Goal: Task Accomplishment & Management: Manage account settings

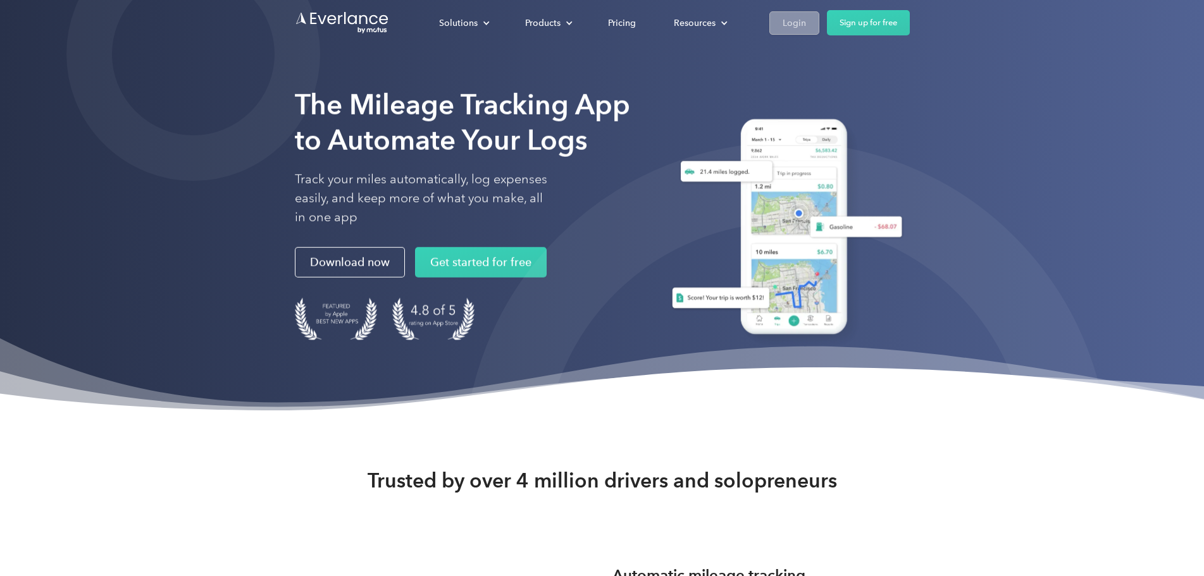
click at [806, 27] on div "Login" at bounding box center [794, 23] width 23 height 16
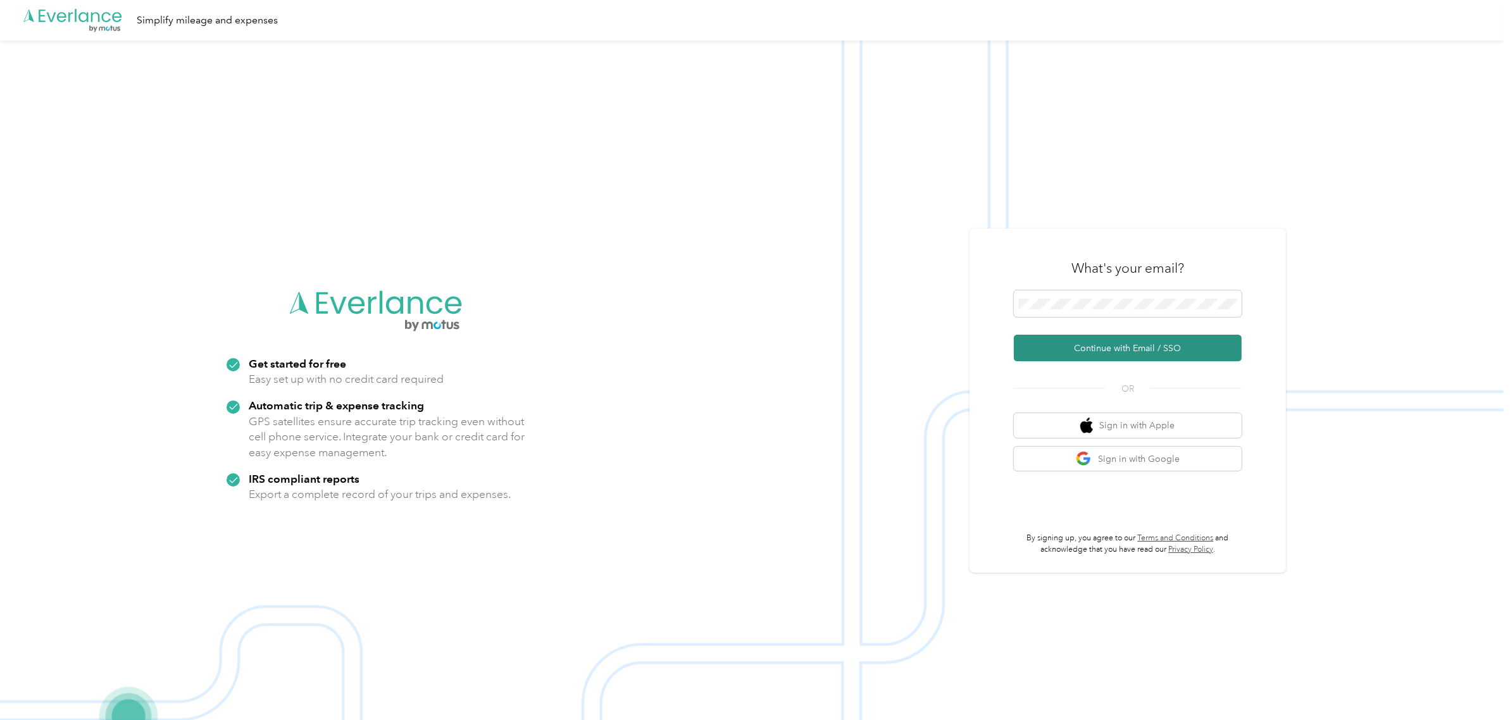
click at [1150, 347] on button "Continue with Email / SSO" at bounding box center [1128, 348] width 228 height 27
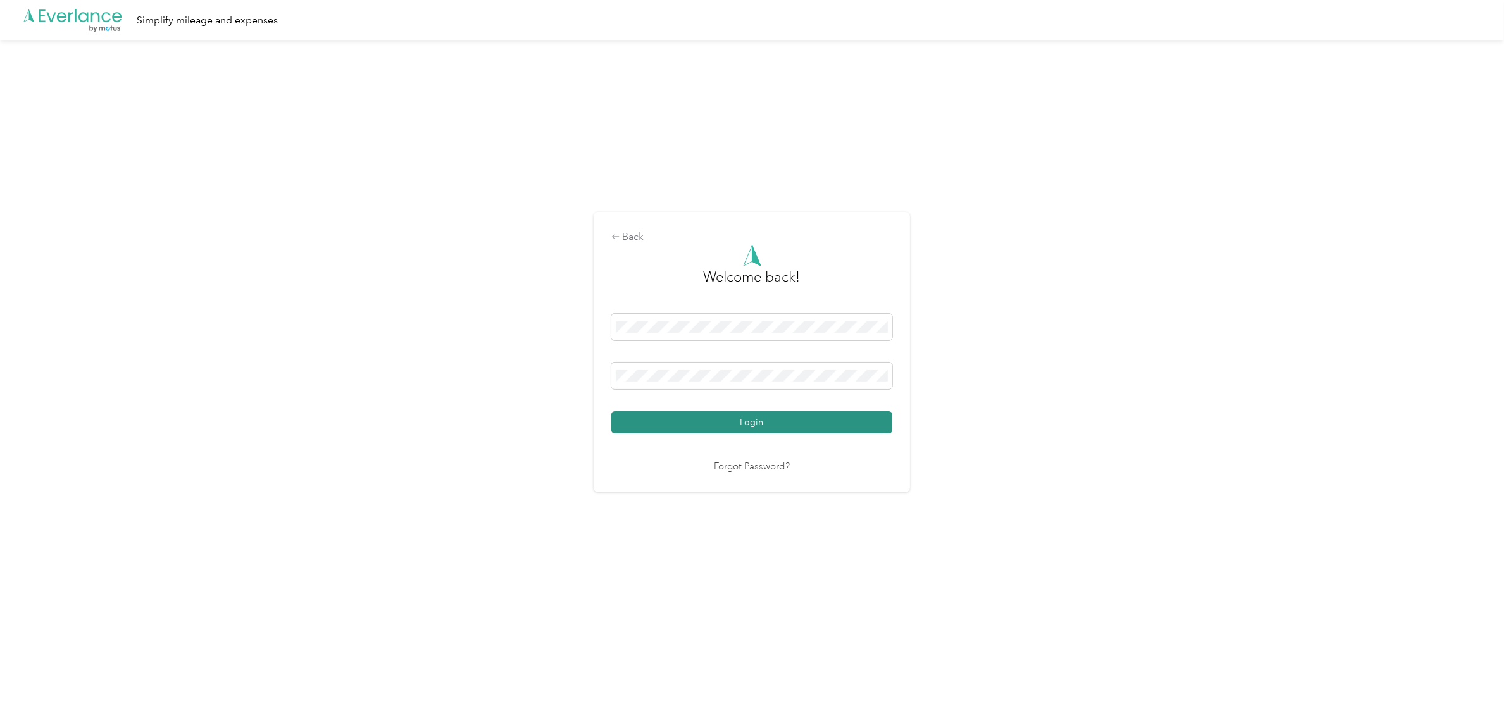
click at [741, 423] on button "Login" at bounding box center [751, 422] width 281 height 22
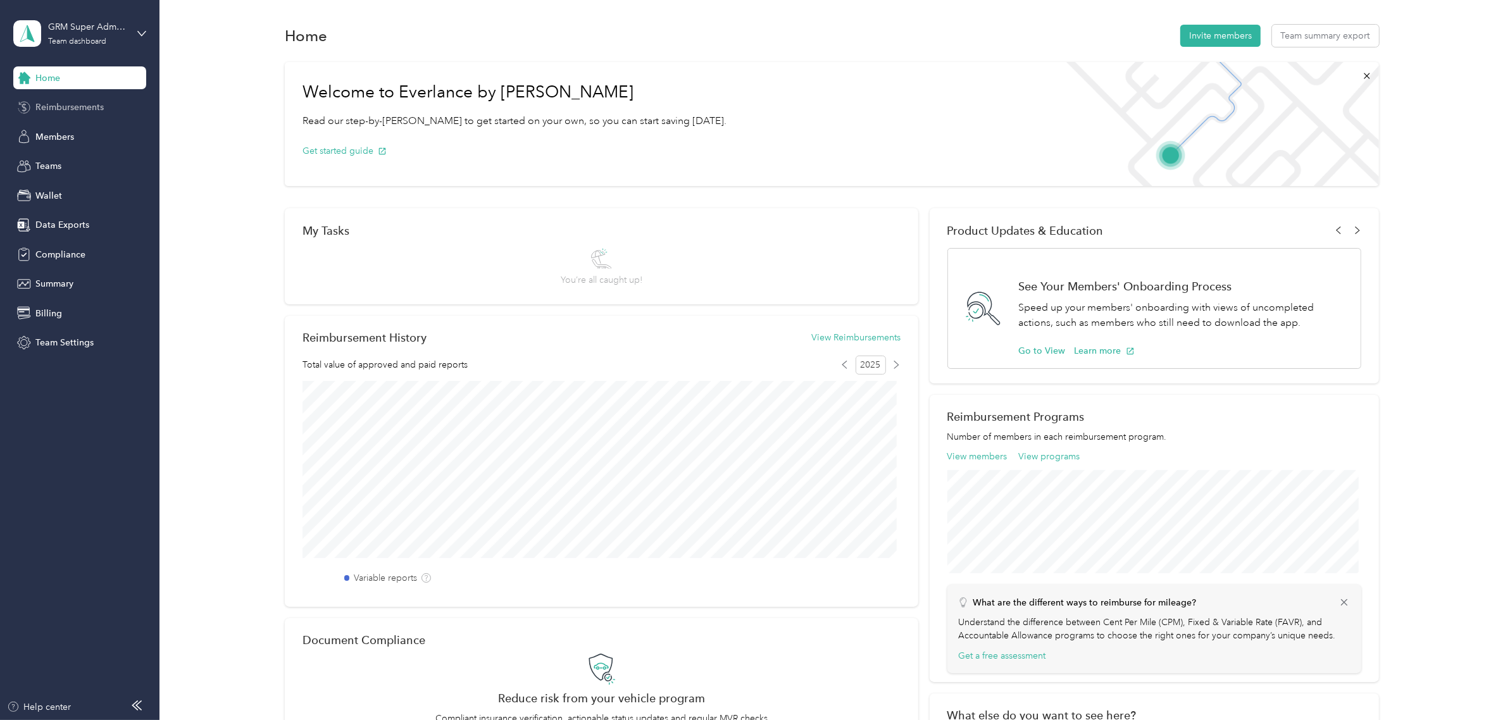
click at [121, 106] on div "Reimbursements" at bounding box center [79, 107] width 133 height 23
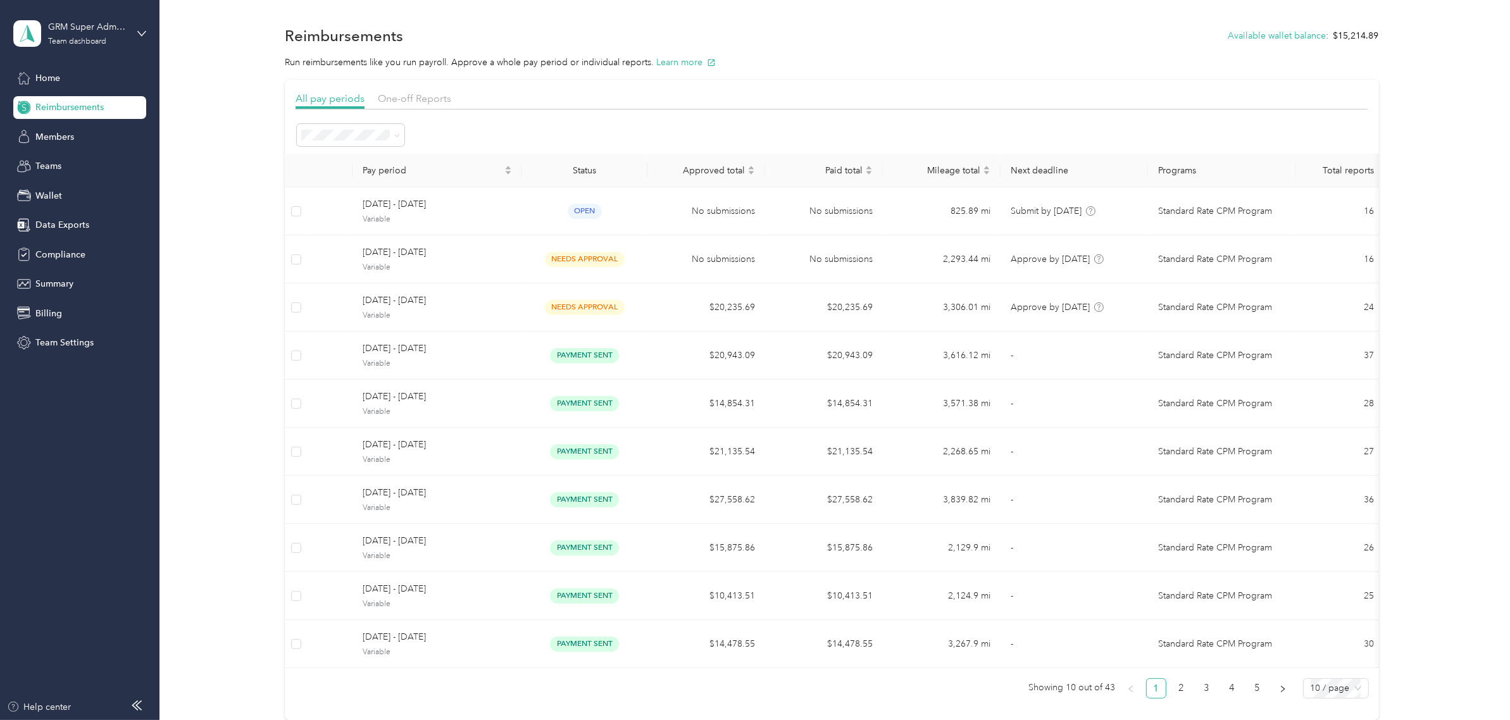
click at [273, 249] on div "All pay periods One-off Reports Pay period Status Approved total Paid total Mil…" at bounding box center [831, 400] width 1313 height 640
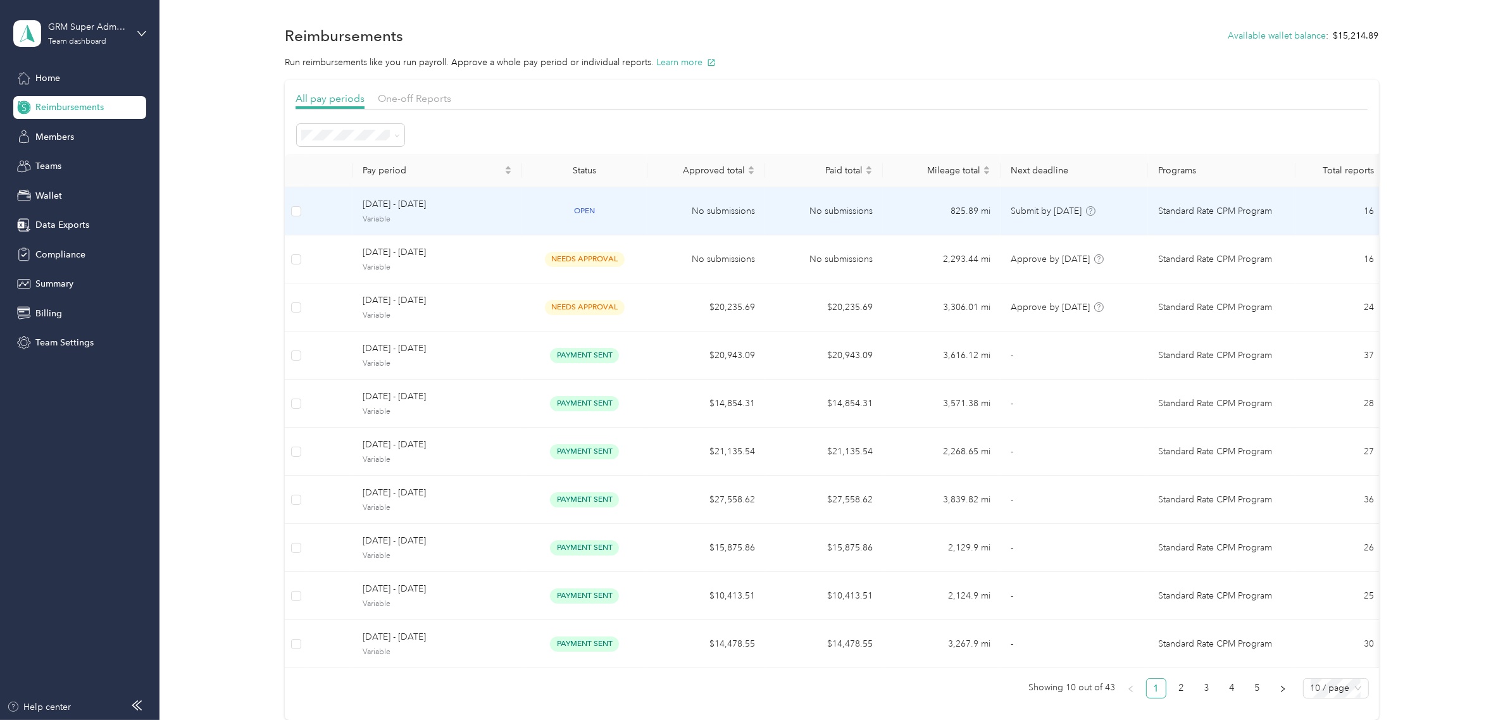
click at [555, 217] on div "open" at bounding box center [584, 211] width 105 height 15
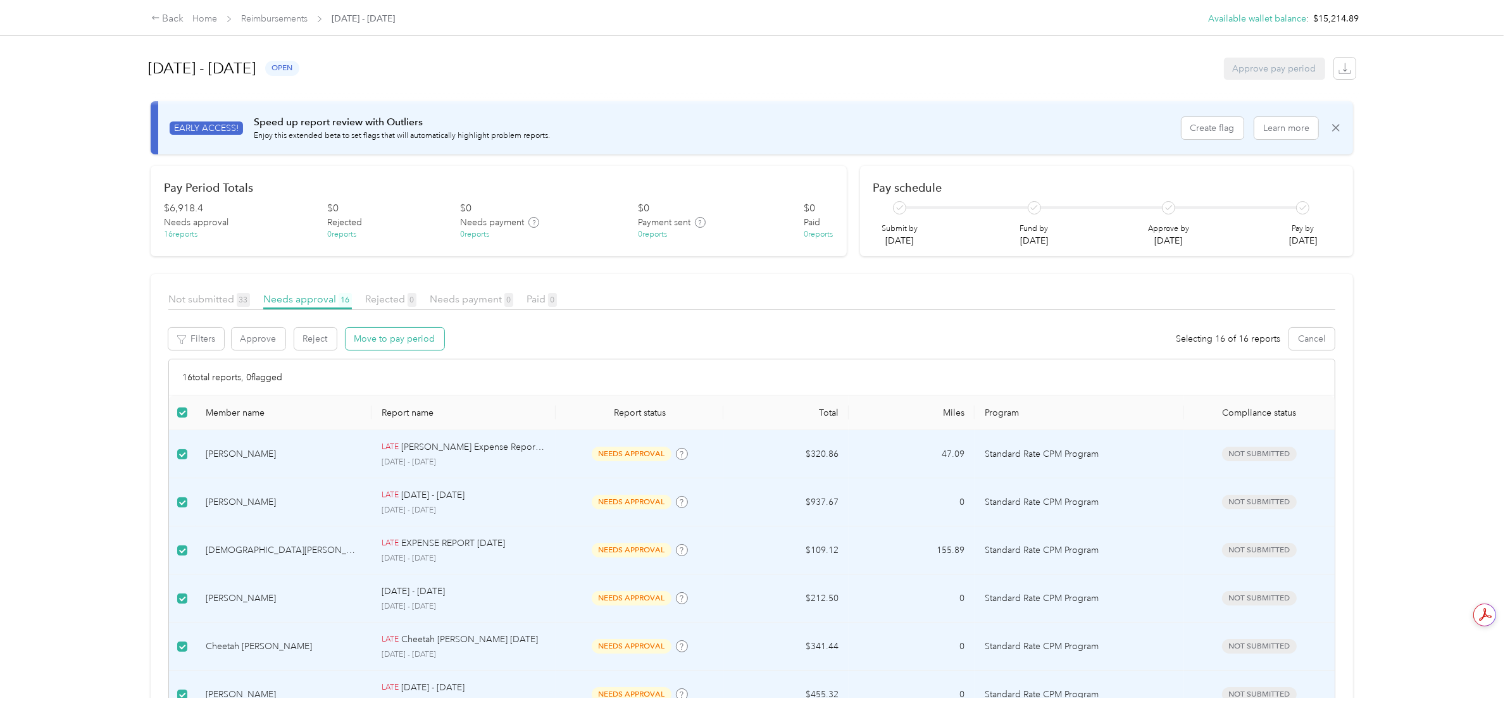
click at [434, 337] on button "Move to pay period" at bounding box center [394, 339] width 99 height 22
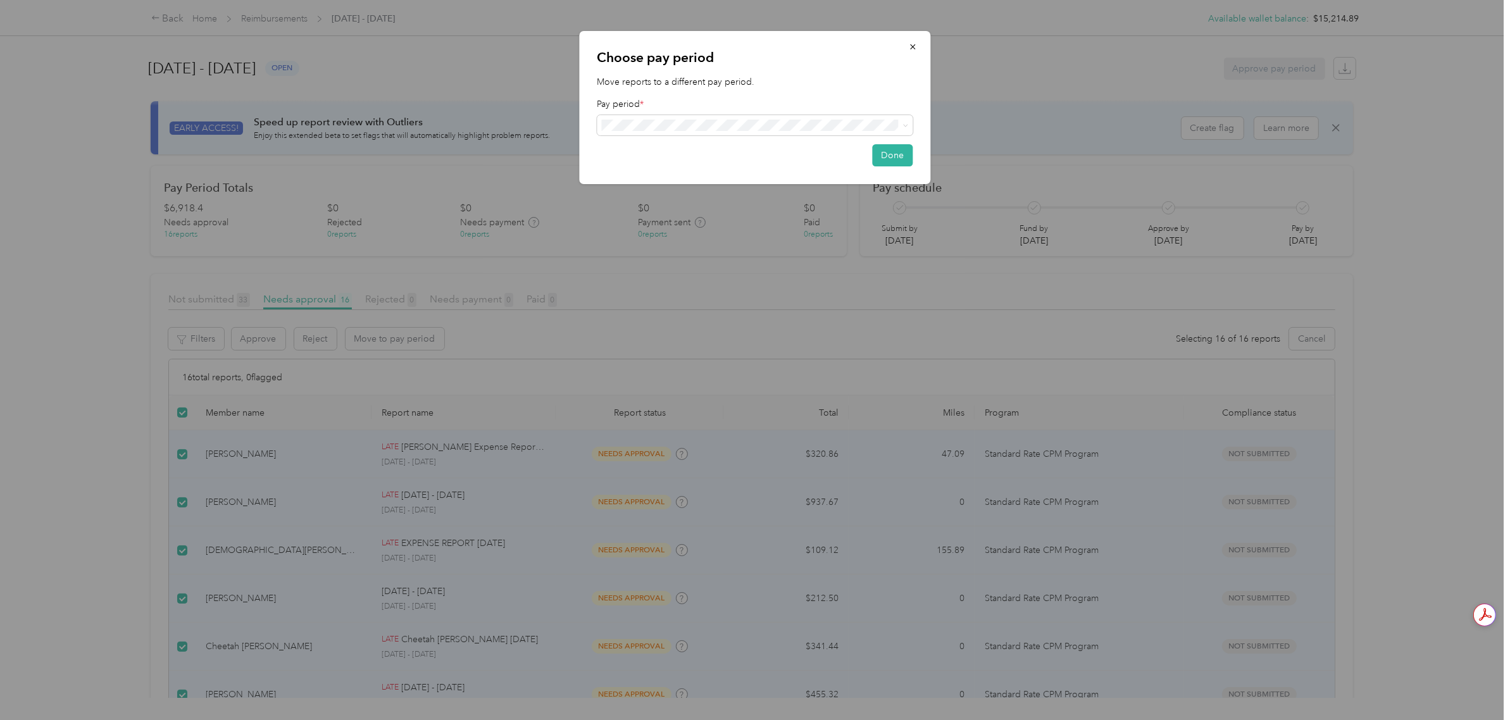
click at [831, 77] on p "Move reports to a different pay period." at bounding box center [755, 81] width 316 height 13
click at [776, 174] on div "[DATE] - [DATE] ( variable ) needs approval" at bounding box center [755, 171] width 298 height 15
click at [900, 153] on button "Done" at bounding box center [892, 158] width 40 height 22
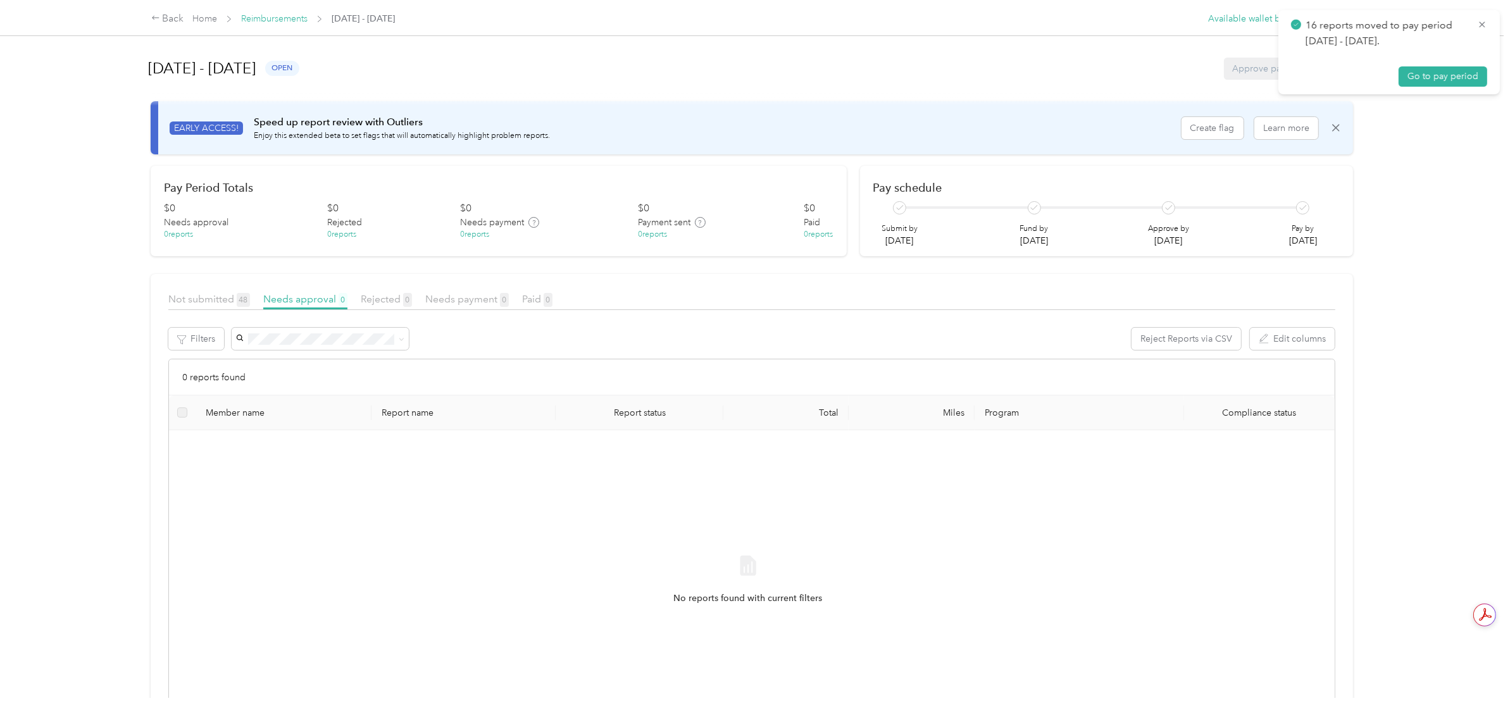
click at [269, 15] on link "Reimbursements" at bounding box center [274, 18] width 66 height 11
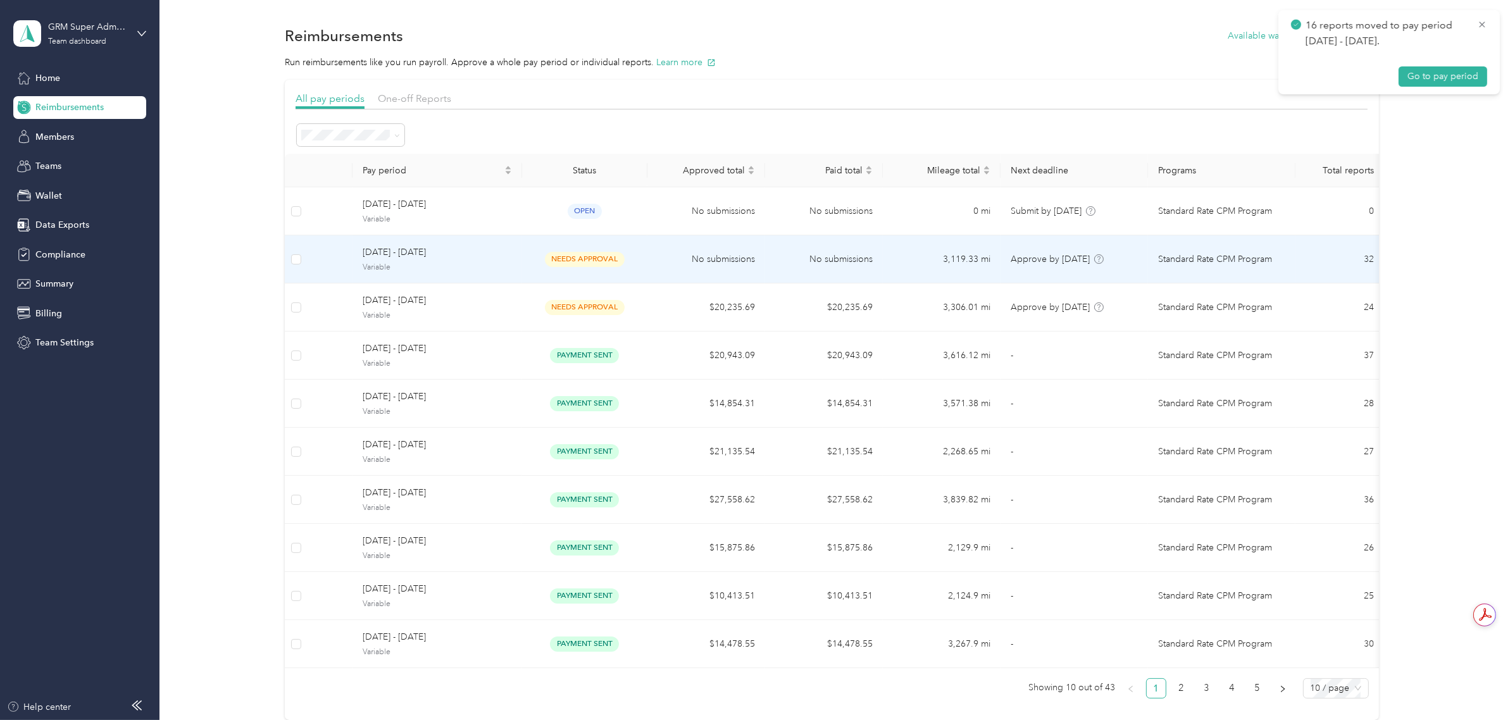
click at [692, 263] on td "No submissions" at bounding box center [706, 259] width 118 height 48
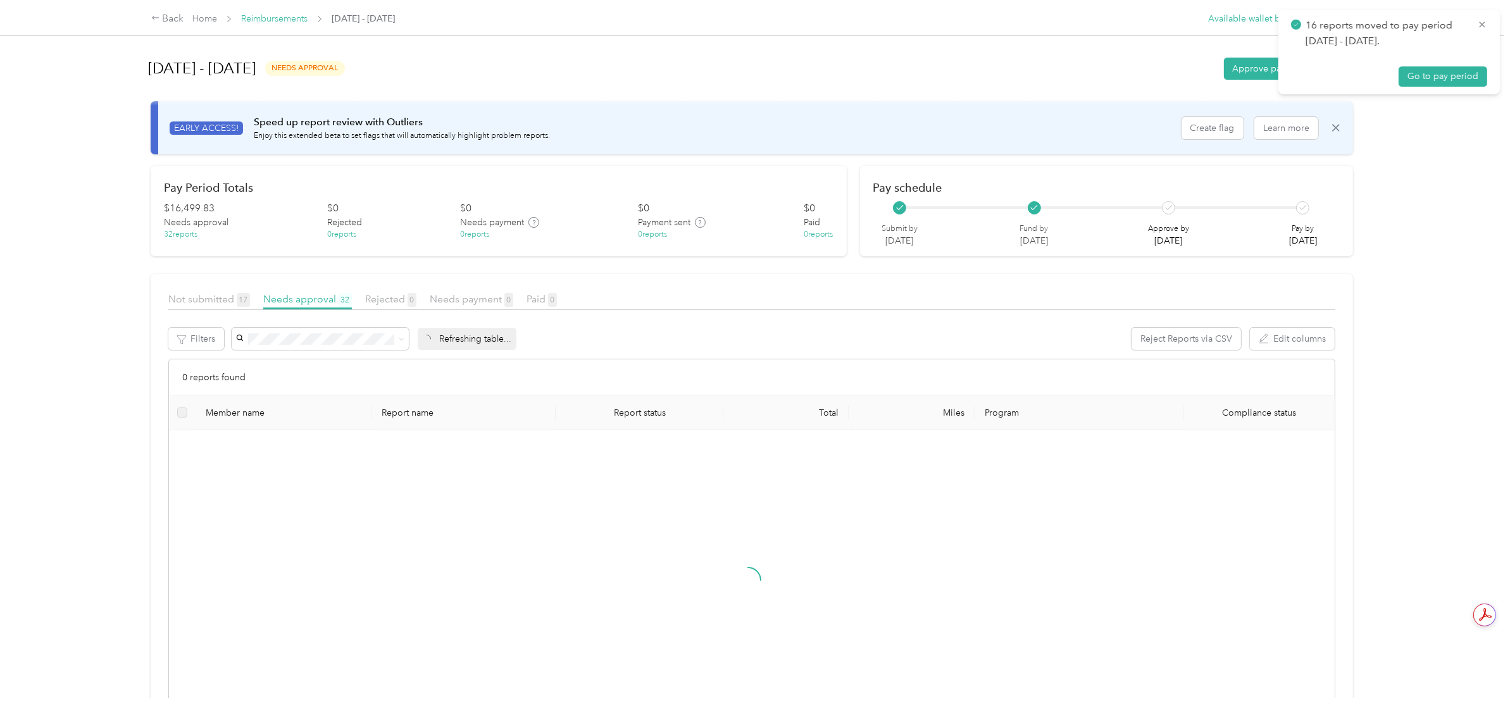
click at [287, 20] on link "Reimbursements" at bounding box center [274, 18] width 66 height 11
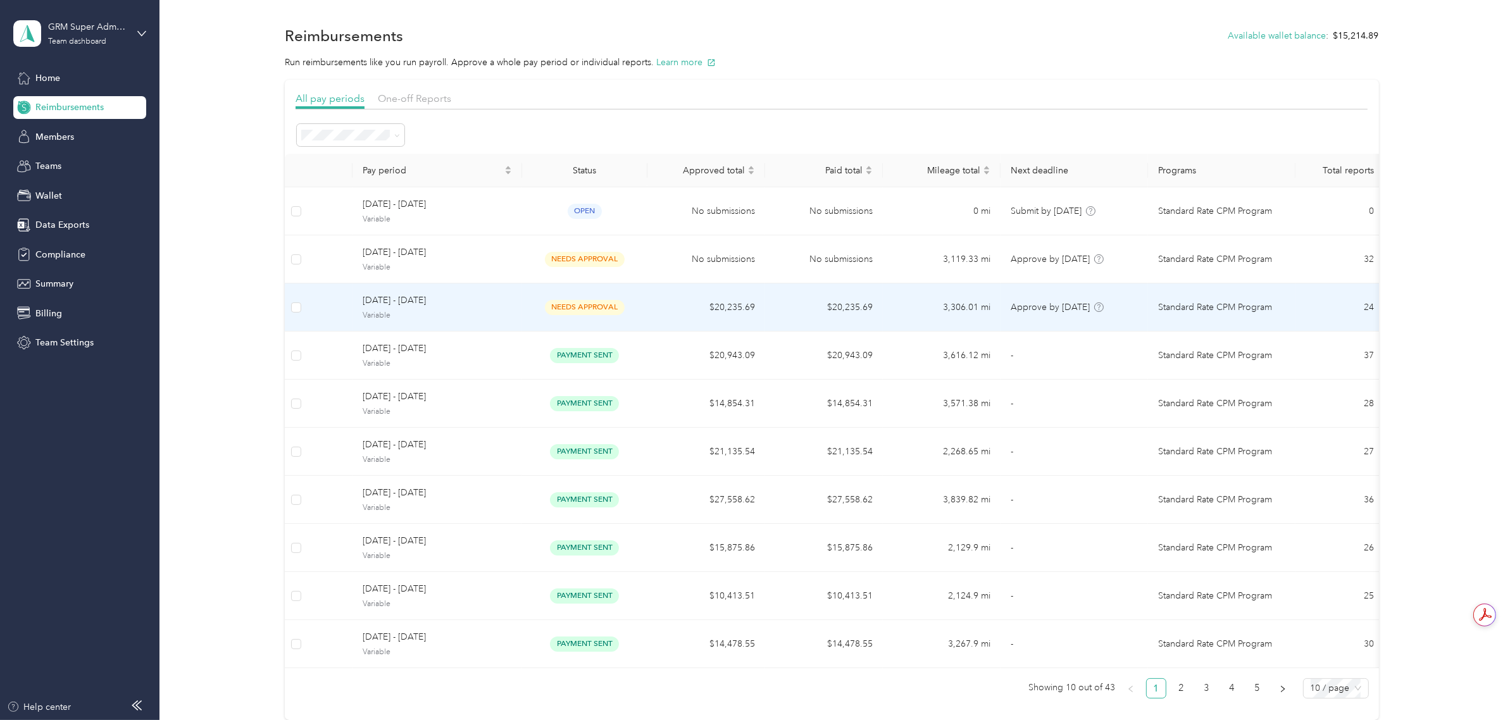
click at [593, 295] on td "needs approval" at bounding box center [584, 307] width 125 height 48
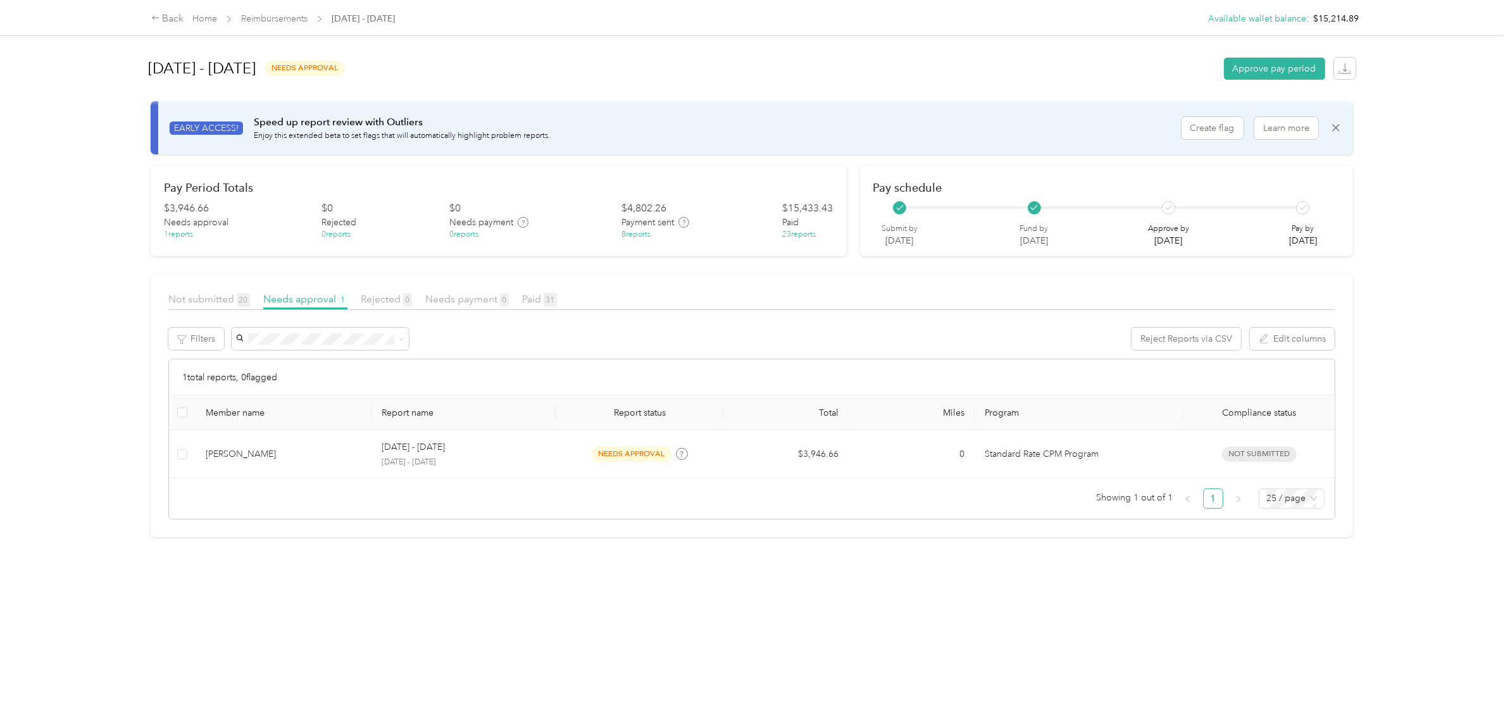
click at [79, 287] on div "Back Home Reimbursements [DATE] - [DATE] Available wallet balance : $15,214.89 …" at bounding box center [751, 360] width 1503 height 720
click at [296, 16] on link "Reimbursements" at bounding box center [274, 18] width 66 height 11
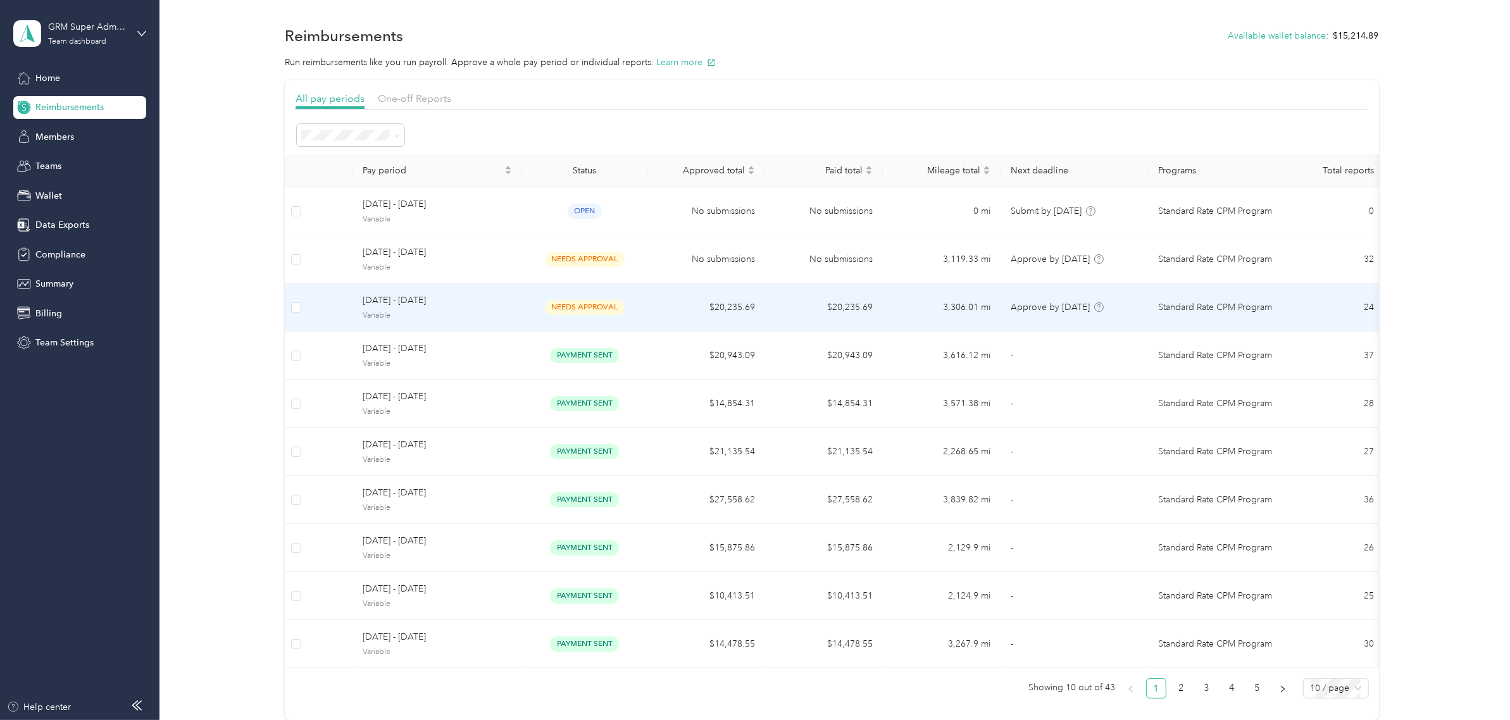
click at [571, 270] on td "needs approval" at bounding box center [584, 259] width 125 height 48
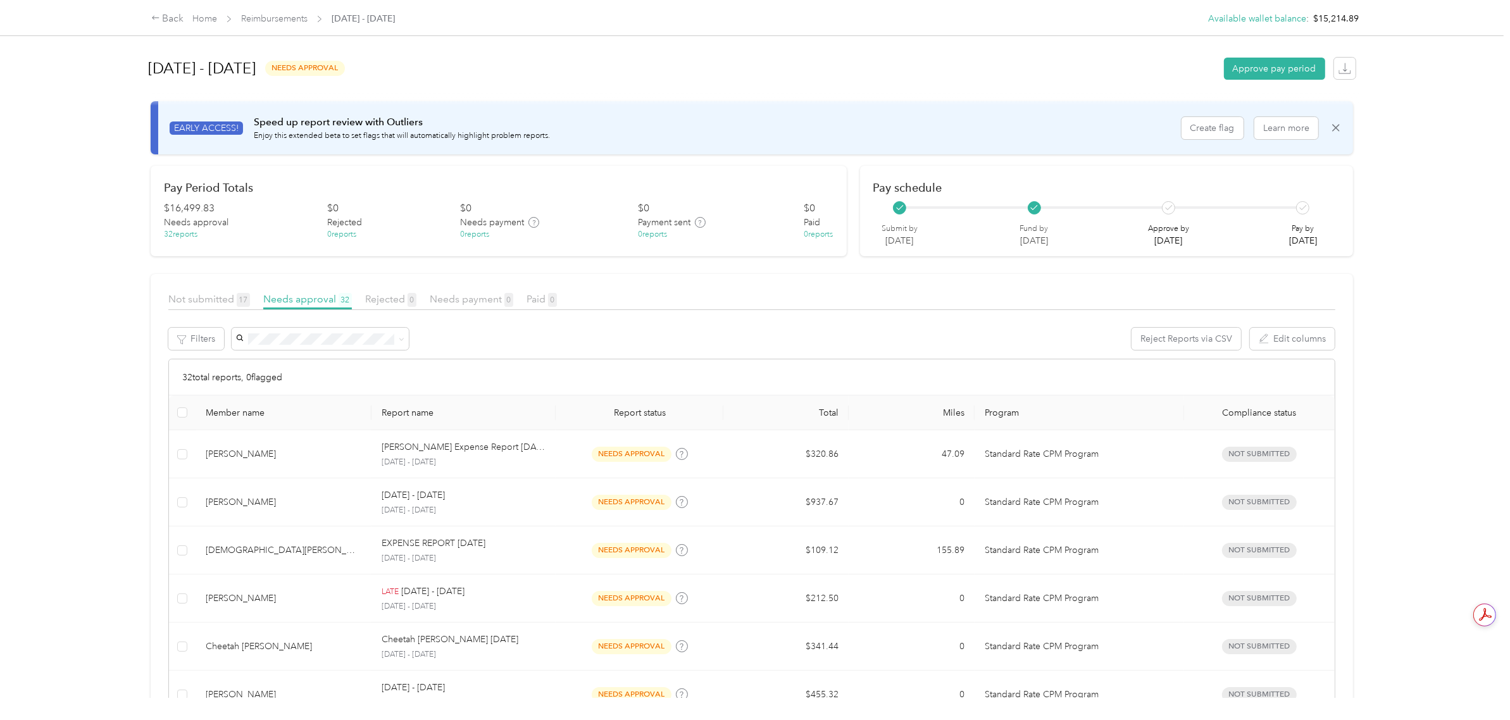
click at [85, 325] on div "Back Home Reimbursements [DATE] - [DATE] Available wallet balance : $15,214.89 …" at bounding box center [751, 360] width 1503 height 720
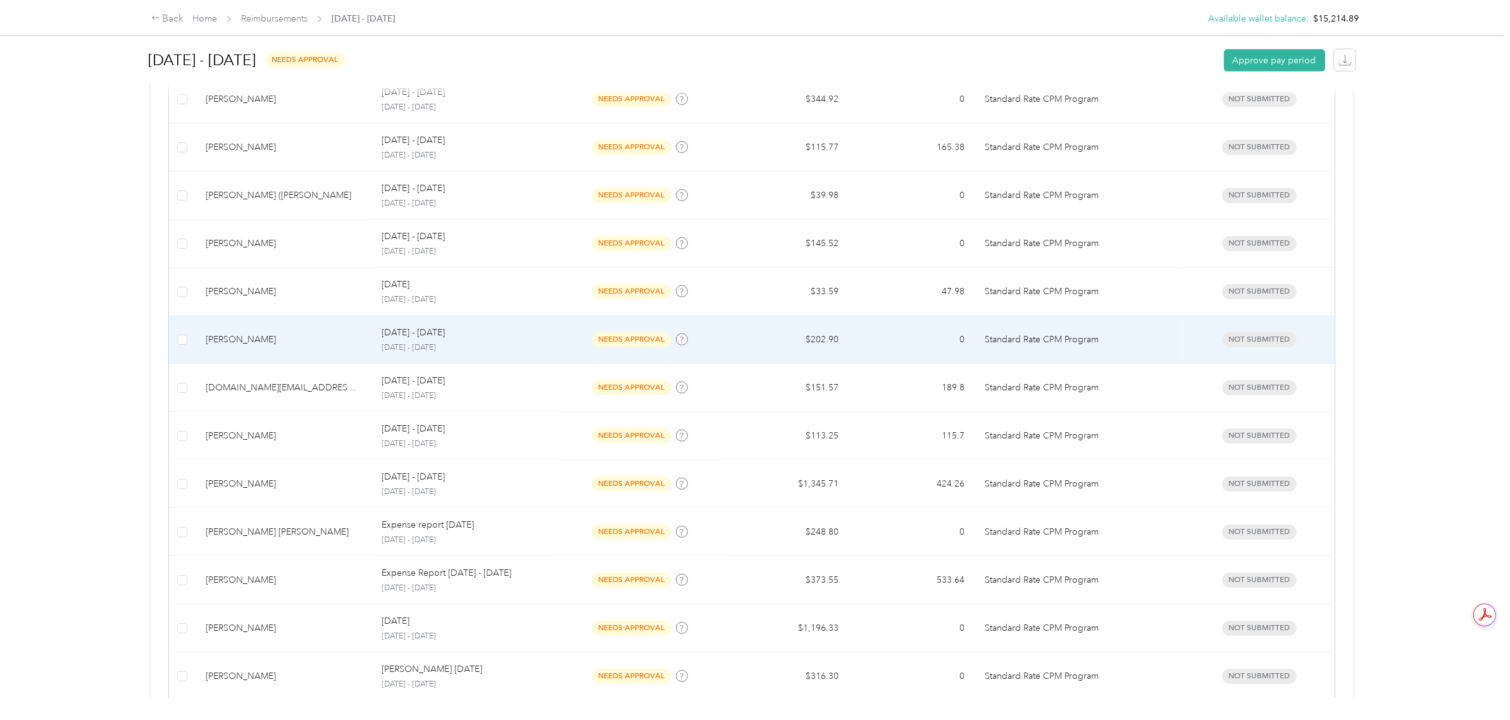
scroll to position [1010, 0]
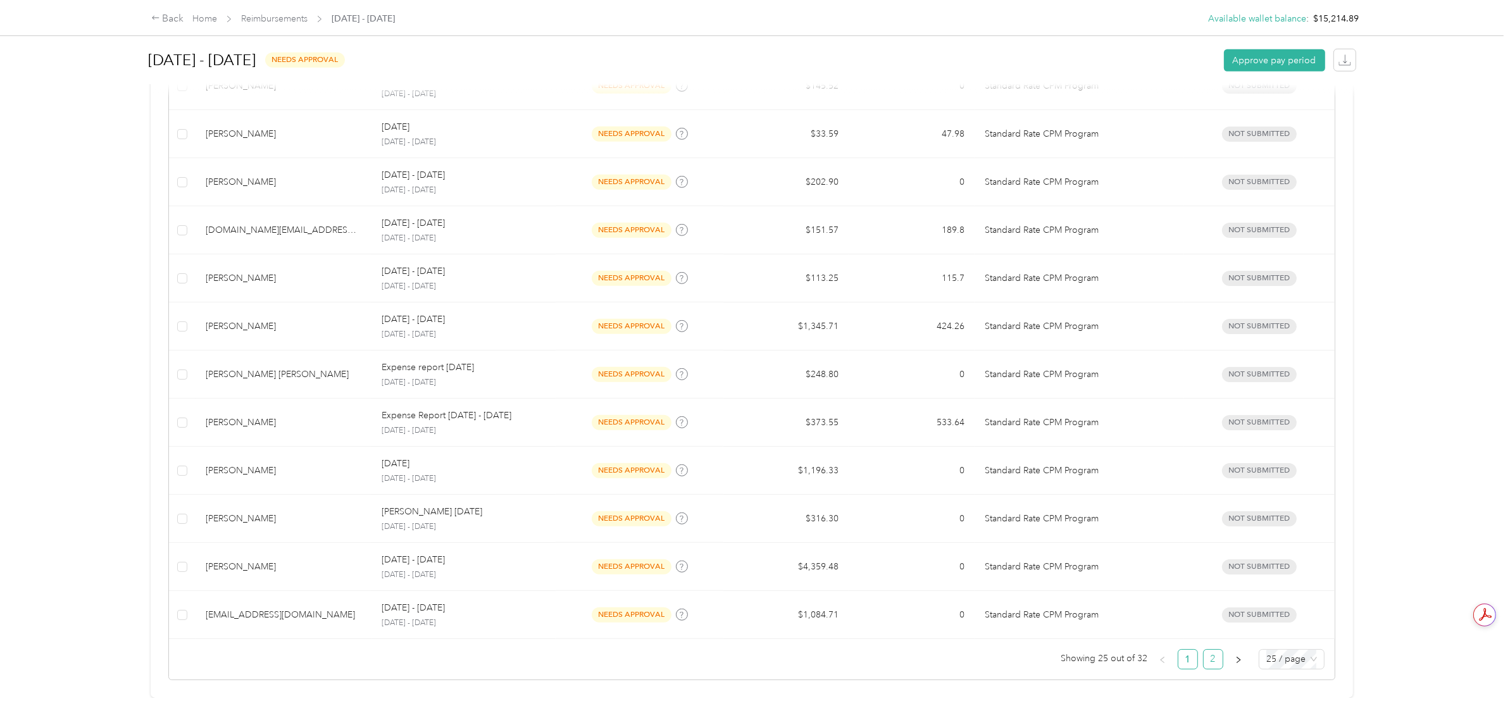
click at [1213, 650] on link "2" at bounding box center [1212, 659] width 19 height 19
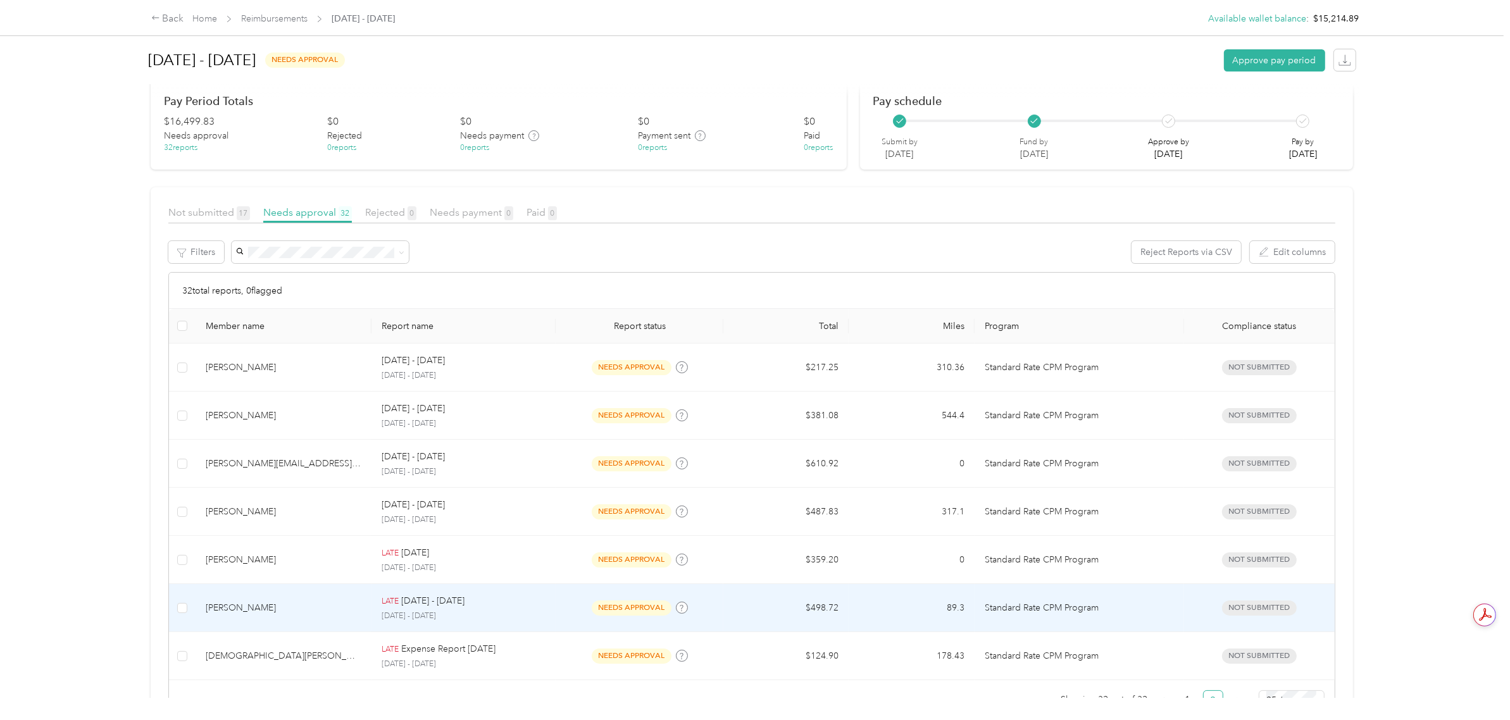
scroll to position [142, 0]
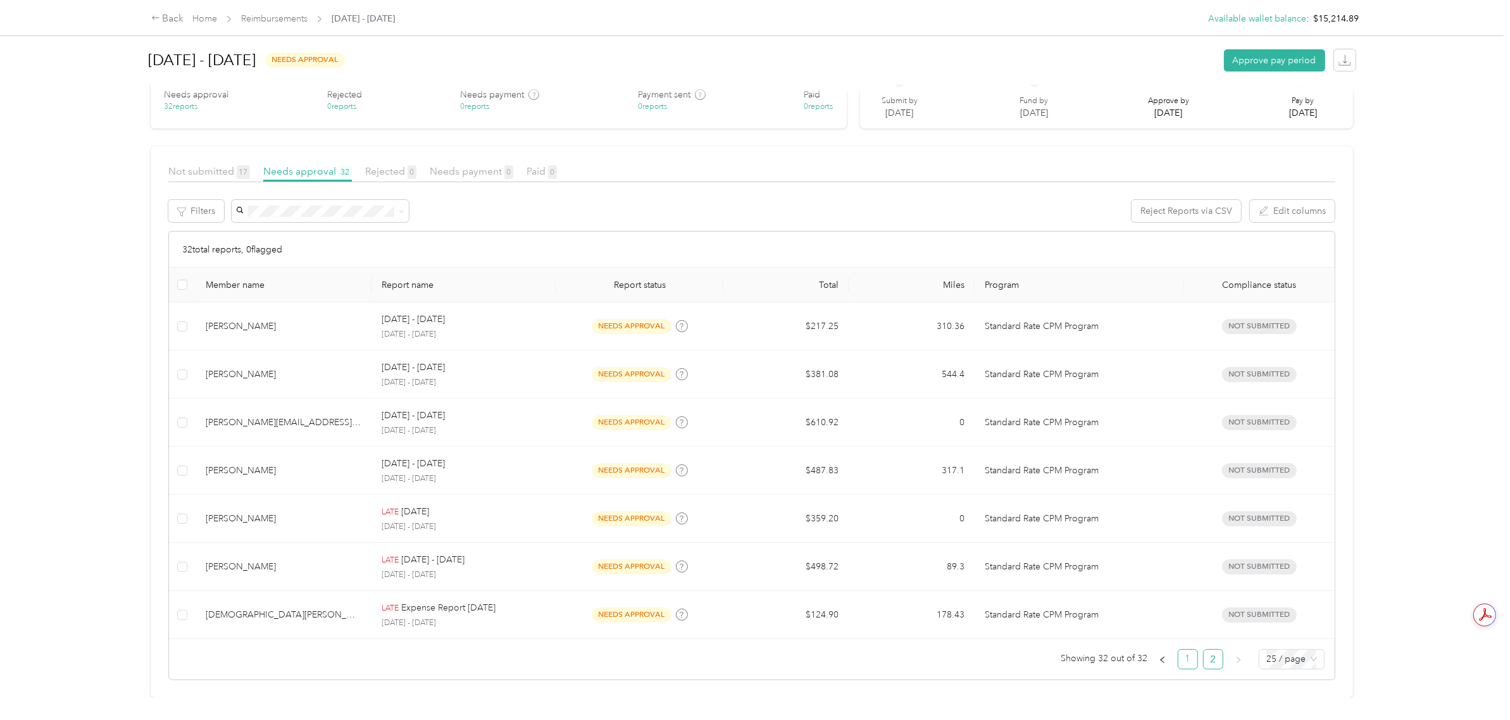
click at [1184, 650] on link "1" at bounding box center [1187, 659] width 19 height 19
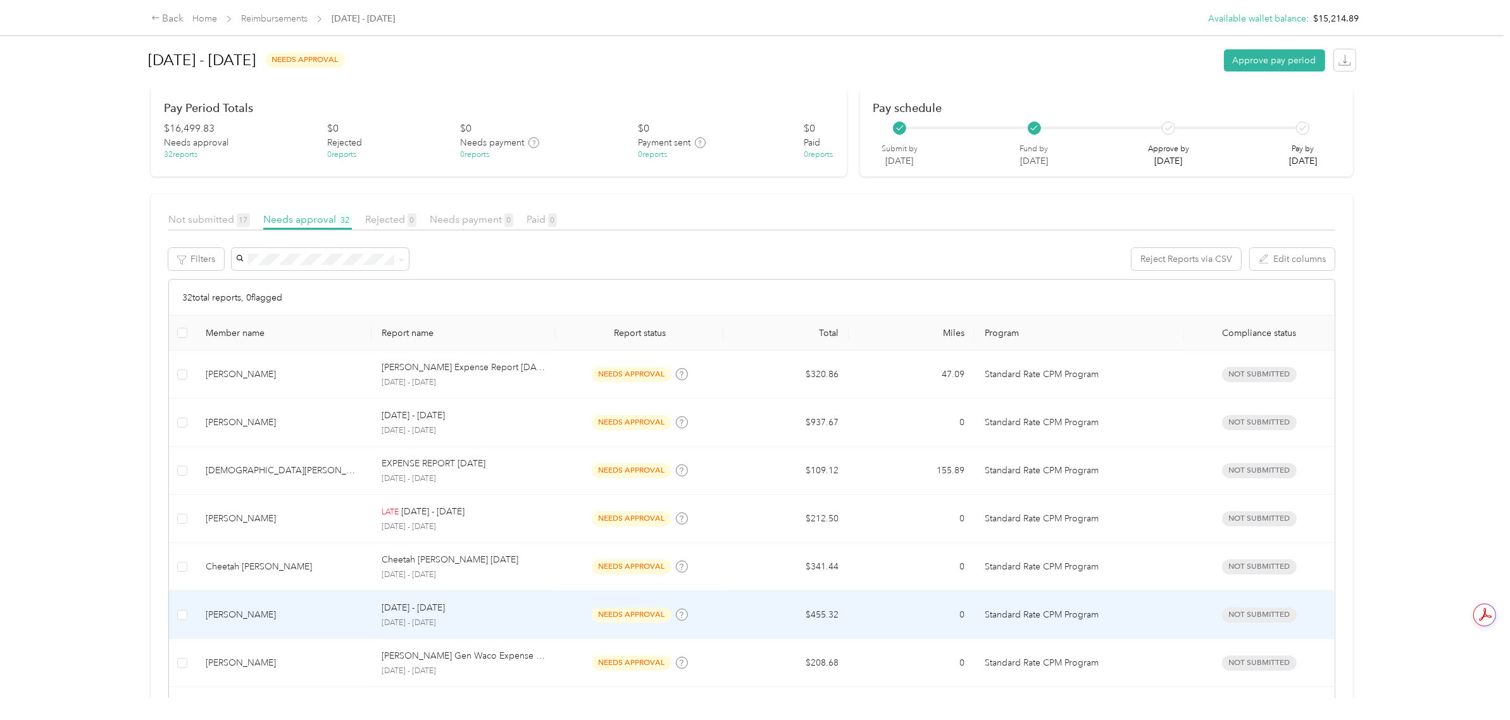
scroll to position [79, 0]
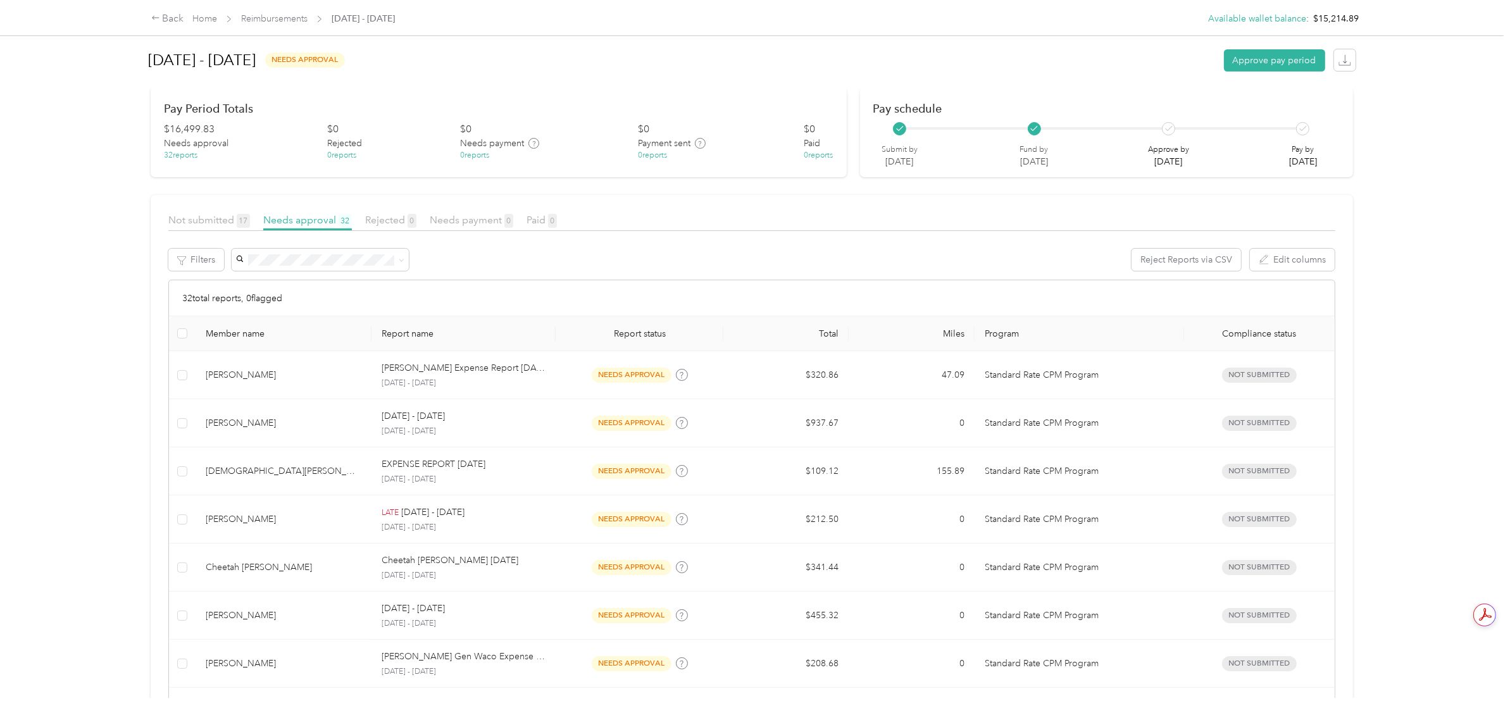
click at [53, 605] on div "Back Home Reimbursements [DATE] - [DATE] Available wallet balance : $15,214.89 …" at bounding box center [751, 360] width 1503 height 720
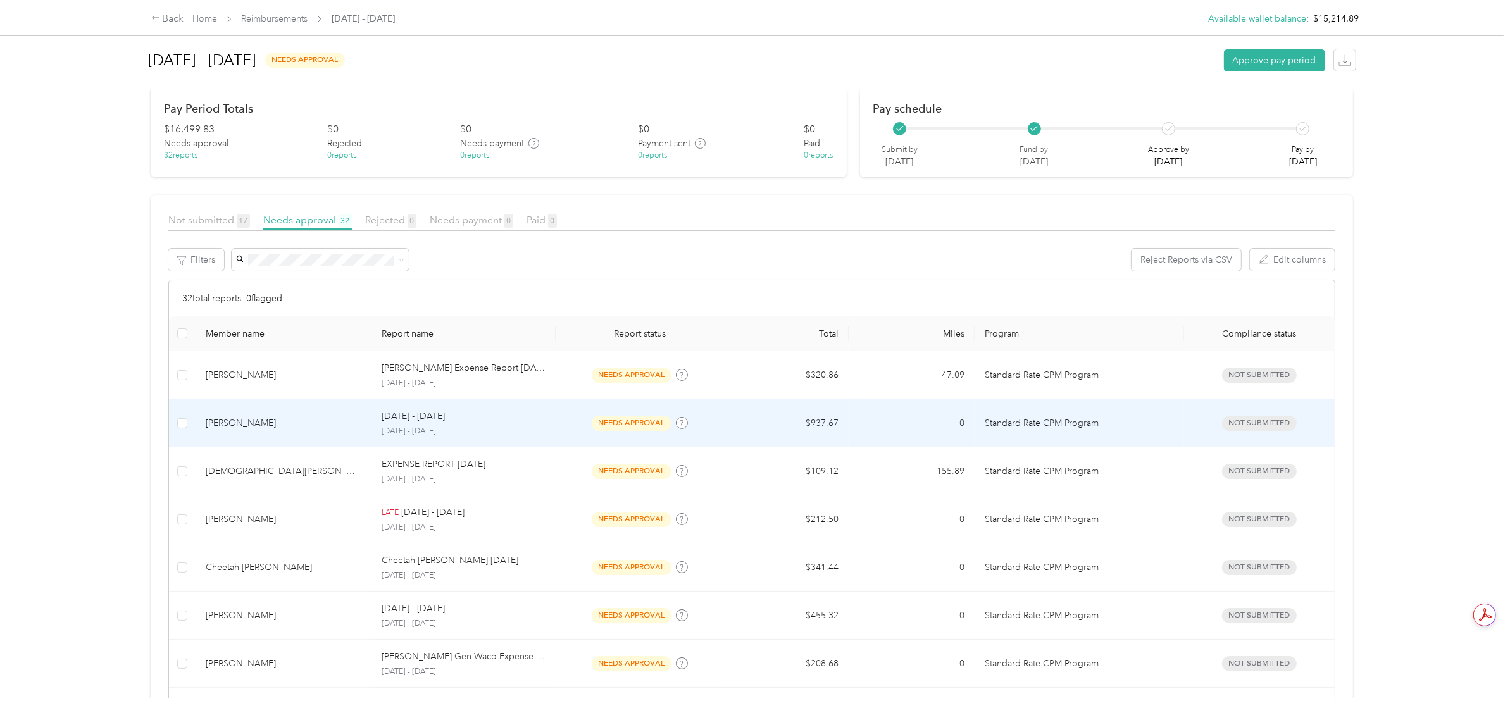
click at [569, 430] on div "needs approval" at bounding box center [639, 423] width 147 height 15
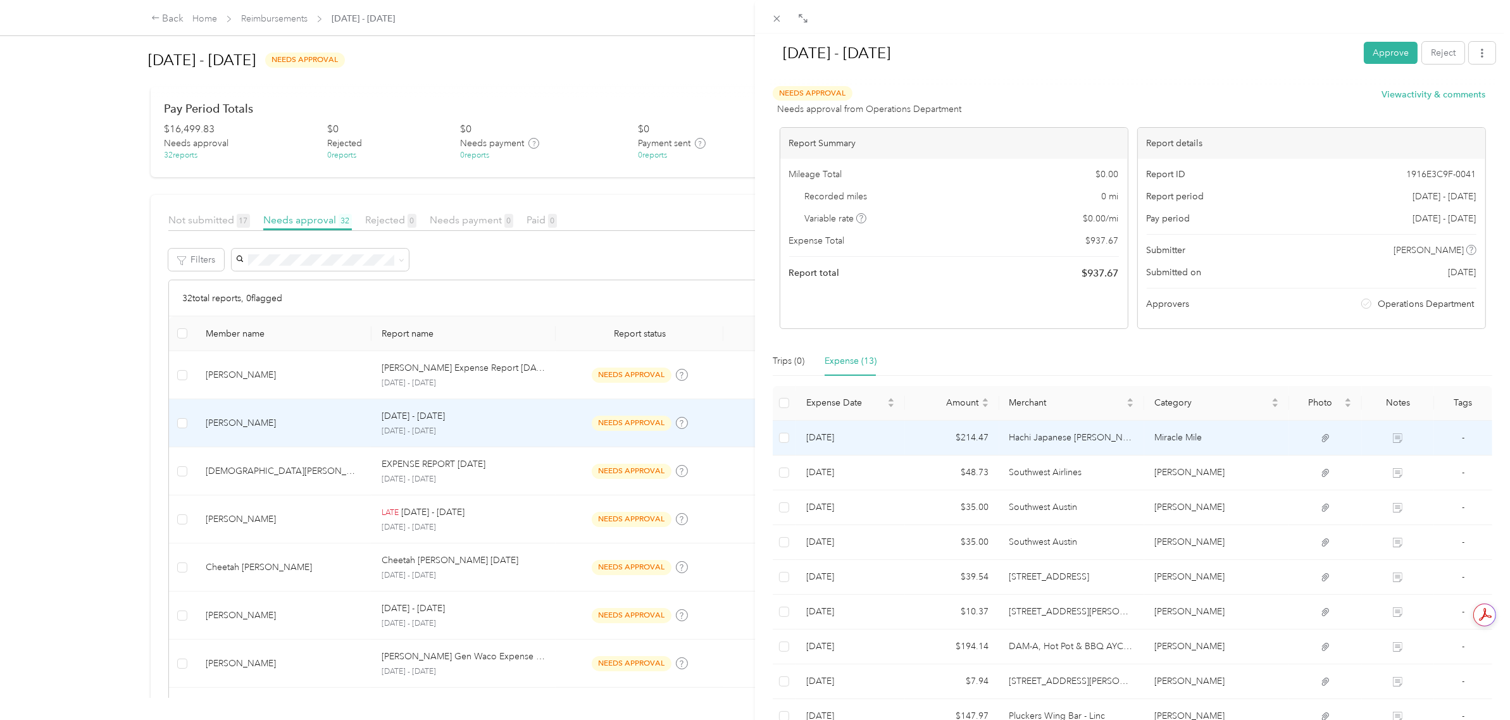
scroll to position [158, 0]
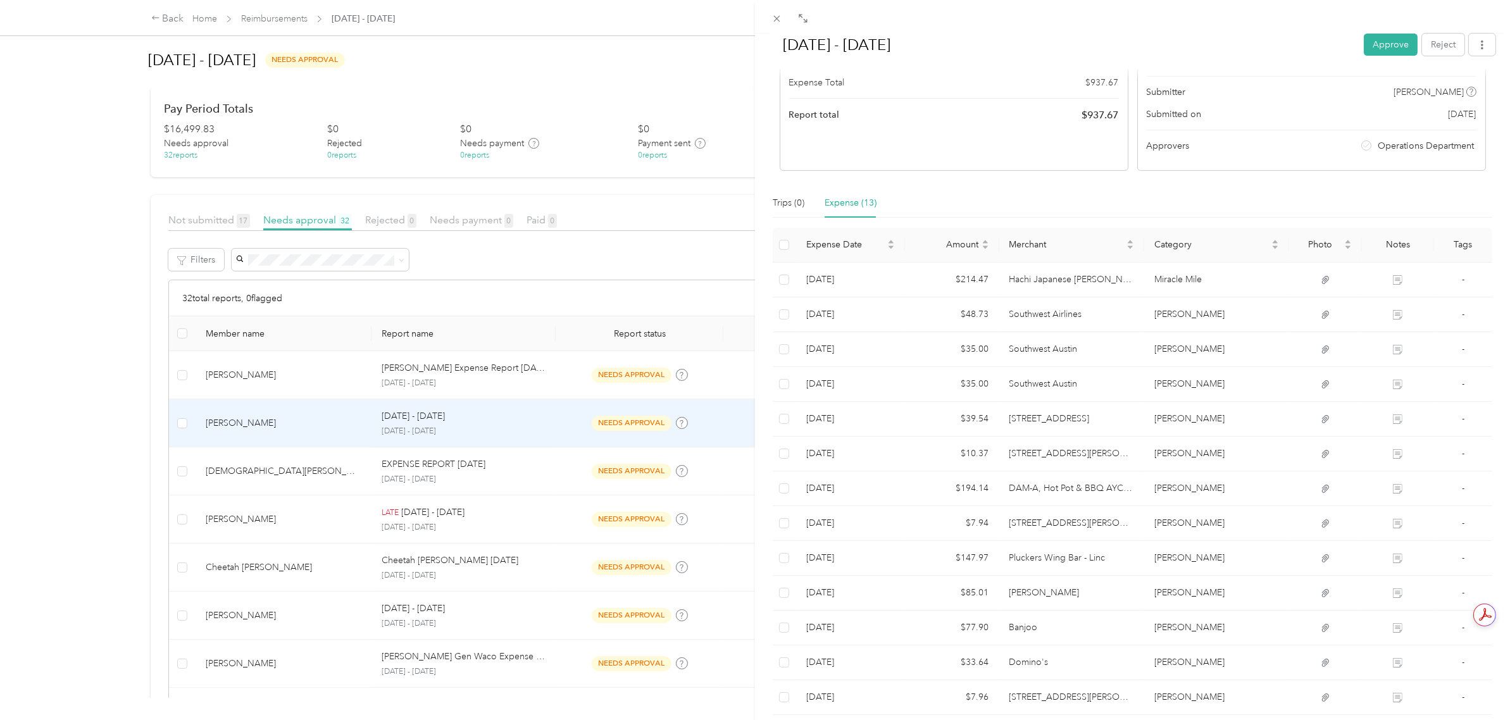
click at [1105, 197] on div "Trips (0) Expense (13)" at bounding box center [1131, 203] width 719 height 29
click at [993, 204] on div "Trips (0) Expense (13)" at bounding box center [1131, 203] width 719 height 29
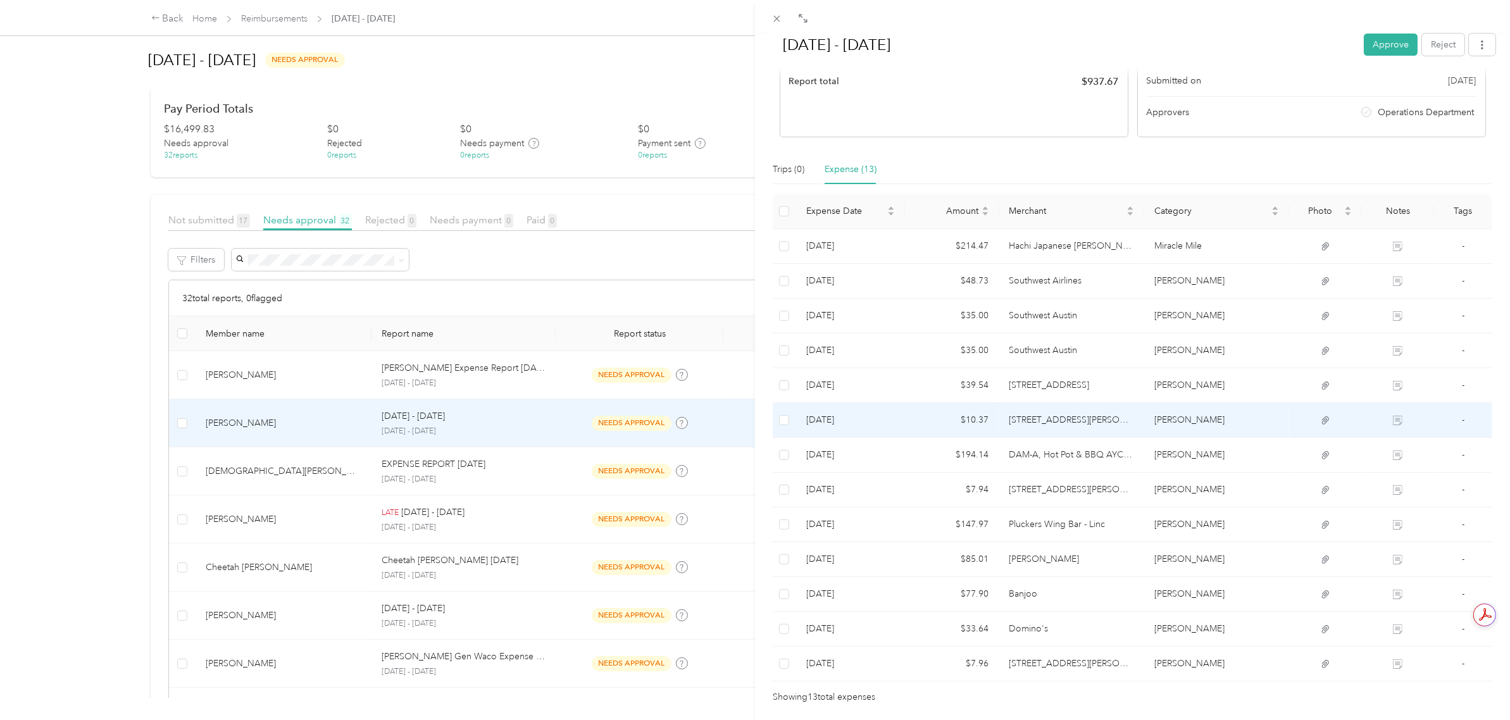
scroll to position [245, 0]
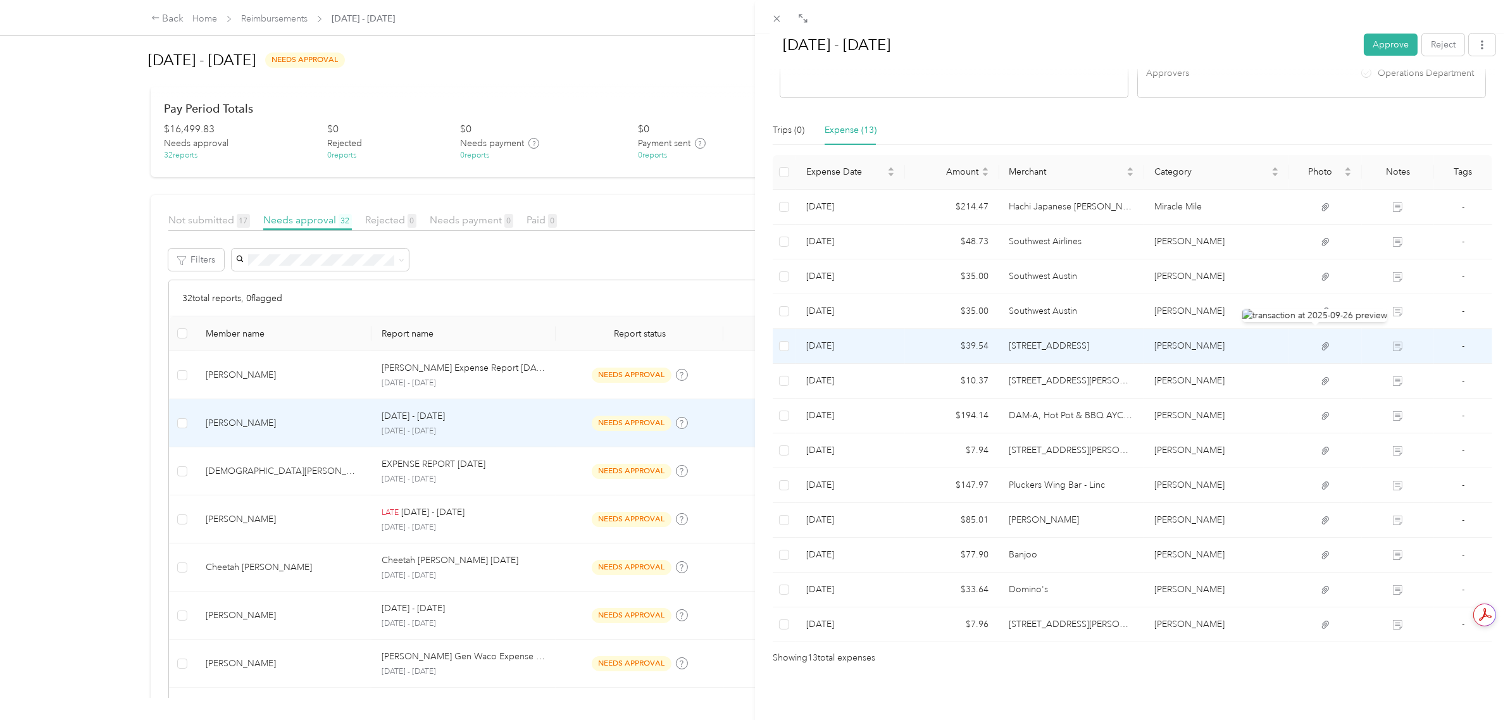
click at [1320, 341] on icon at bounding box center [1325, 346] width 11 height 11
click at [1313, 342] on td at bounding box center [1325, 346] width 73 height 35
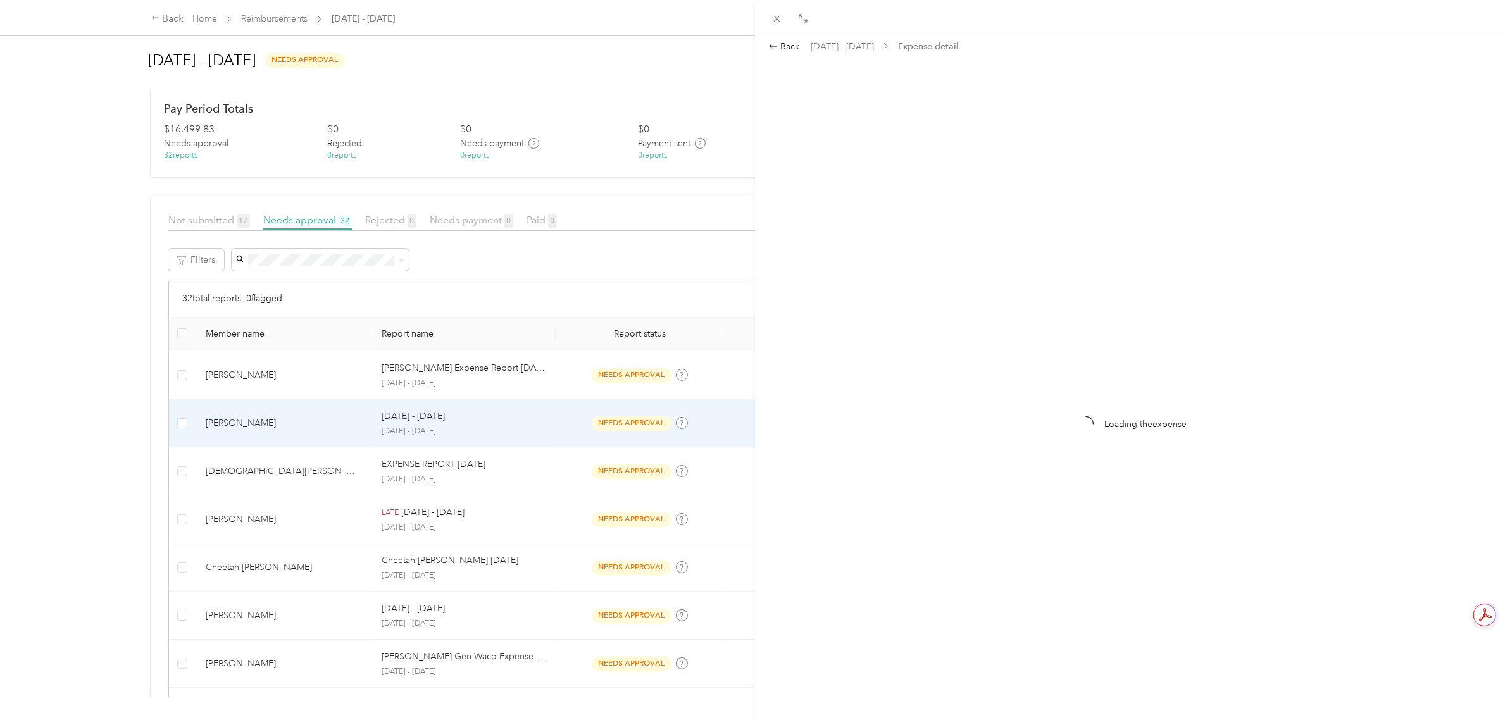
scroll to position [0, 0]
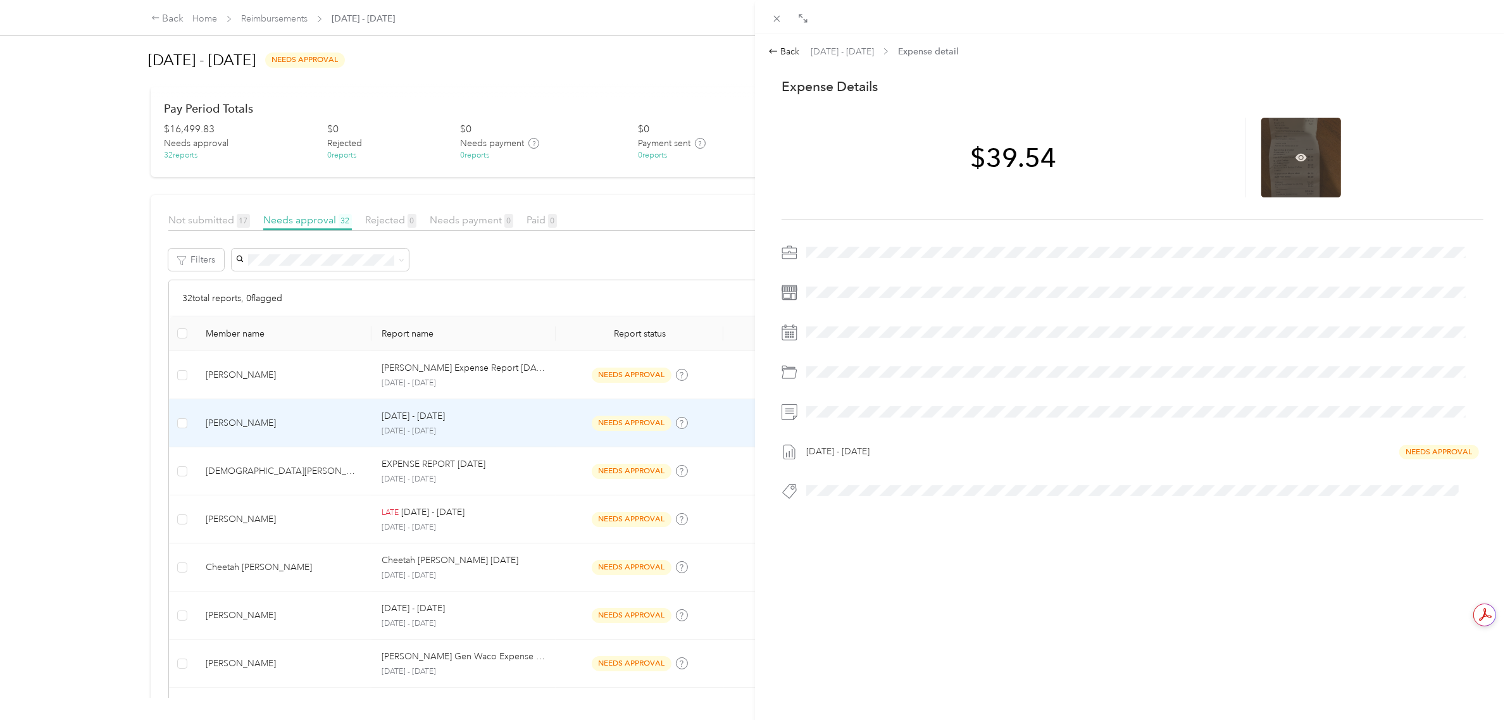
click at [1270, 153] on div at bounding box center [1301, 158] width 80 height 80
click at [1282, 154] on div at bounding box center [1301, 158] width 80 height 80
click at [1299, 158] on icon at bounding box center [1301, 158] width 4 height 4
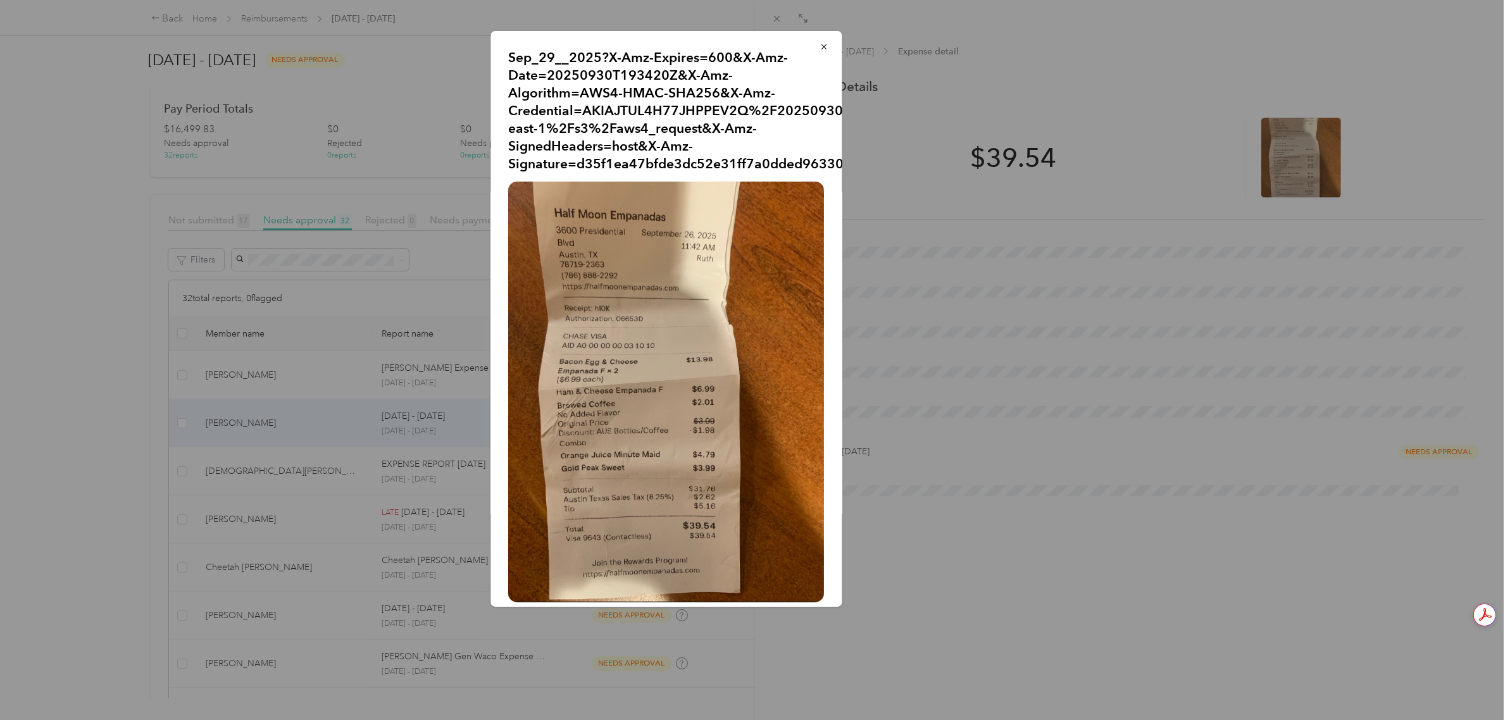
click at [1077, 302] on div "Sep_29__2025?X-Amz-Expires=600&X-Amz-Date=20250930T193420Z&X-Amz-Algorithm=AWS4…" at bounding box center [930, 321] width 351 height 580
click at [820, 49] on icon "button" at bounding box center [824, 46] width 9 height 9
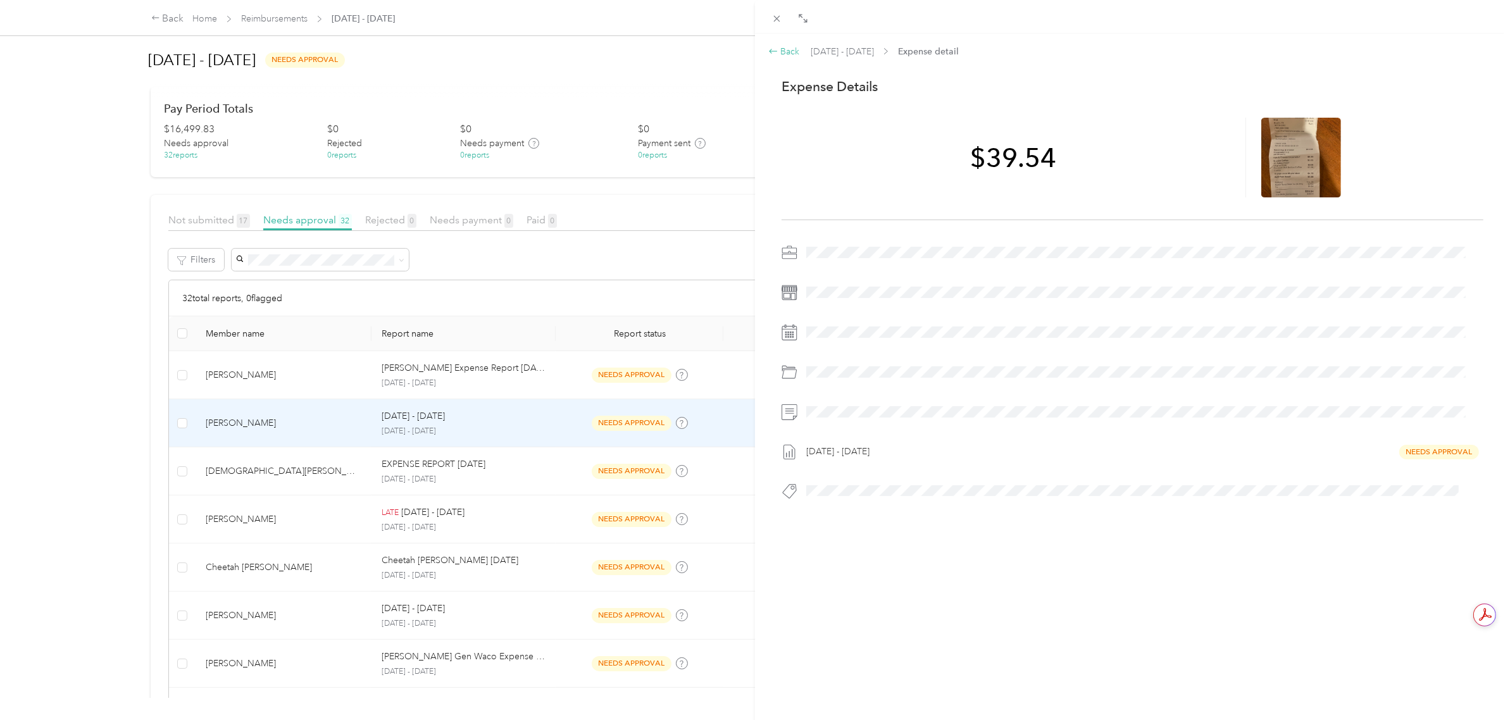
click at [773, 49] on icon at bounding box center [773, 51] width 10 height 10
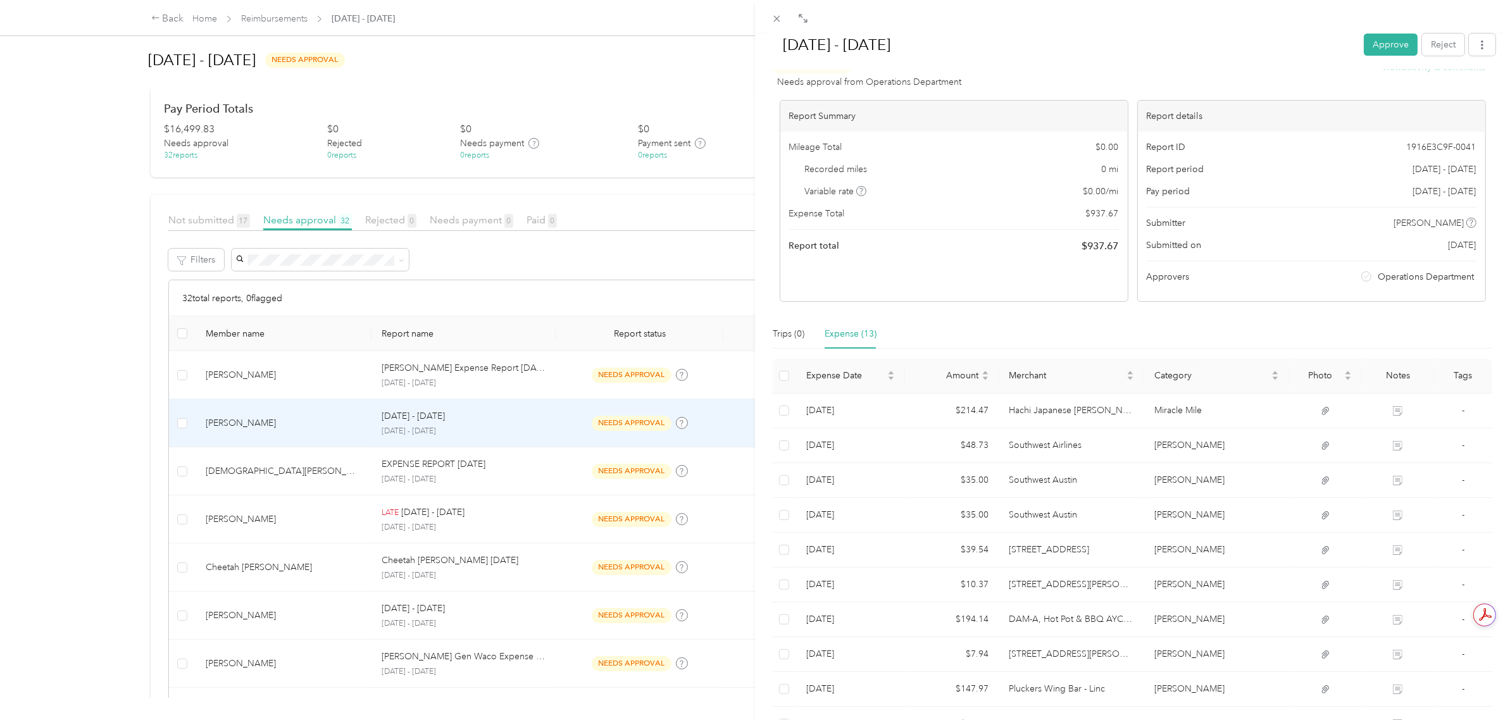
scroll to position [8, 0]
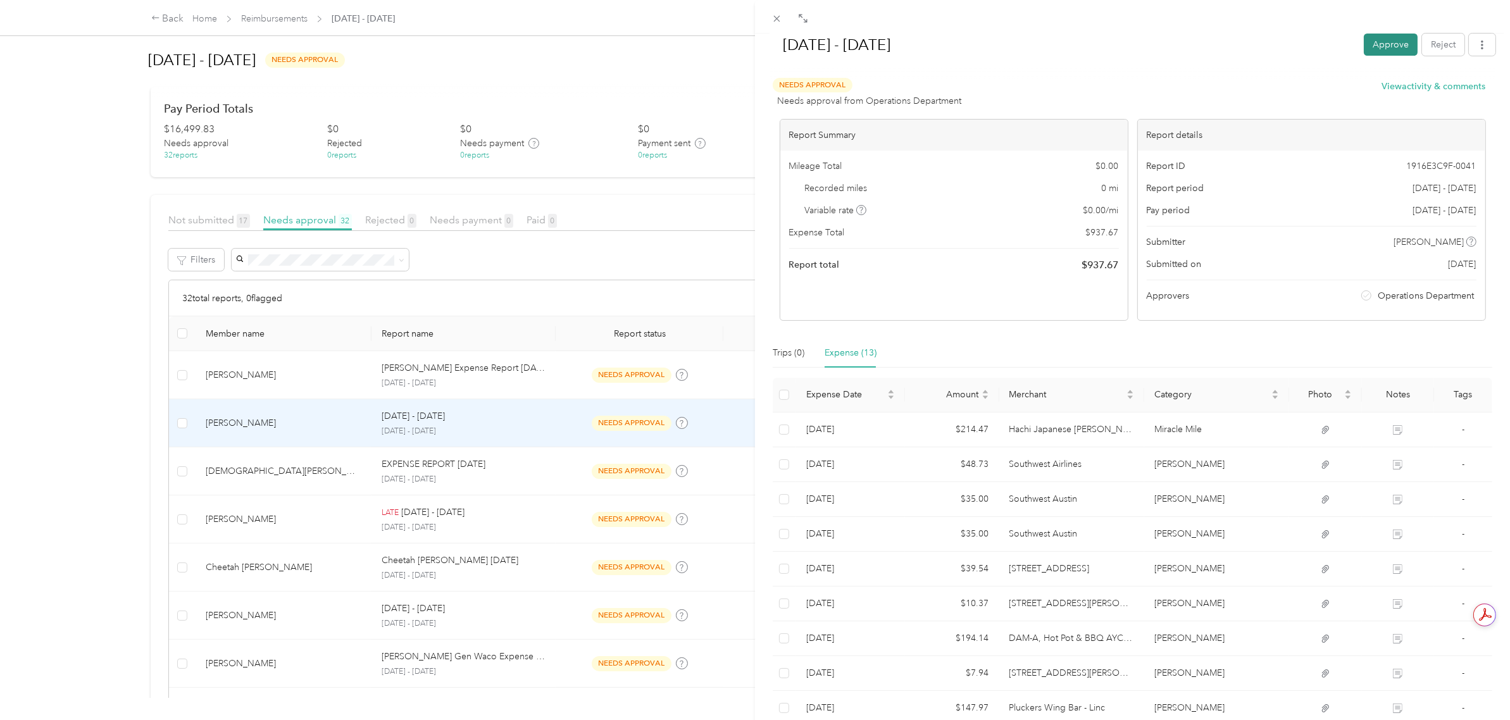
click at [1384, 49] on button "Approve" at bounding box center [1390, 45] width 54 height 22
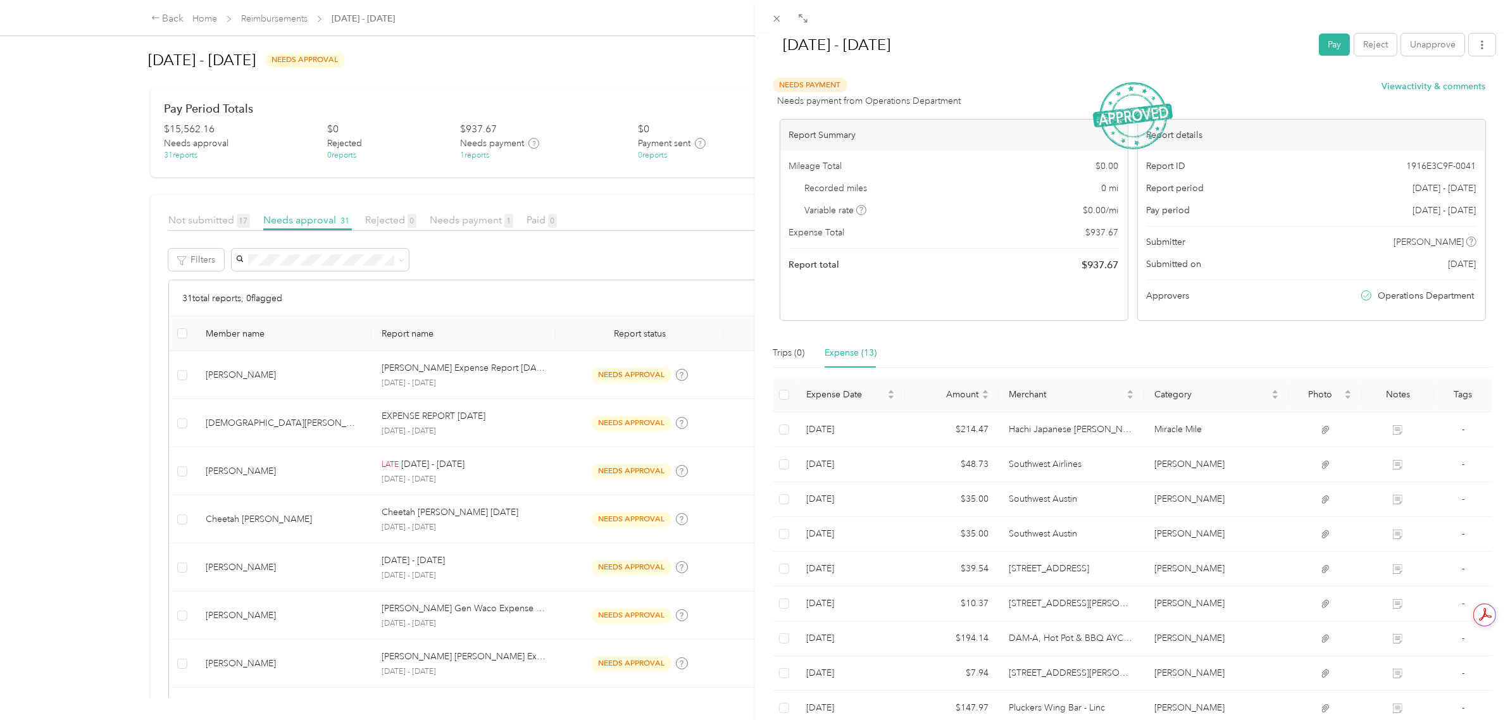
click at [115, 336] on div "[DATE] - [DATE] Pay Reject Unapprove Needs Payment Needs payment from Operation…" at bounding box center [755, 360] width 1510 height 720
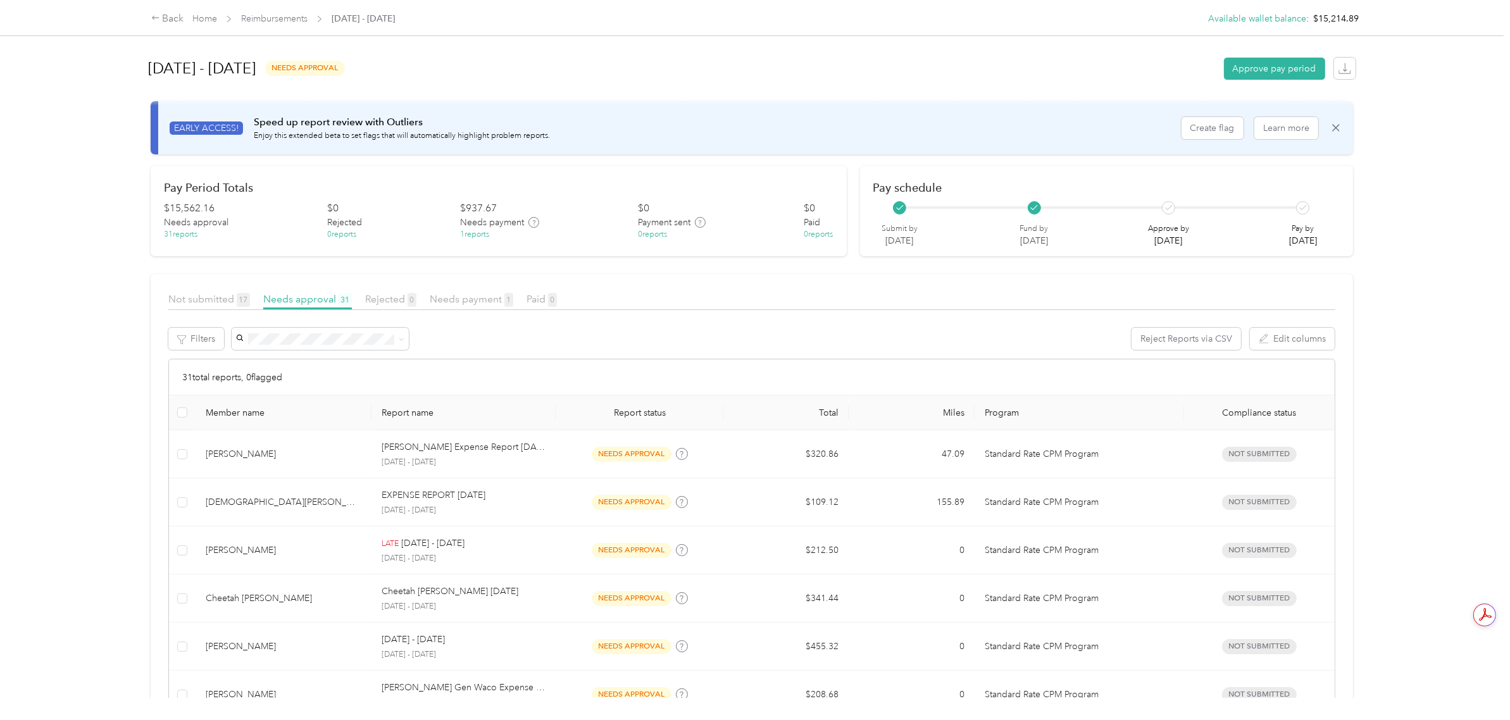
click at [97, 620] on div "Back Home Reimbursements [DATE] - [DATE] Available wallet balance : $15,214.89 …" at bounding box center [751, 360] width 1503 height 720
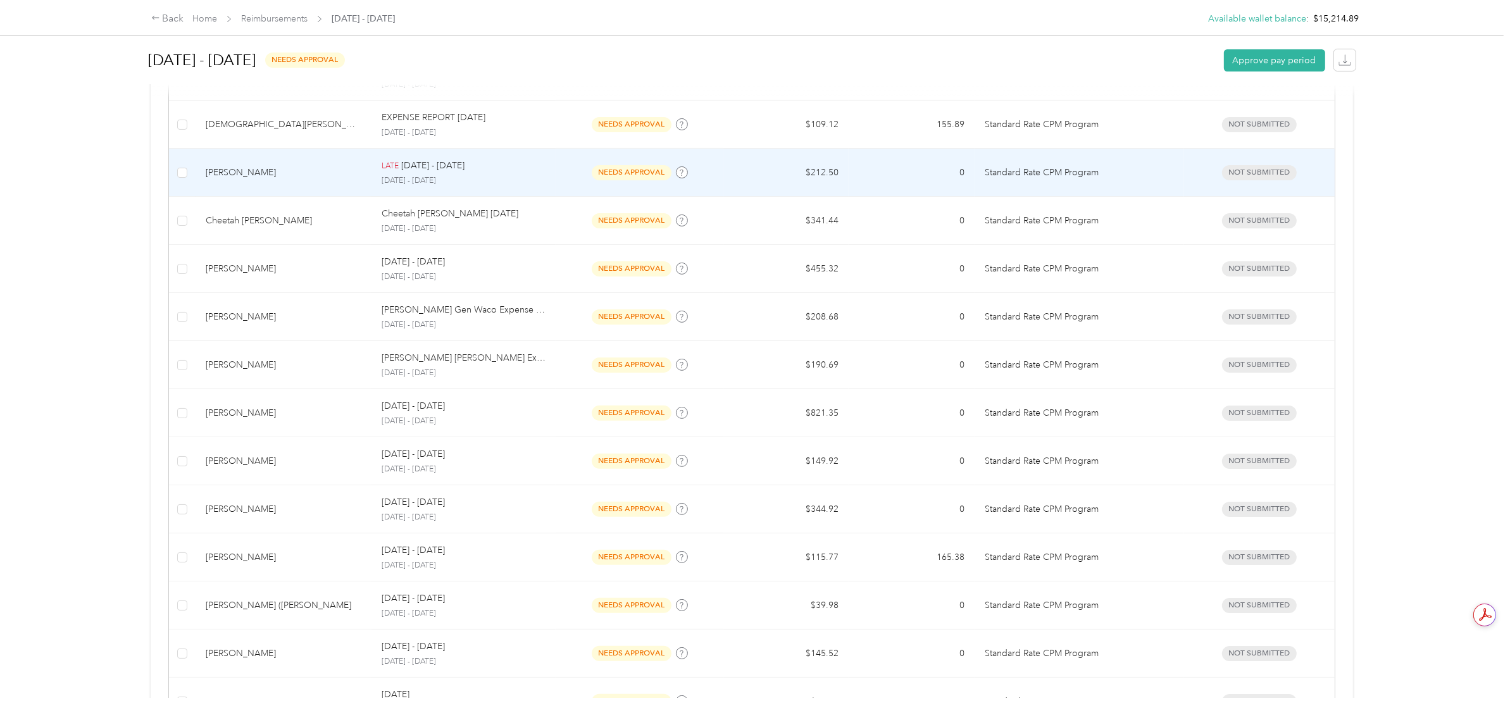
scroll to position [158, 0]
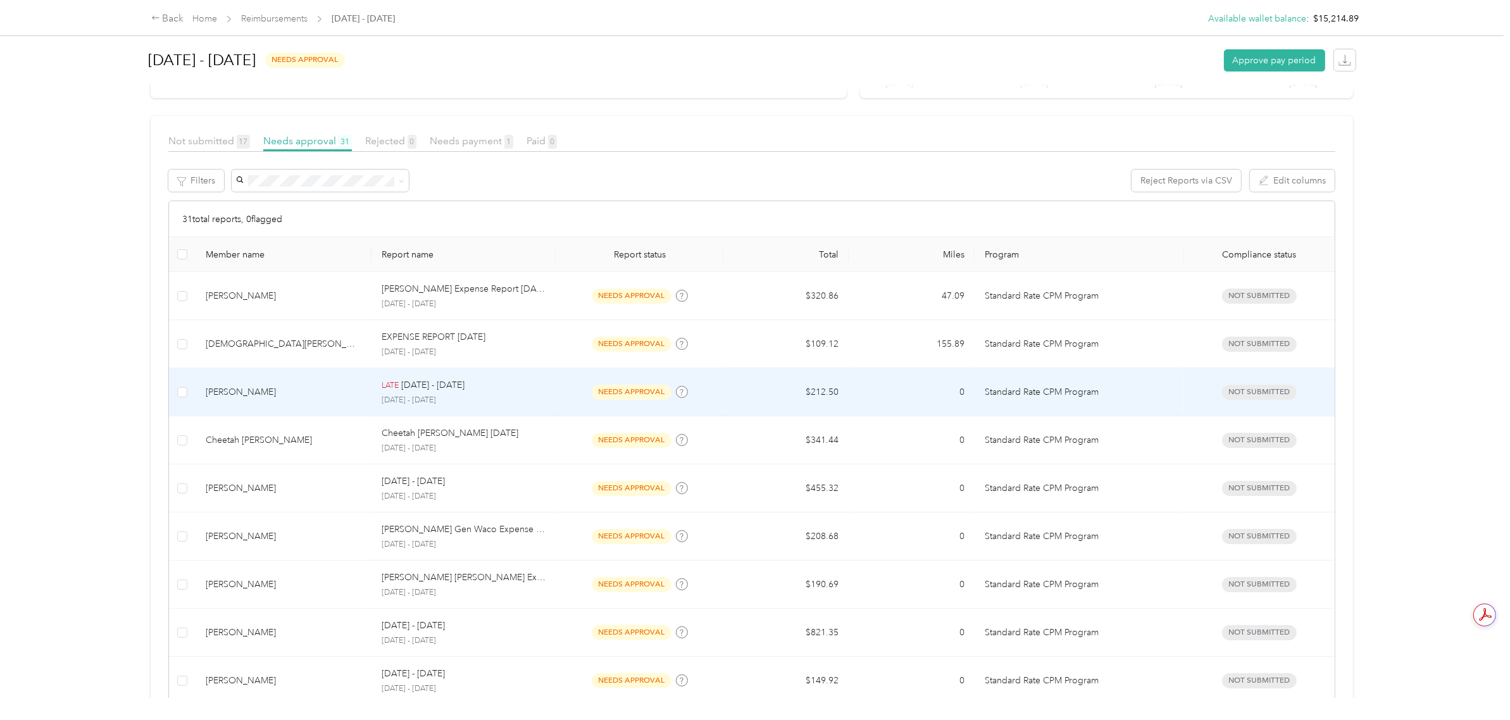
click at [391, 397] on p "[DATE] - [DATE]" at bounding box center [464, 400] width 164 height 11
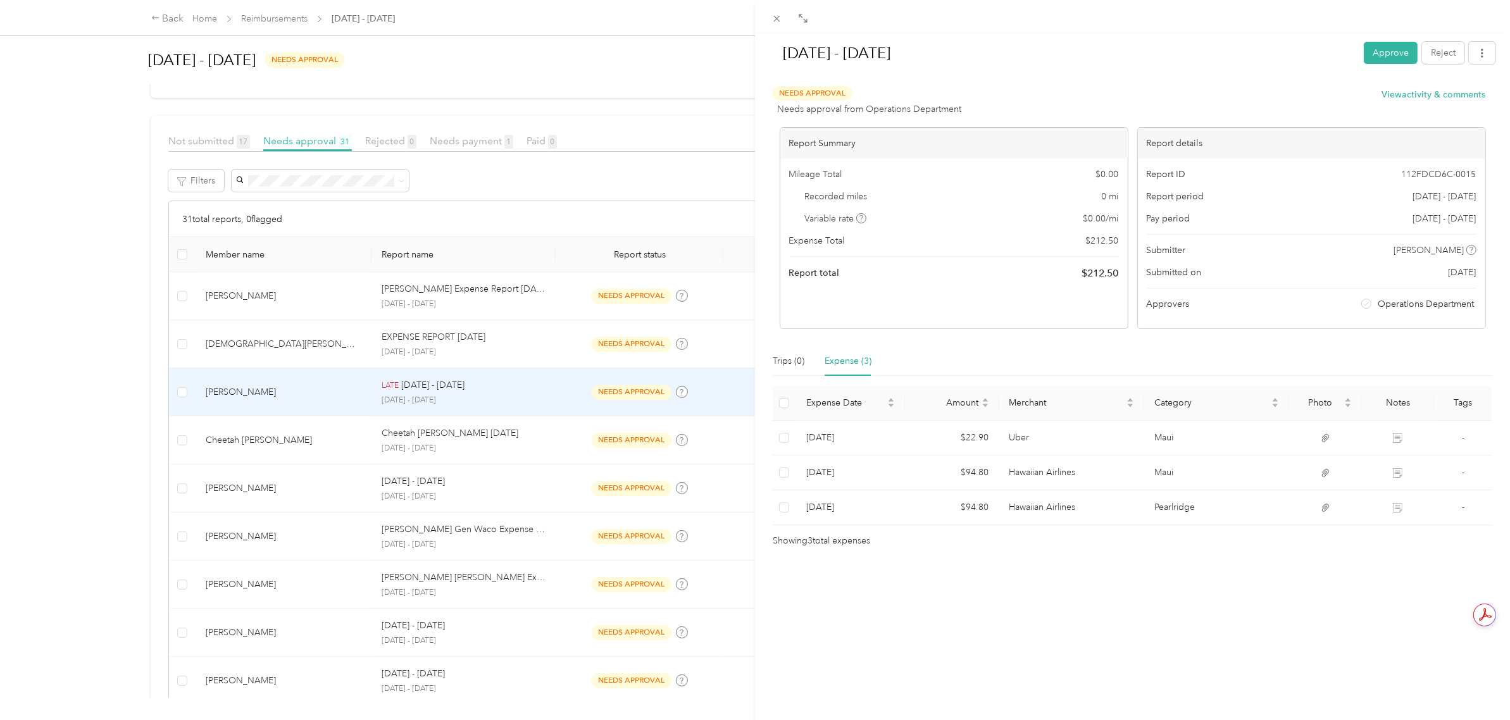
click at [1134, 637] on div "[DATE] - [DATE] Approve Reject Needs Approval Needs approval from Operations De…" at bounding box center [1132, 394] width 755 height 720
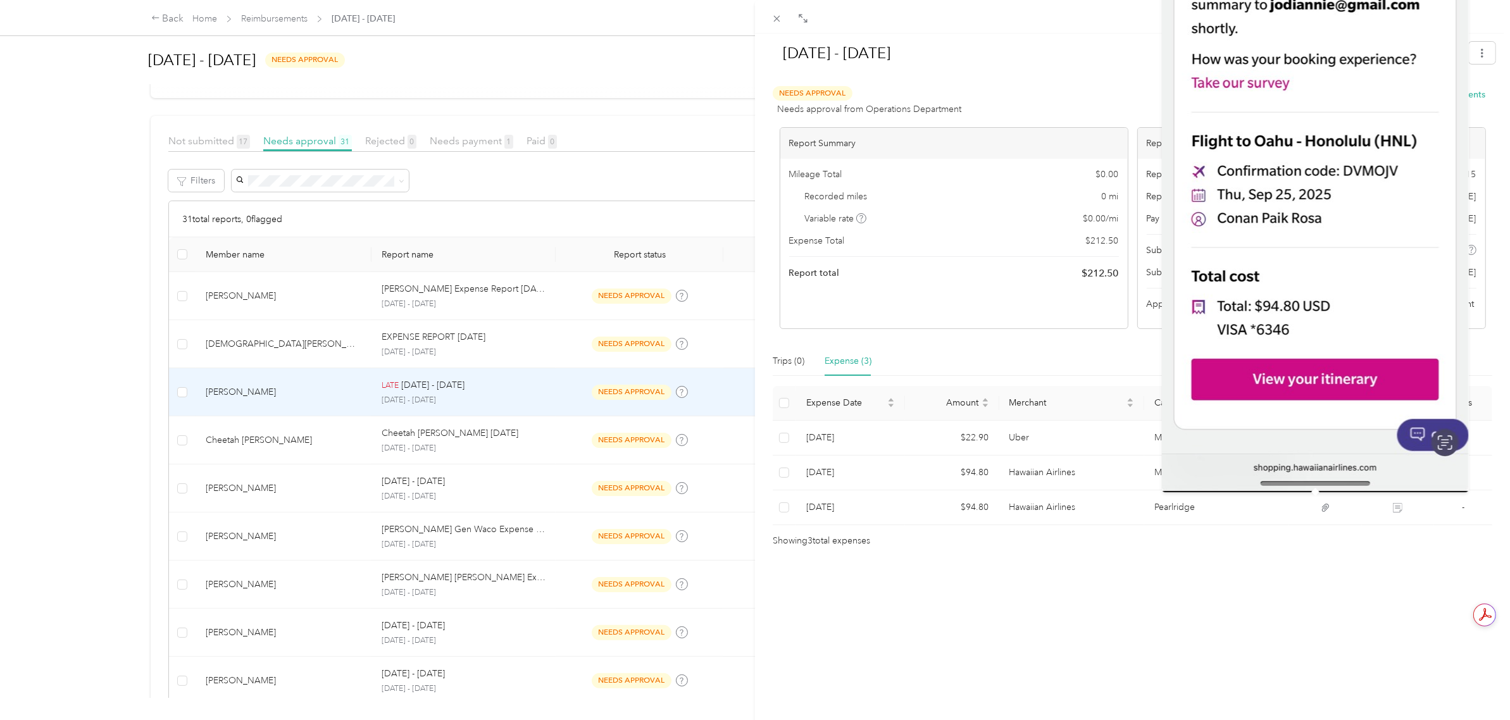
click at [1086, 622] on div "[DATE] - [DATE] Approve Reject Needs Approval Needs approval from Operations De…" at bounding box center [1132, 394] width 755 height 720
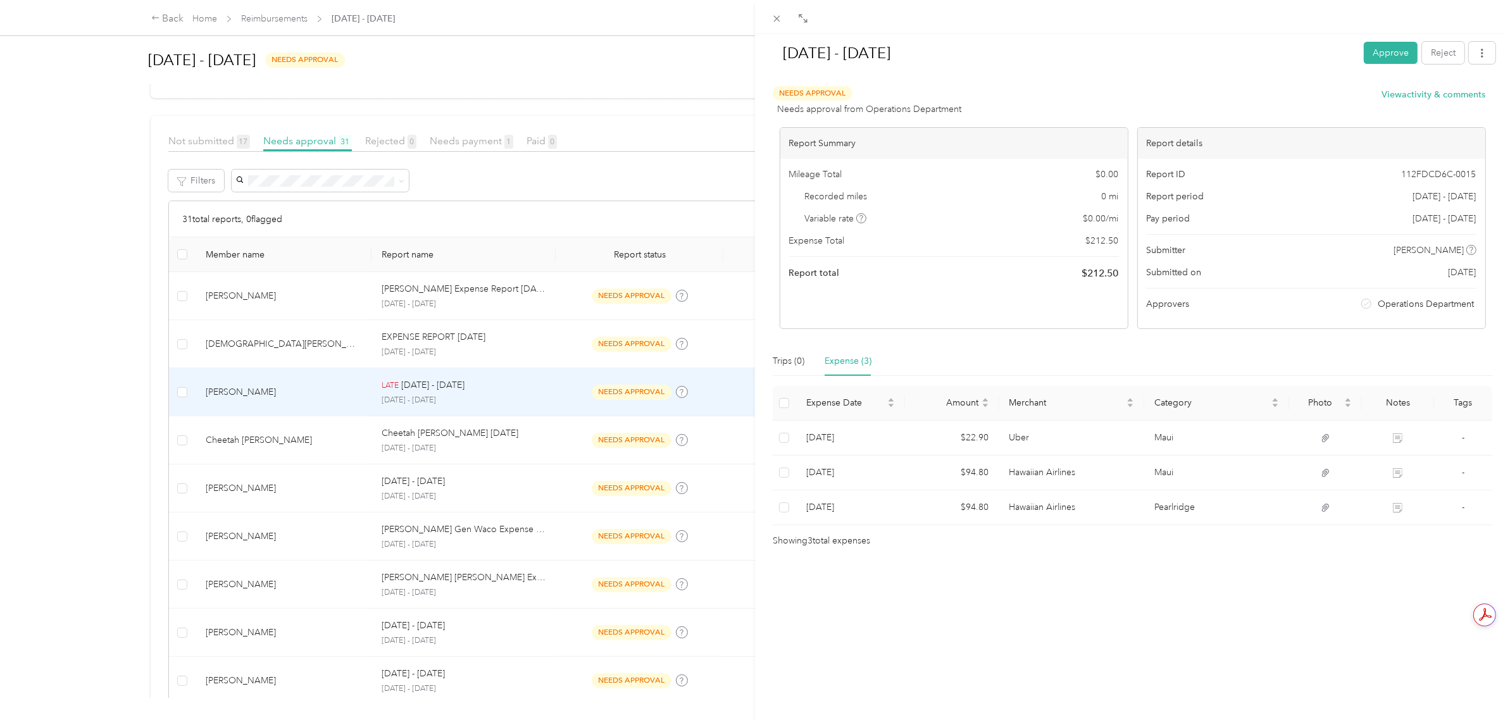
click at [101, 371] on div "[DATE] - [DATE] Approve Reject Needs Approval Needs approval from Operations De…" at bounding box center [755, 360] width 1510 height 720
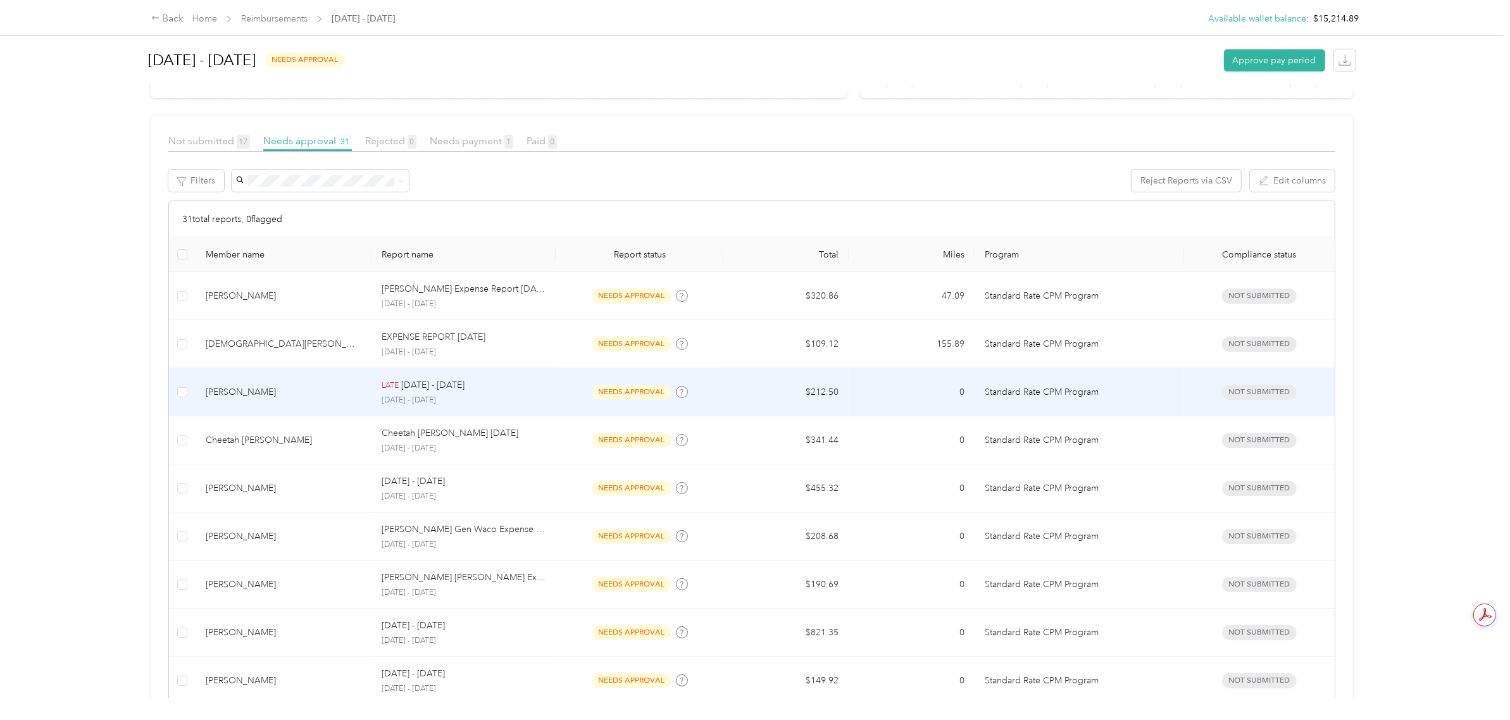
click at [188, 392] on td at bounding box center [182, 392] width 27 height 48
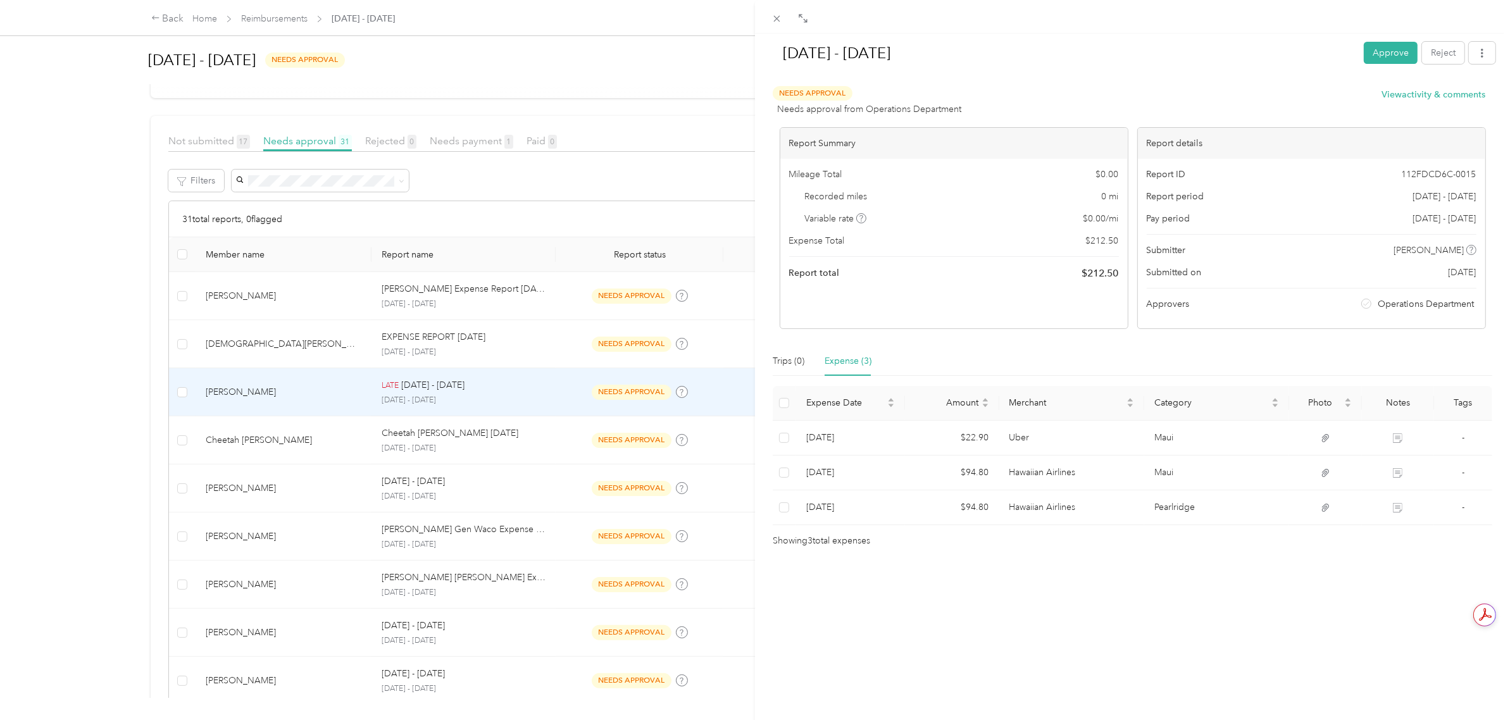
click at [172, 392] on div "[DATE] - [DATE] Approve Reject Needs Approval Needs approval from Operations De…" at bounding box center [755, 360] width 1510 height 720
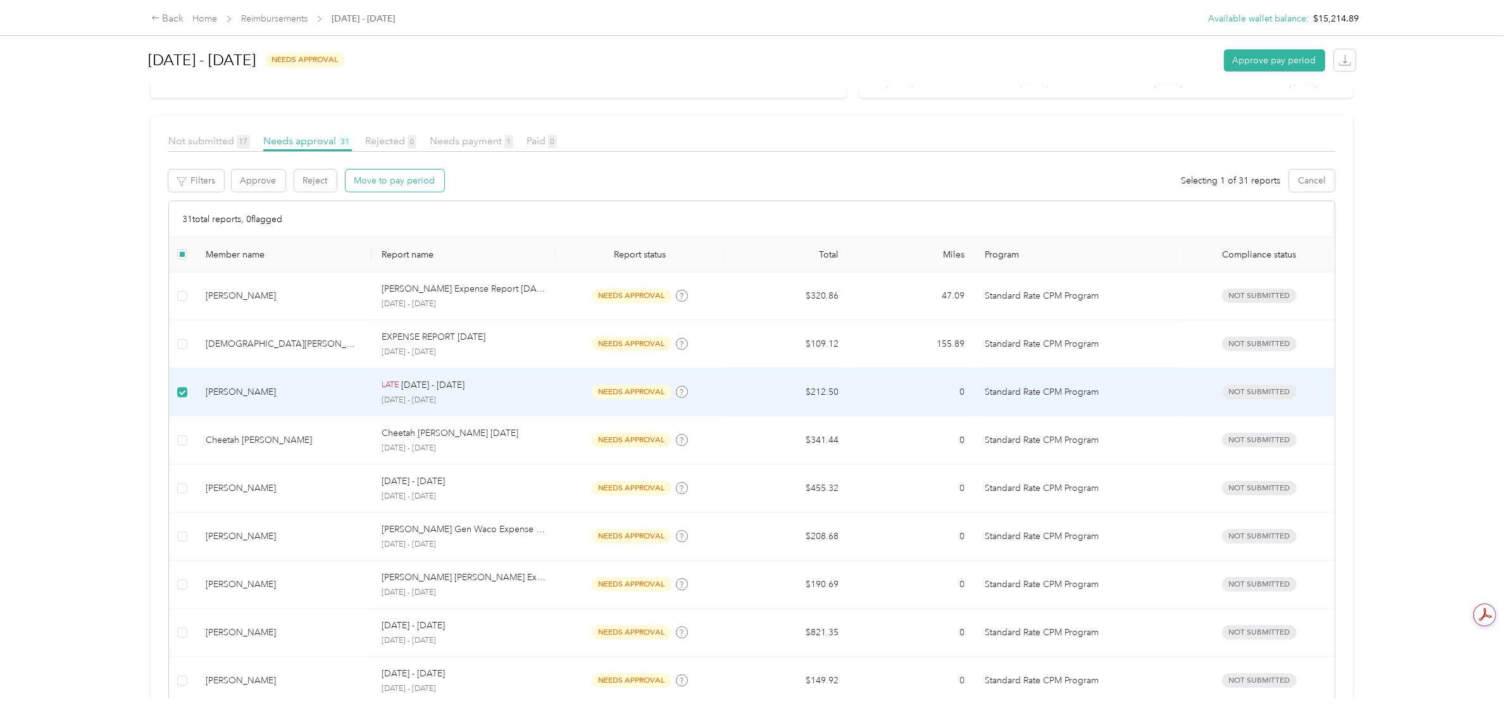
click at [406, 175] on button "Move to pay period" at bounding box center [394, 181] width 99 height 22
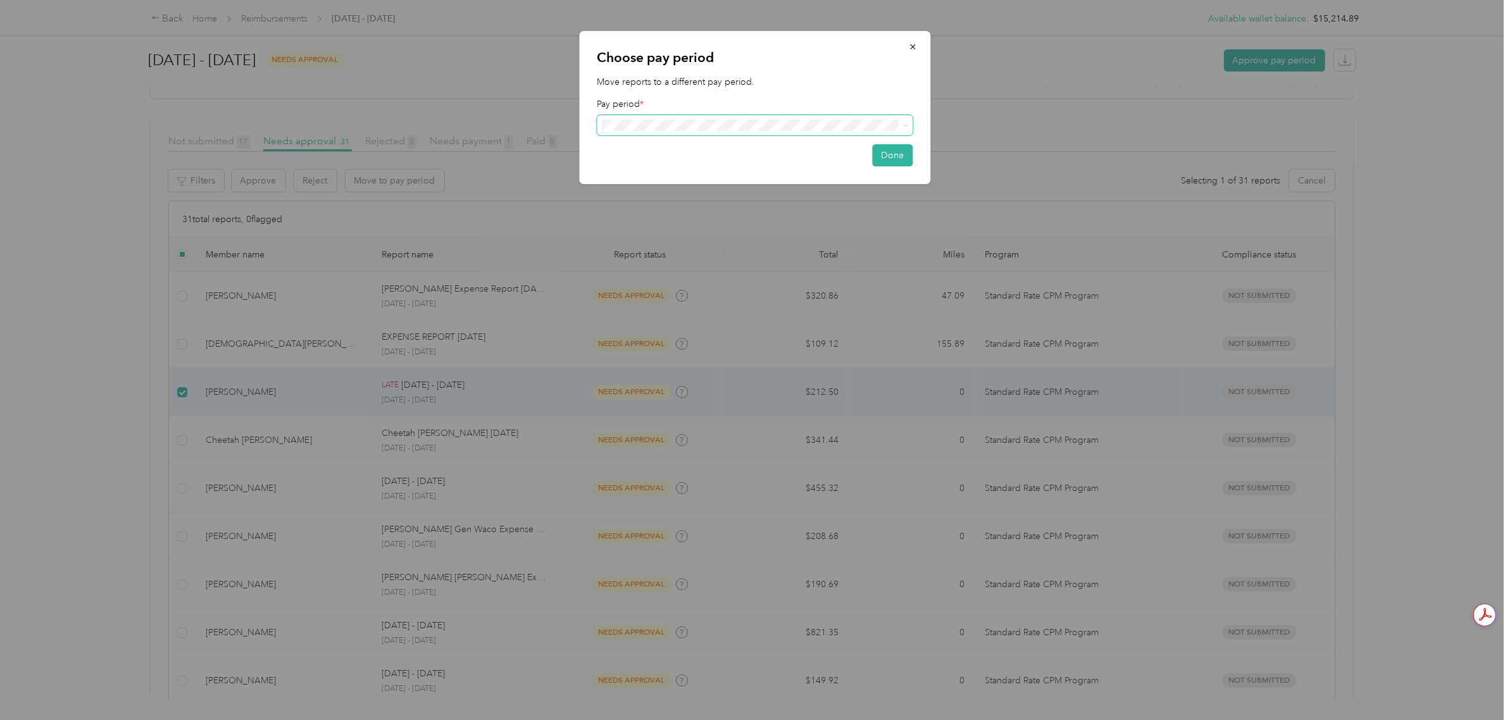
click at [698, 118] on span at bounding box center [755, 125] width 316 height 20
click at [705, 150] on span "[DATE] - [DATE] ( variable )" at bounding box center [655, 147] width 99 height 13
click at [883, 159] on button "Done" at bounding box center [892, 158] width 40 height 22
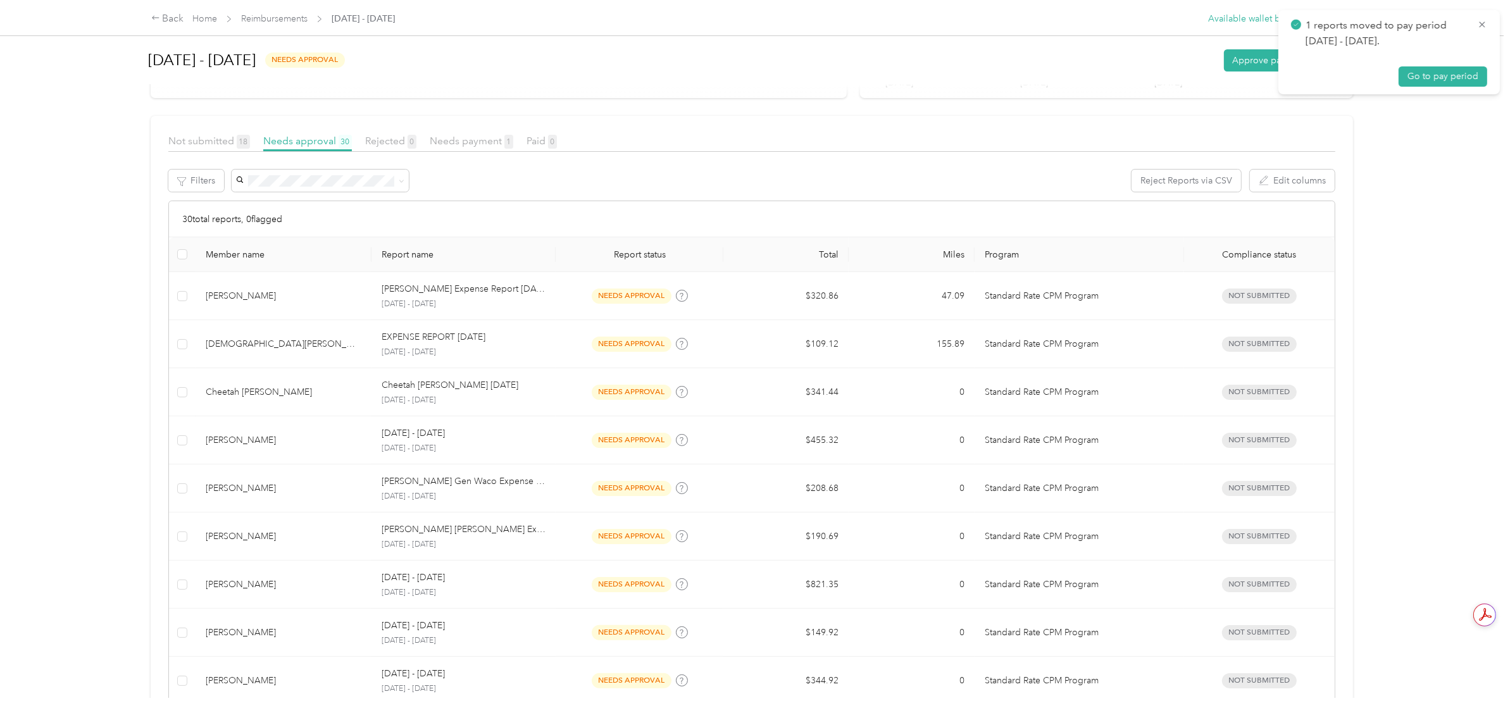
click at [105, 344] on div "Back Home Reimbursements [DATE] - [DATE] Available wallet balance : $15,214.89 …" at bounding box center [751, 360] width 1503 height 720
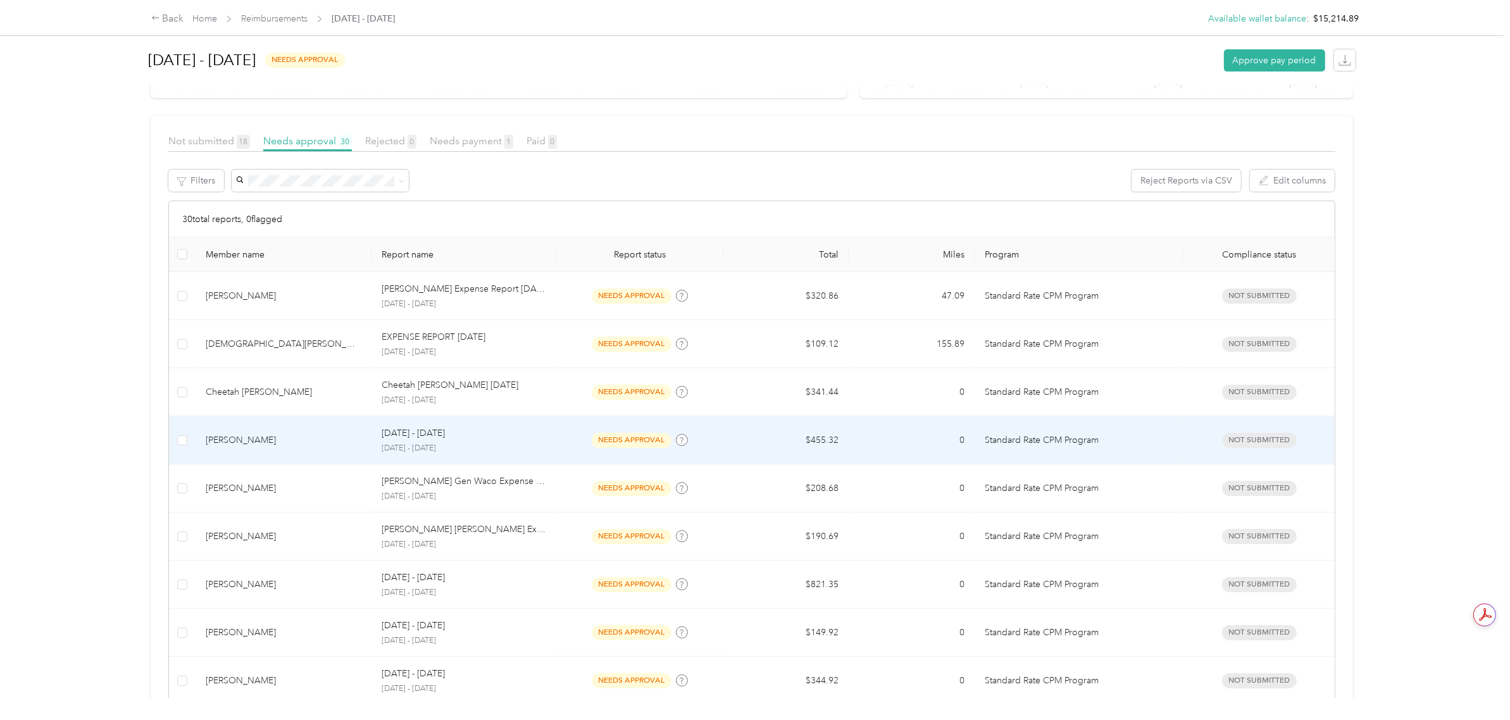
click at [445, 435] on p "[DATE] - [DATE]" at bounding box center [413, 433] width 63 height 14
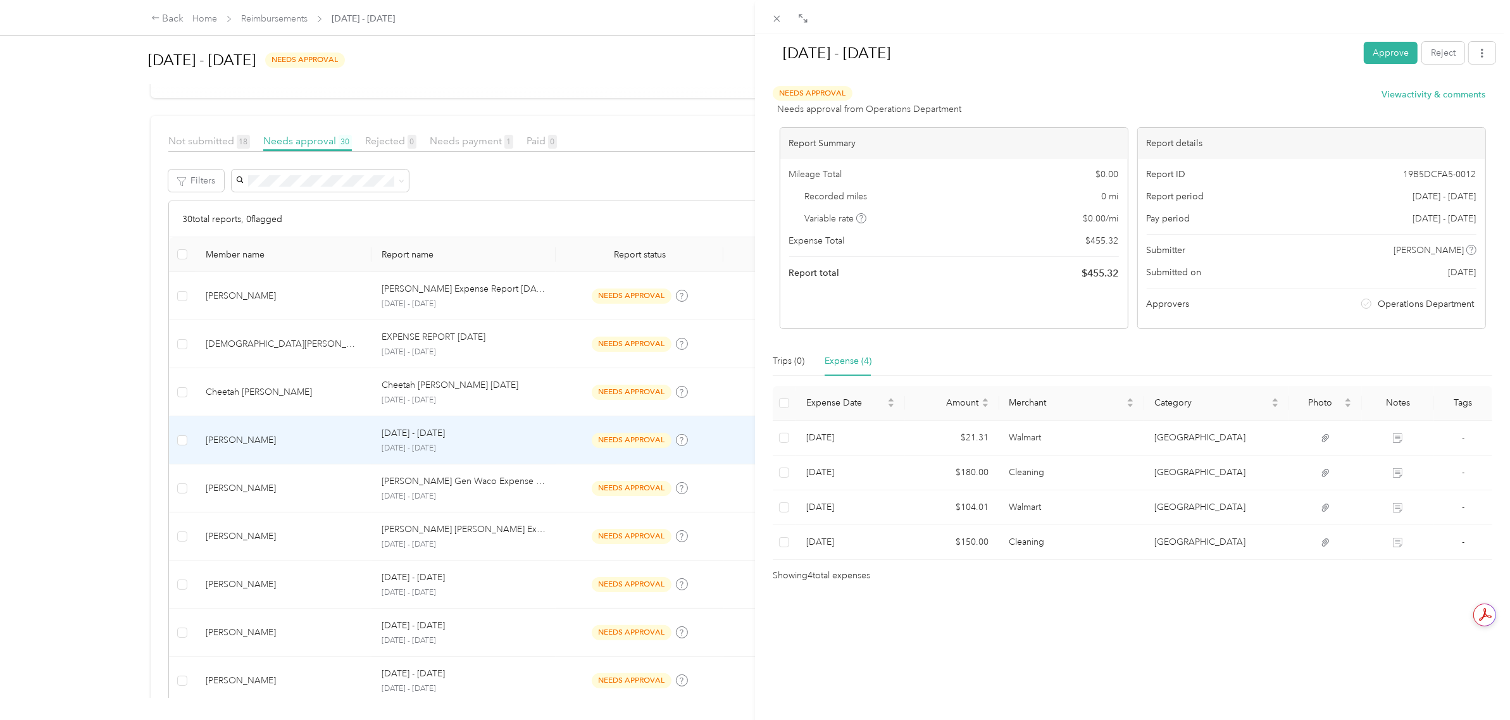
click at [1373, 37] on div "[DATE] - [DATE] Approve Reject" at bounding box center [1132, 55] width 726 height 37
click at [1372, 49] on button "Approve" at bounding box center [1390, 53] width 54 height 22
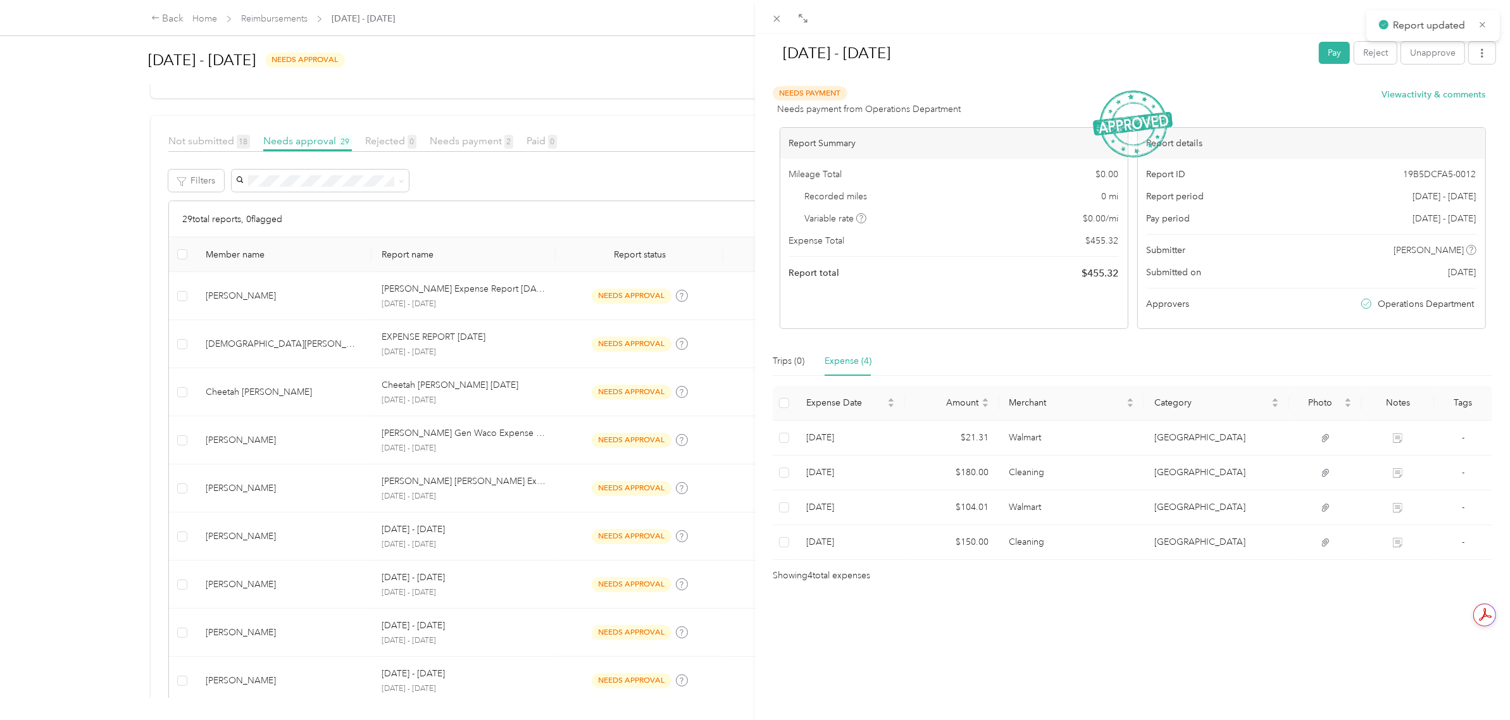
click at [70, 337] on div "[DATE] - [DATE] Pay Reject Unapprove Needs Payment Needs payment from Operation…" at bounding box center [755, 360] width 1510 height 720
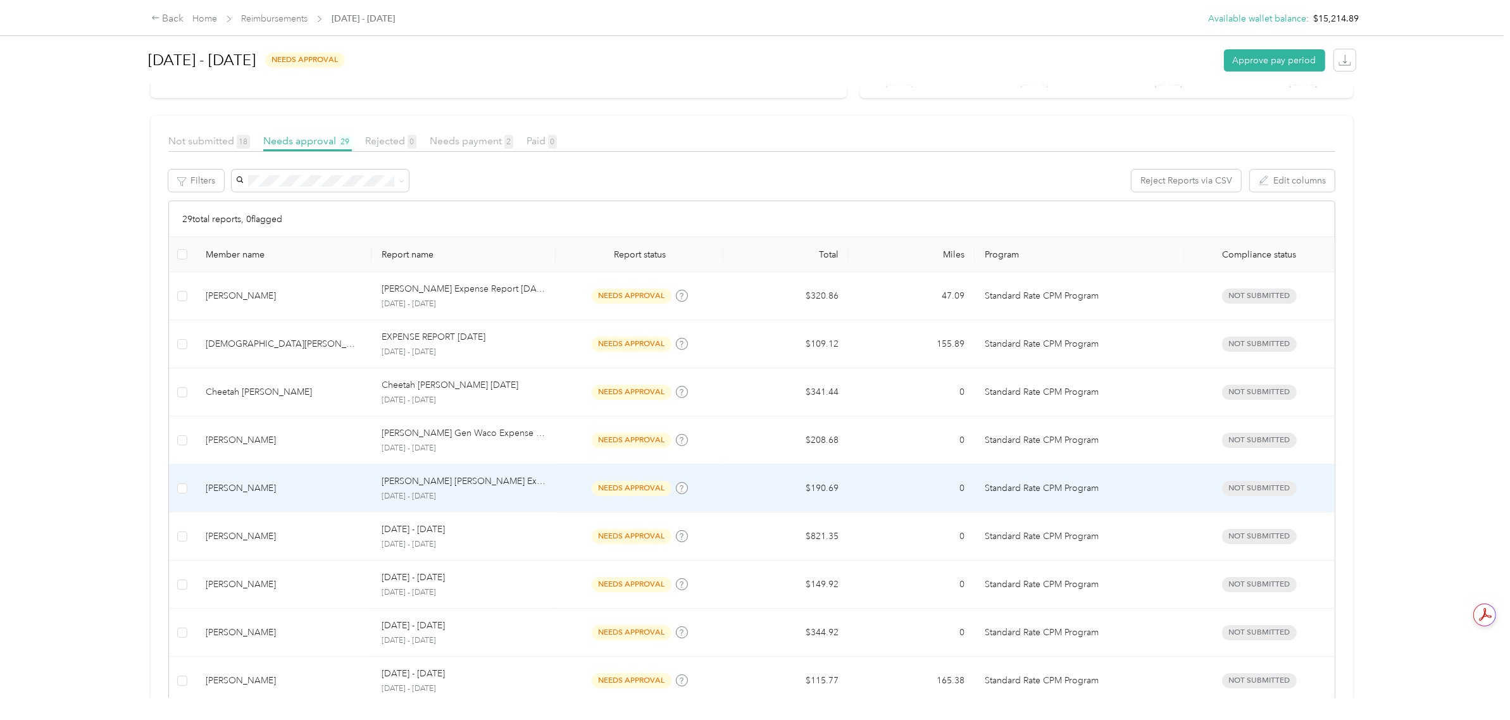
scroll to position [237, 0]
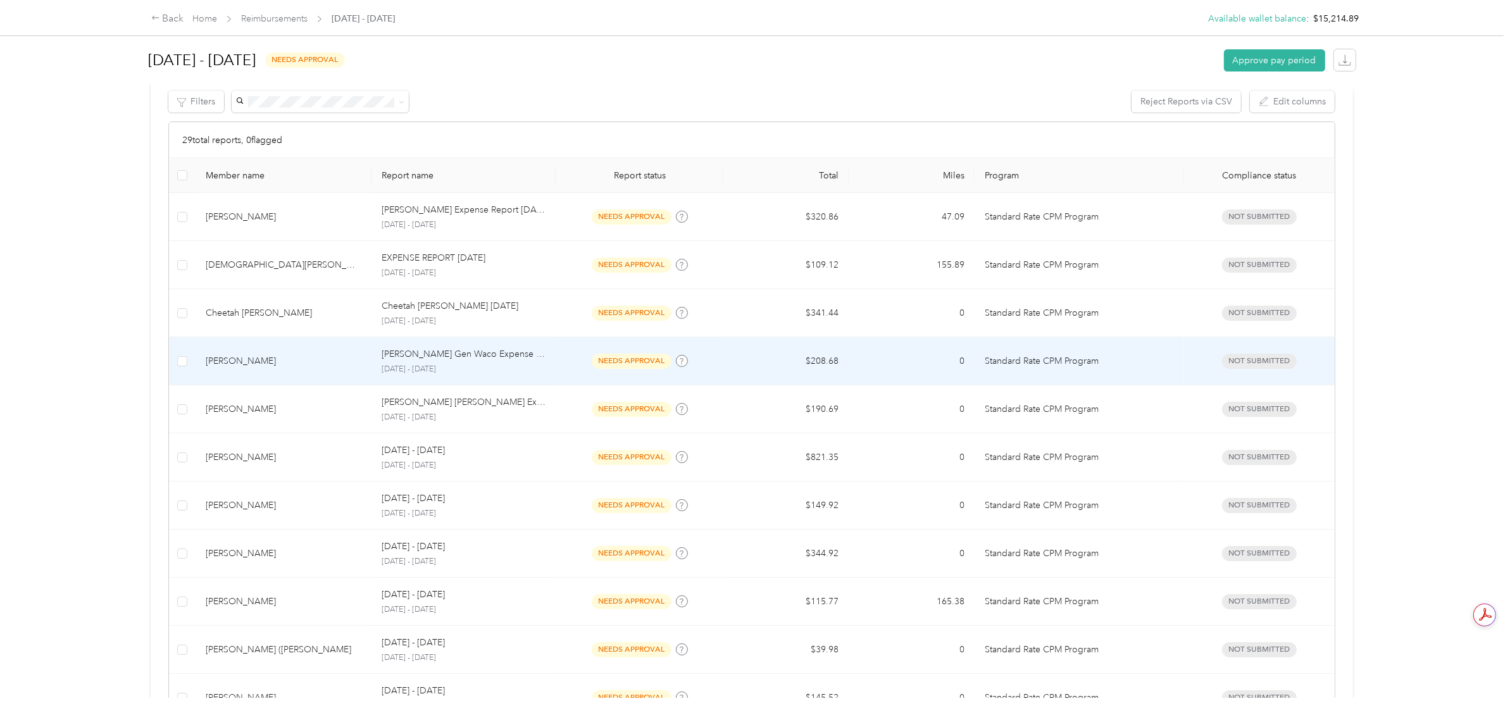
click at [836, 368] on td "$208.68" at bounding box center [785, 361] width 125 height 48
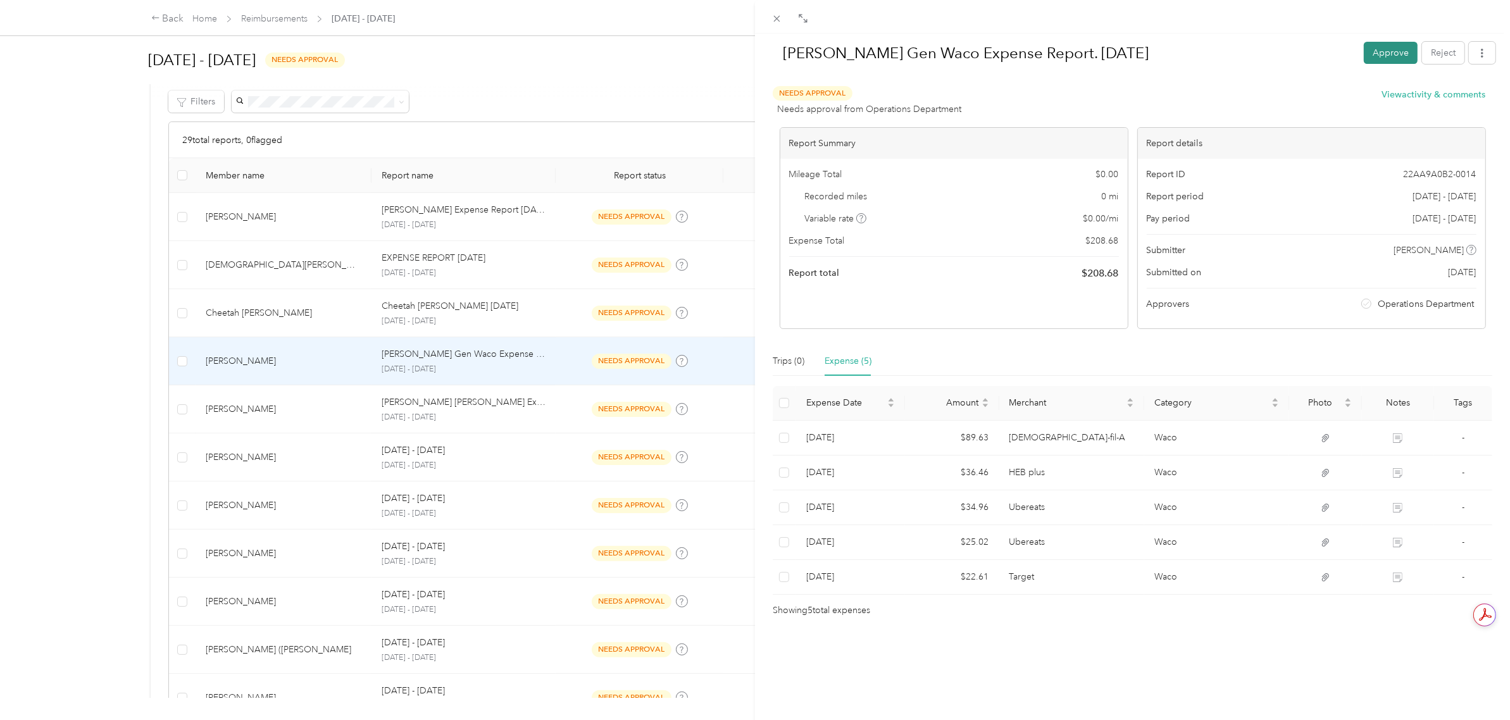
click at [1377, 54] on button "Approve" at bounding box center [1390, 53] width 54 height 22
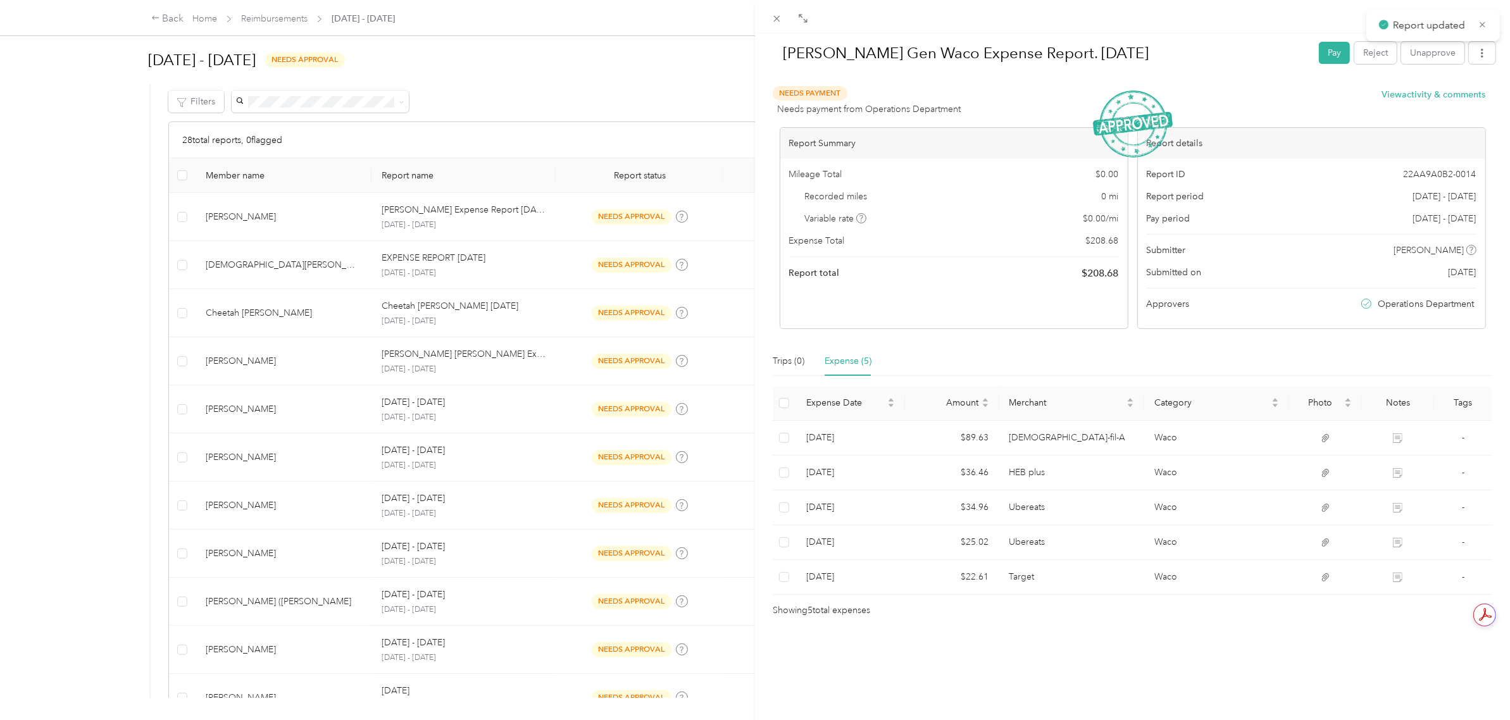
click at [61, 429] on div "[PERSON_NAME] Gen Waco Expense Report. [DATE] Pay Reject Unapprove Needs Paymen…" at bounding box center [755, 360] width 1510 height 720
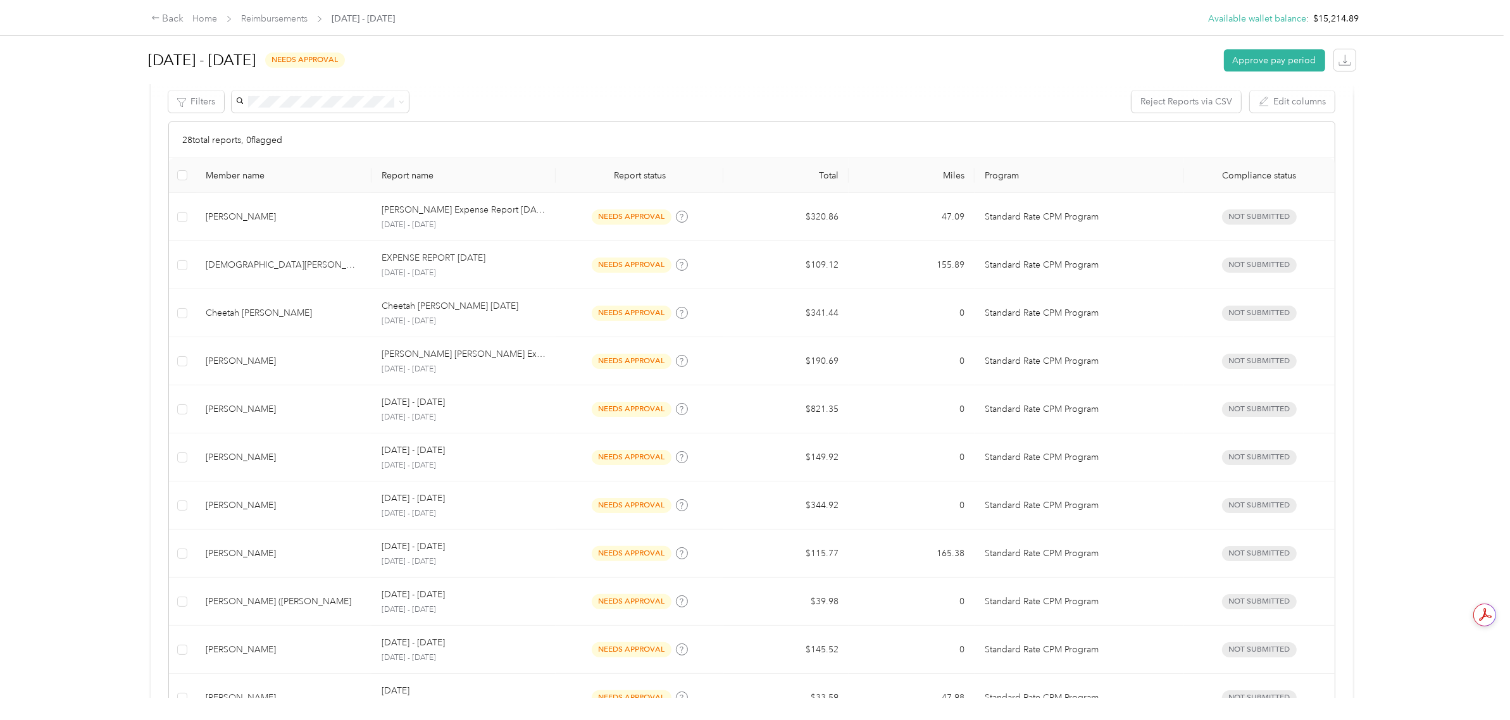
click at [120, 634] on div "Back Home Reimbursements [DATE] - [DATE] Available wallet balance : $15,214.89 …" at bounding box center [751, 360] width 1503 height 720
click at [122, 438] on div "Back Home Reimbursements [DATE] - [DATE] Available wallet balance : $15,214.89 …" at bounding box center [751, 360] width 1503 height 720
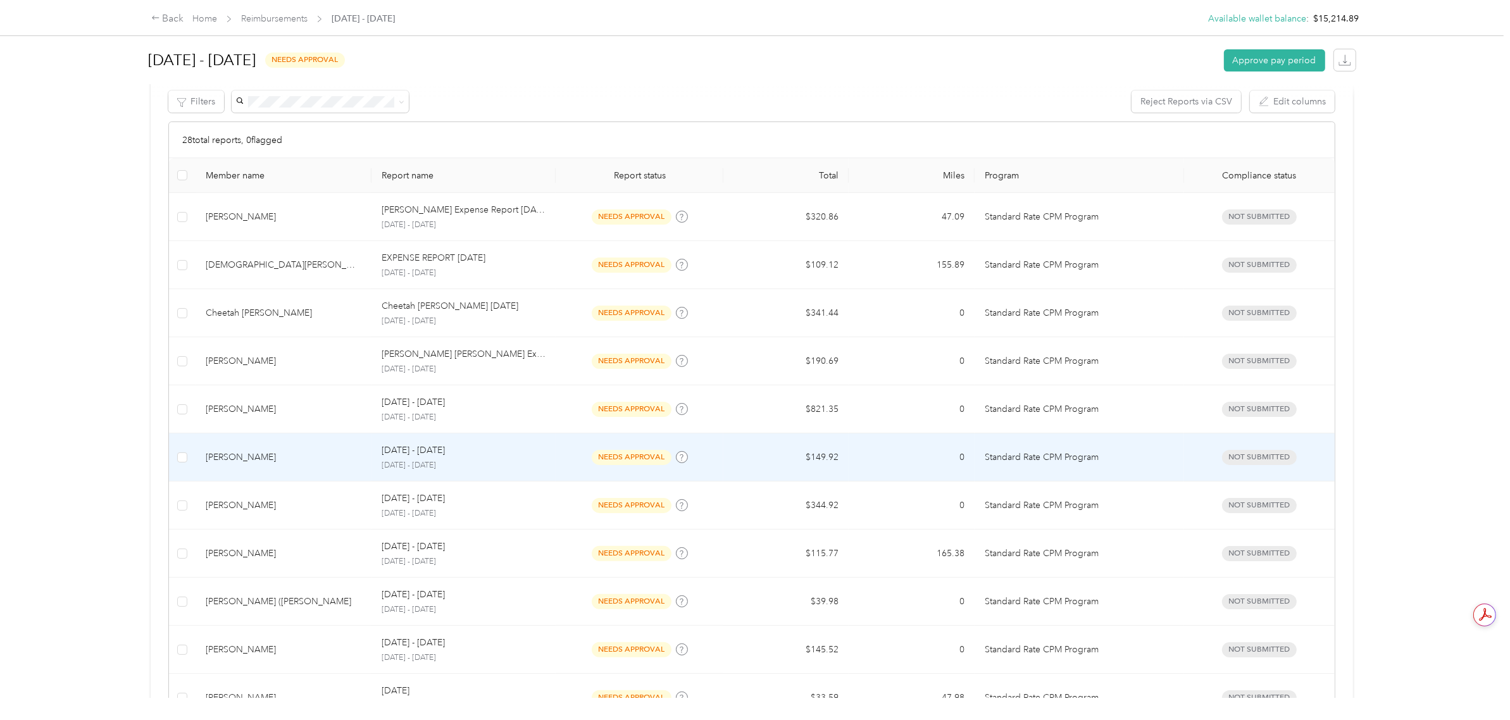
click at [837, 469] on td "$149.92" at bounding box center [785, 457] width 125 height 48
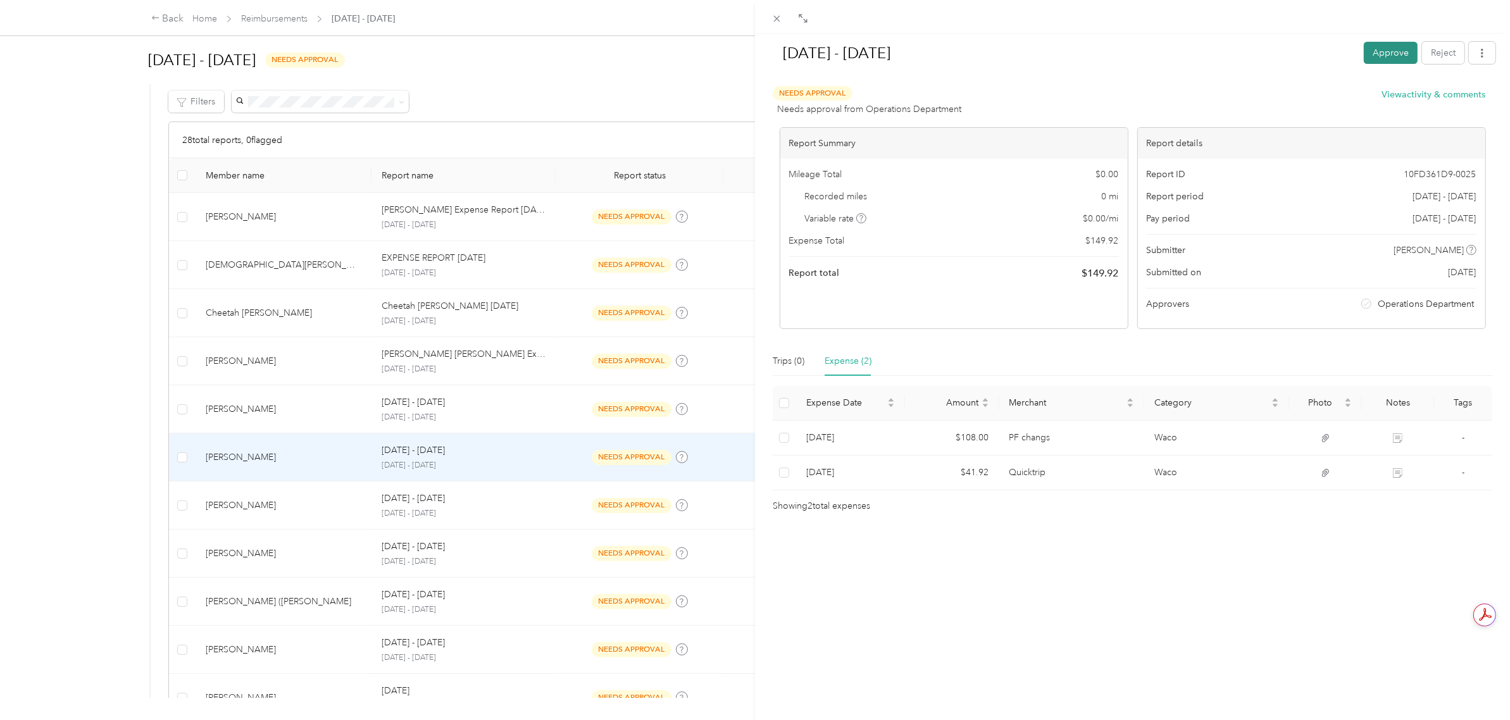
click at [1368, 61] on button "Approve" at bounding box center [1390, 53] width 54 height 22
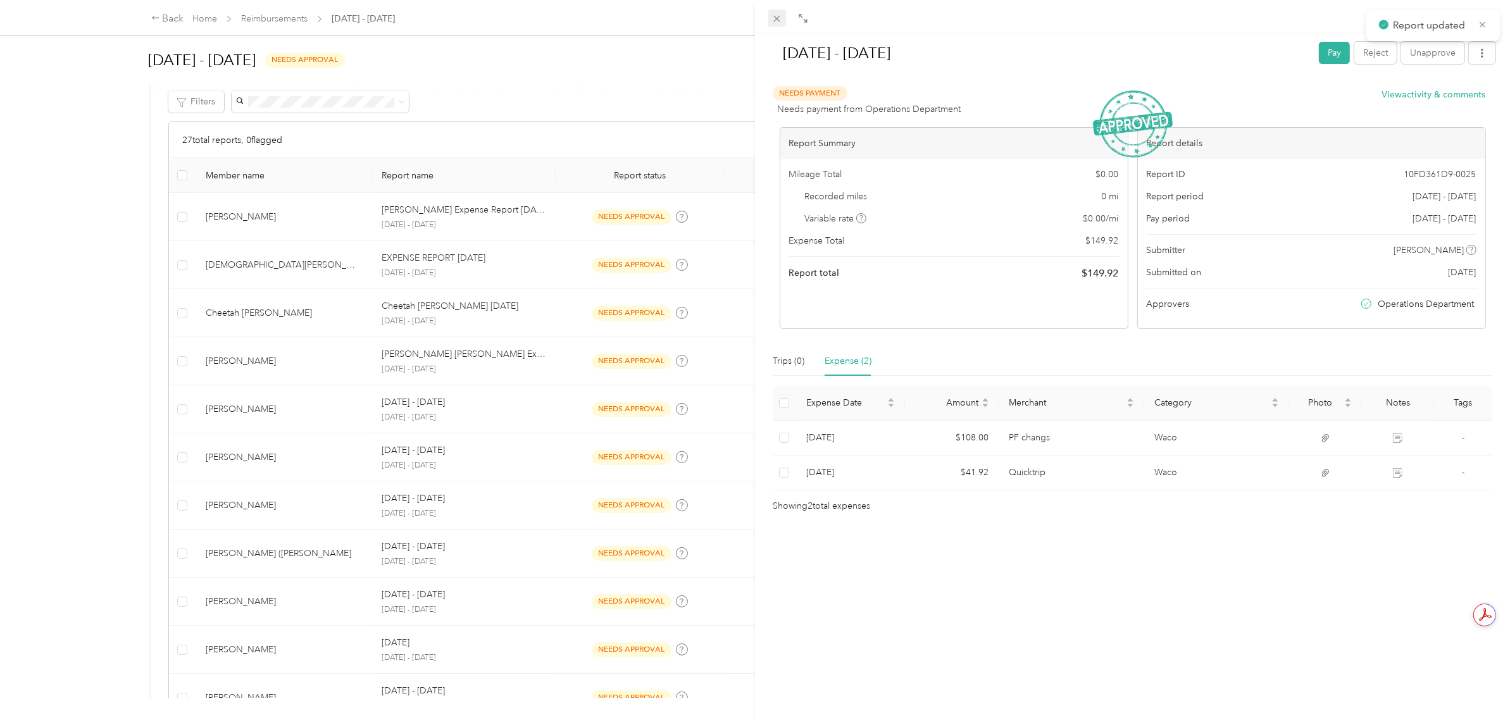
click at [776, 20] on icon at bounding box center [776, 18] width 11 height 11
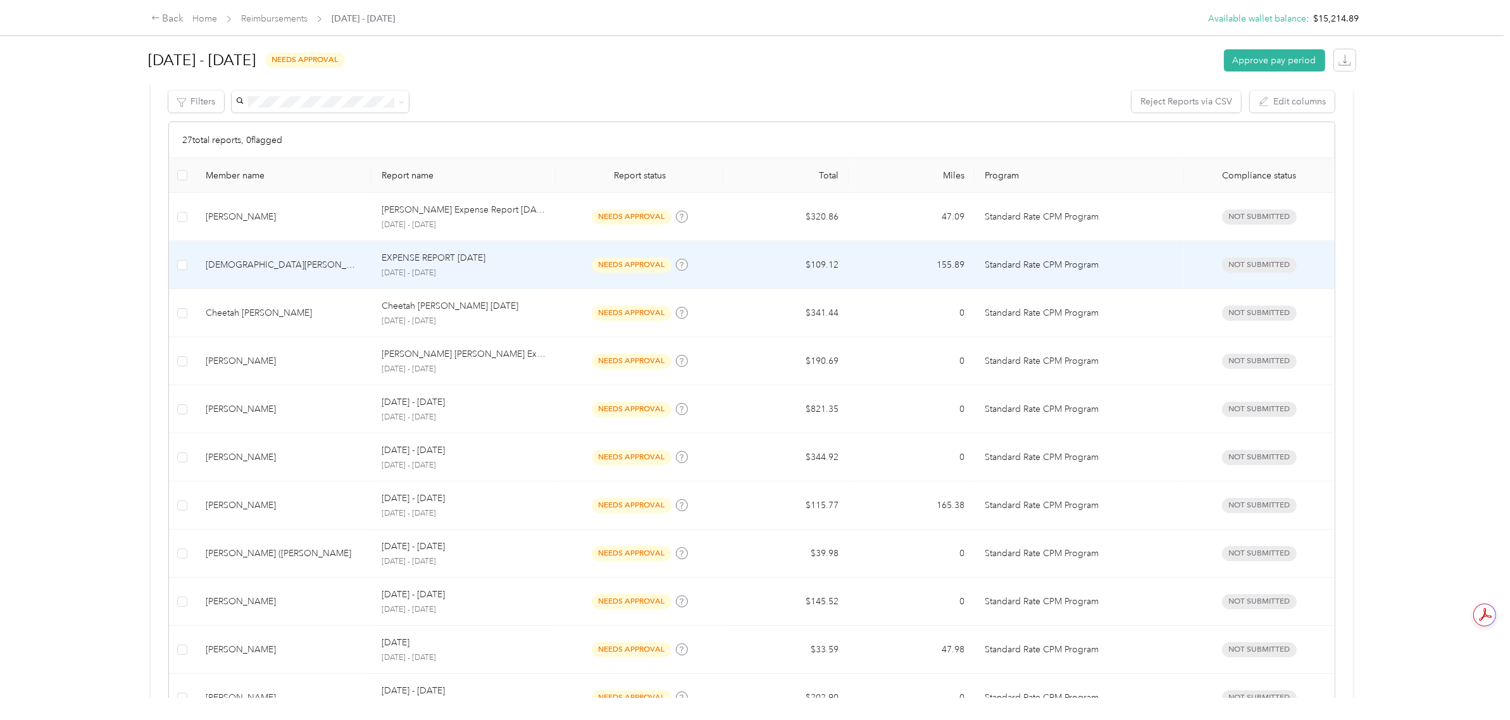
click at [366, 280] on td "[DEMOGRAPHIC_DATA][PERSON_NAME]" at bounding box center [283, 265] width 176 height 48
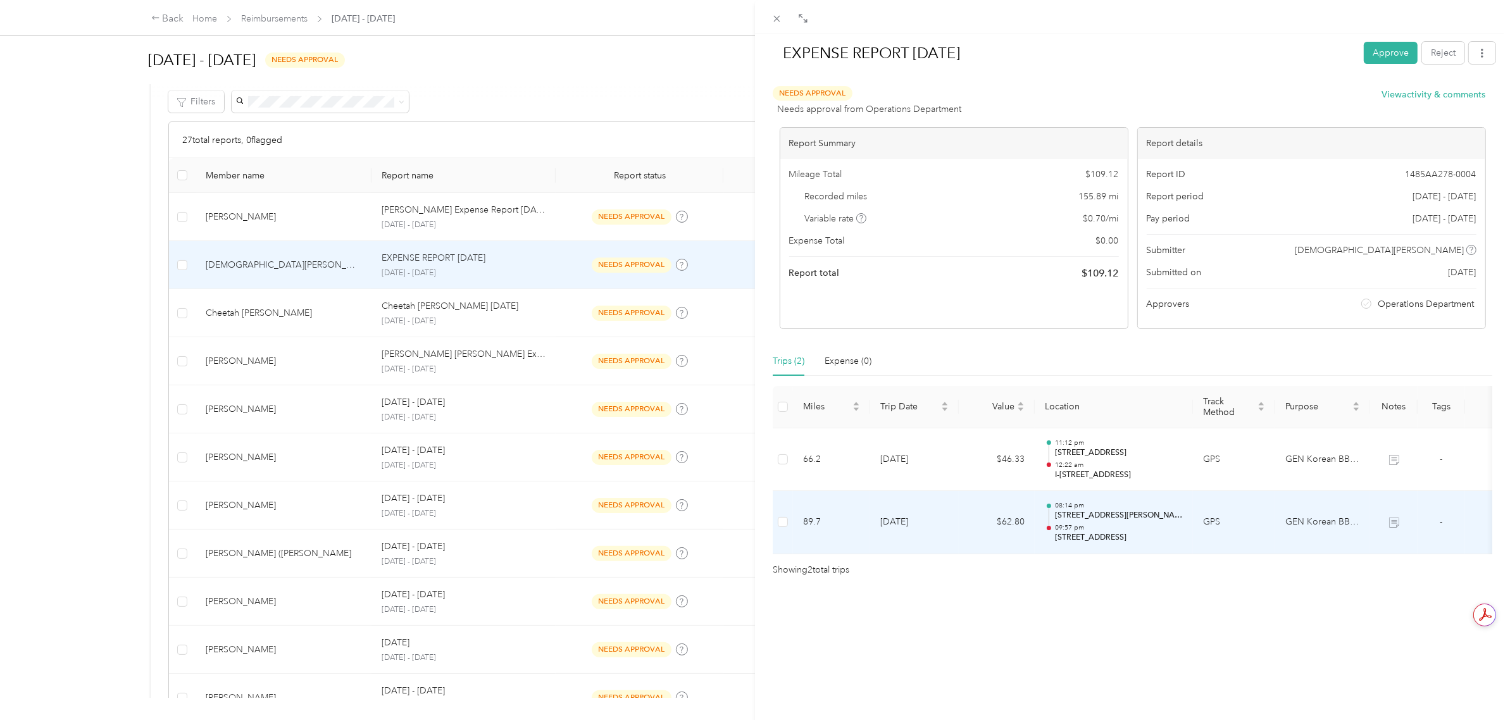
click at [1131, 541] on p "[STREET_ADDRESS]" at bounding box center [1119, 537] width 128 height 11
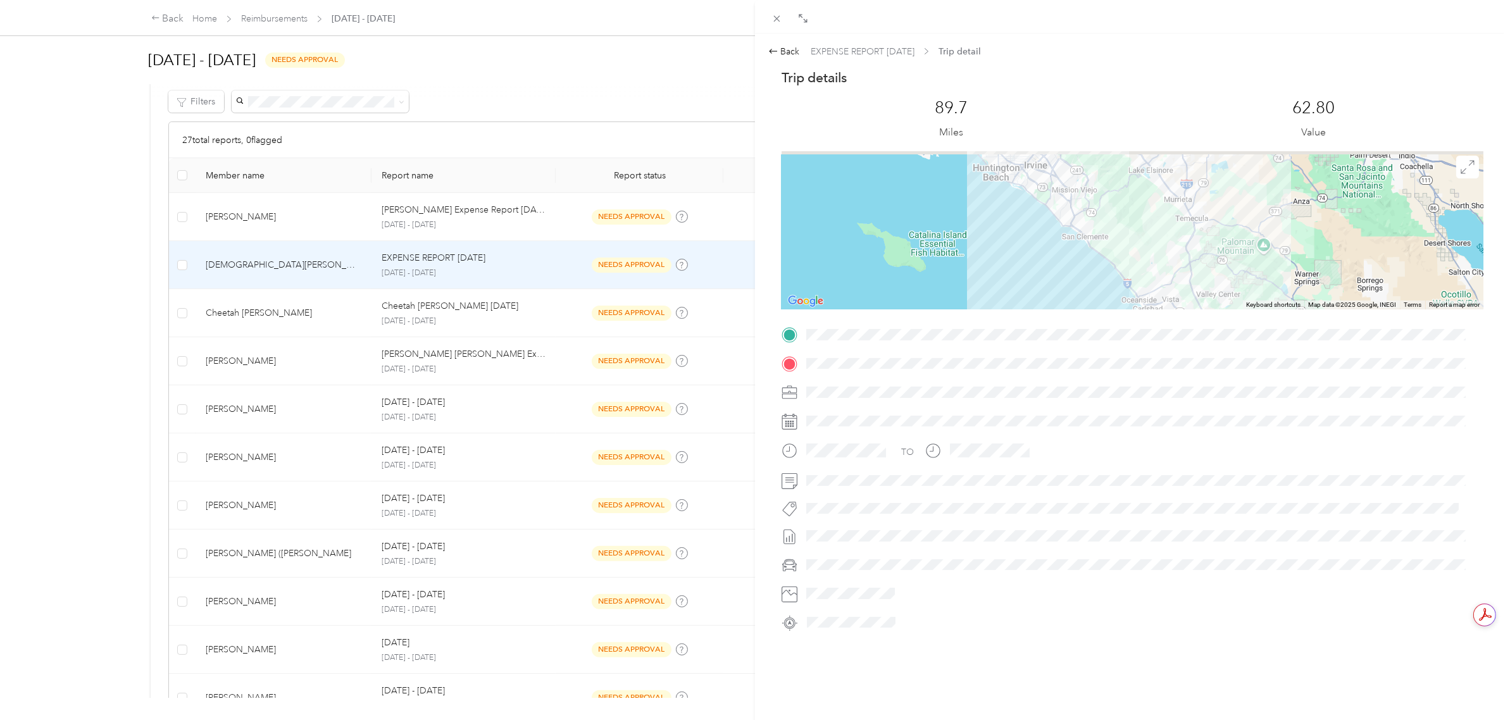
drag, startPoint x: 1084, startPoint y: 215, endPoint x: 1121, endPoint y: 287, distance: 80.7
click at [1121, 287] on div at bounding box center [1132, 230] width 702 height 158
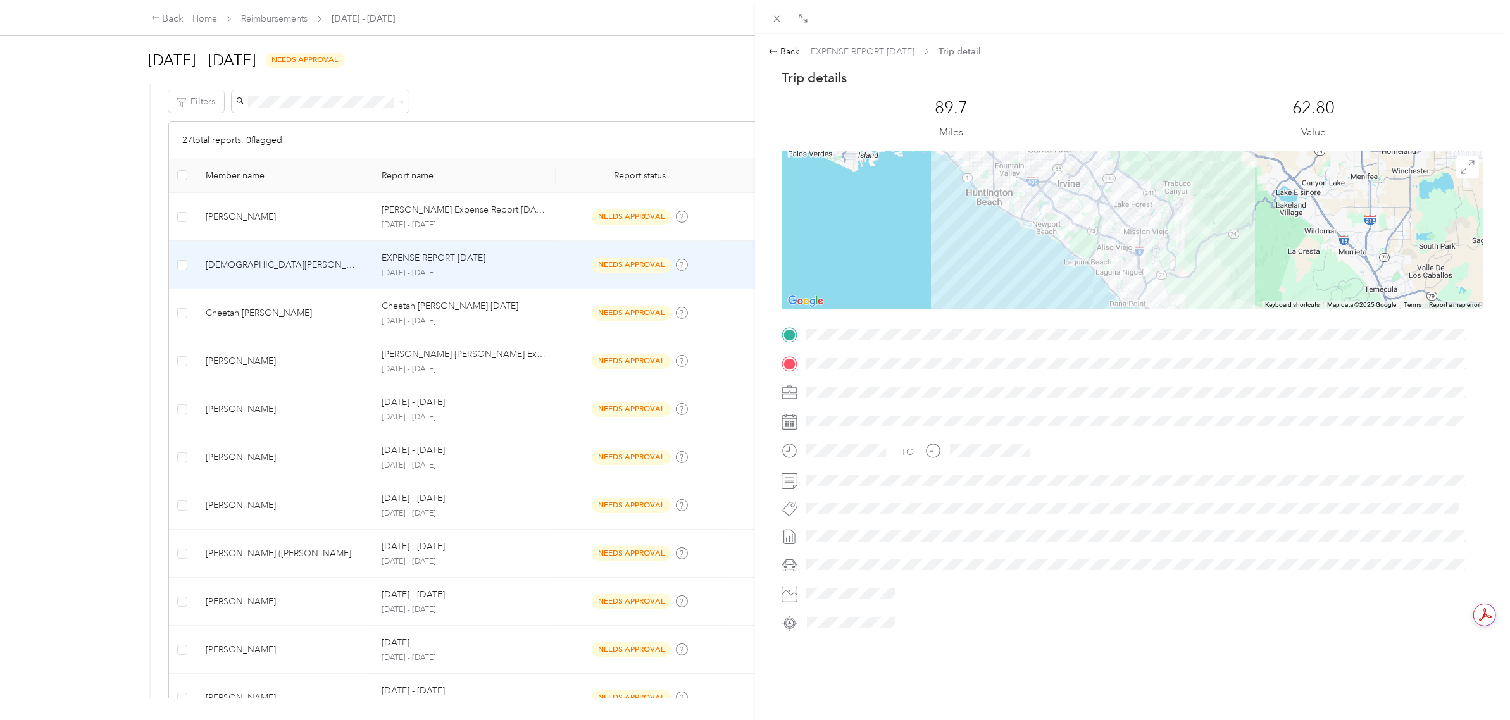
drag, startPoint x: 1012, startPoint y: 219, endPoint x: 1021, endPoint y: 289, distance: 70.1
click at [1021, 289] on div at bounding box center [1132, 230] width 702 height 158
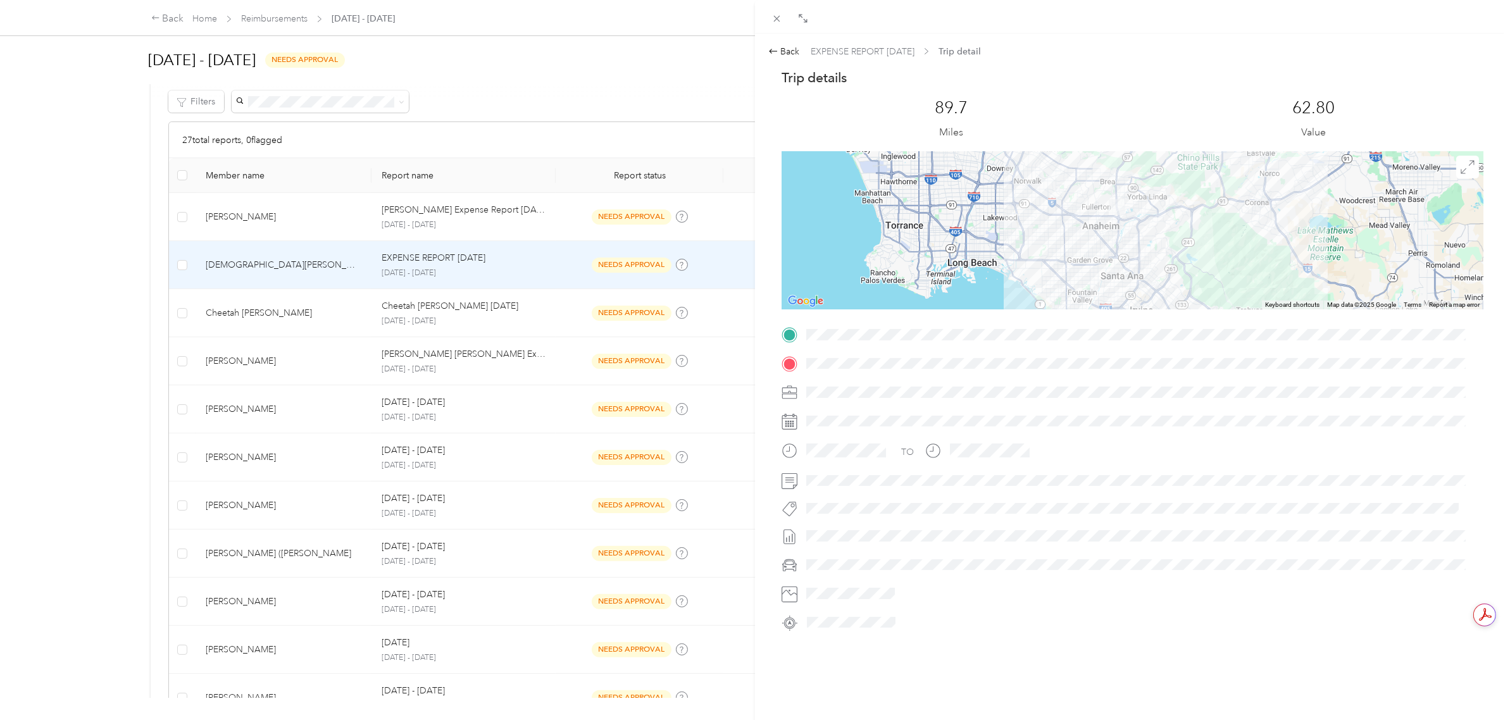
drag, startPoint x: 984, startPoint y: 249, endPoint x: 1046, endPoint y: 285, distance: 71.2
click at [1046, 286] on div at bounding box center [1132, 230] width 702 height 158
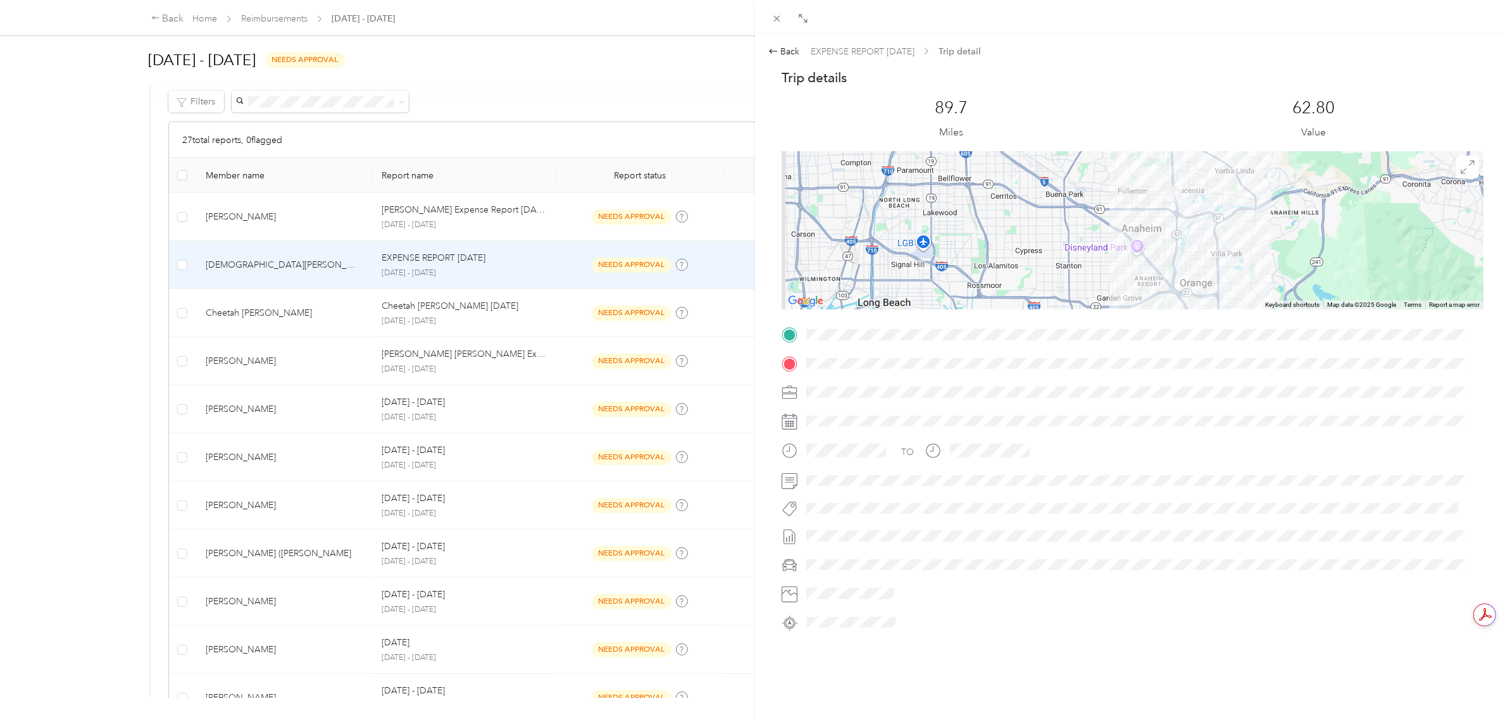
drag, startPoint x: 1012, startPoint y: 225, endPoint x: 1017, endPoint y: 283, distance: 57.8
click at [1017, 283] on div at bounding box center [1132, 230] width 702 height 158
click at [790, 61] on div "Back EXPENSE REPORT [DATE] Trip detail Trip details This trip cannot be edited …" at bounding box center [1132, 339] width 728 height 588
click at [793, 49] on div "Back" at bounding box center [784, 51] width 32 height 13
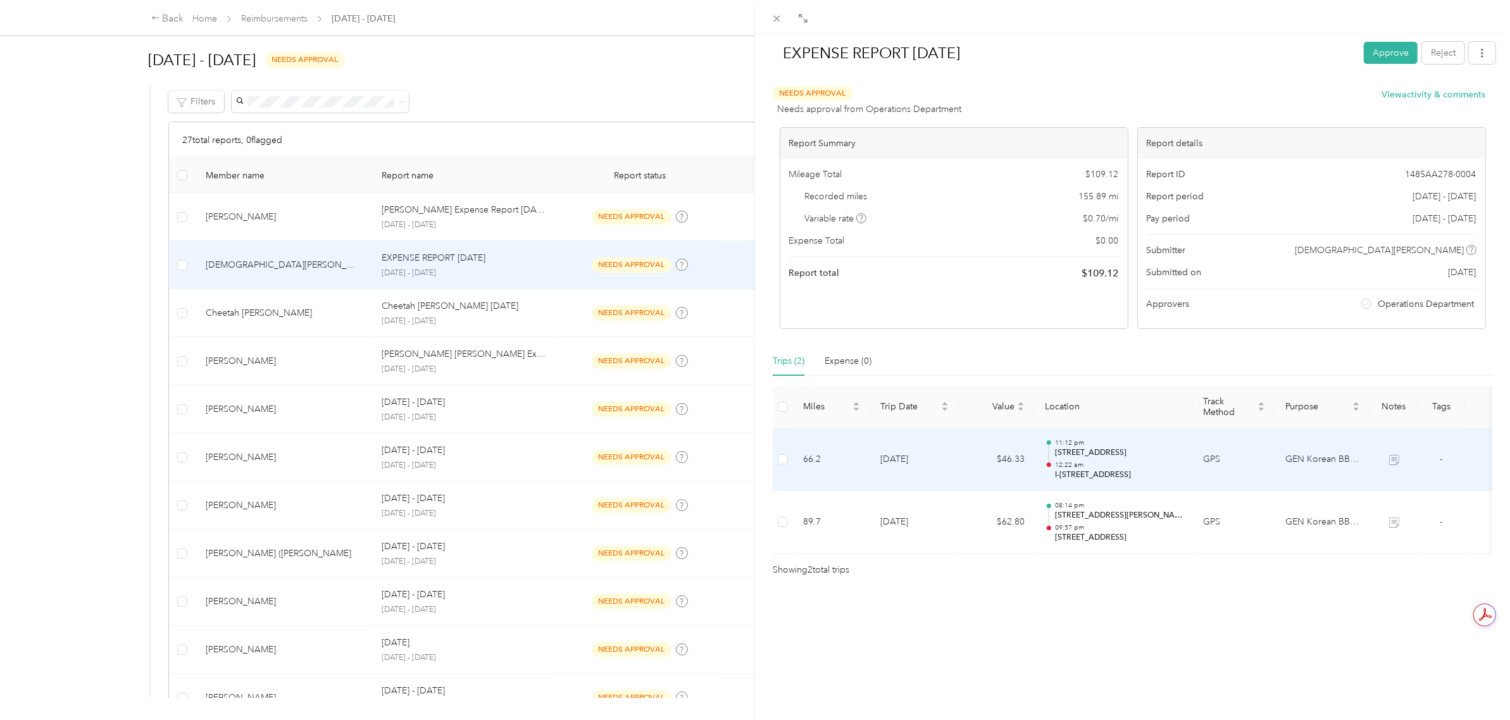
click at [1093, 483] on td "11:12 pm [STREET_ADDRESS] 12:22 [GEOGRAPHIC_DATA], [GEOGRAPHIC_DATA], [GEOGRAPH…" at bounding box center [1113, 459] width 158 height 63
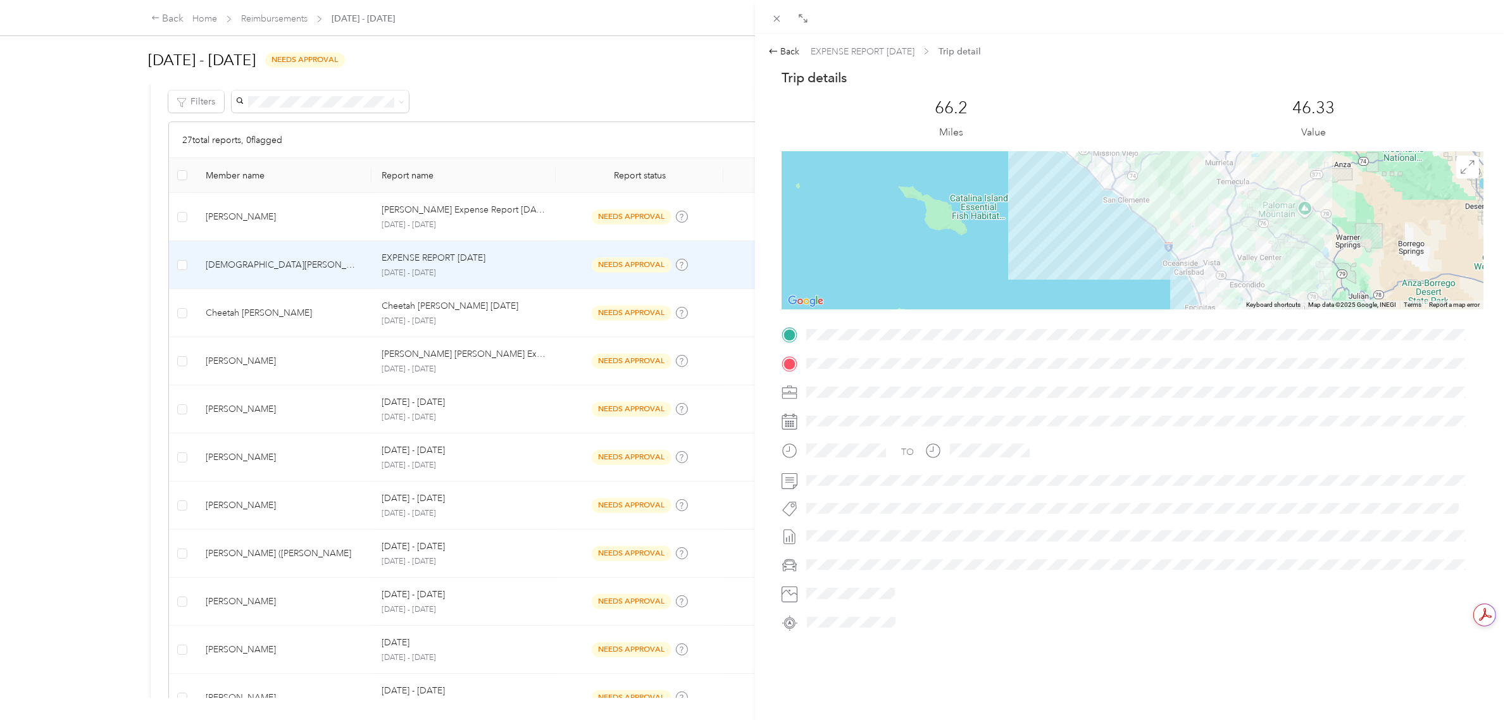
drag, startPoint x: 1095, startPoint y: 185, endPoint x: 1118, endPoint y: 304, distance: 121.2
click at [1118, 304] on div at bounding box center [1132, 230] width 702 height 158
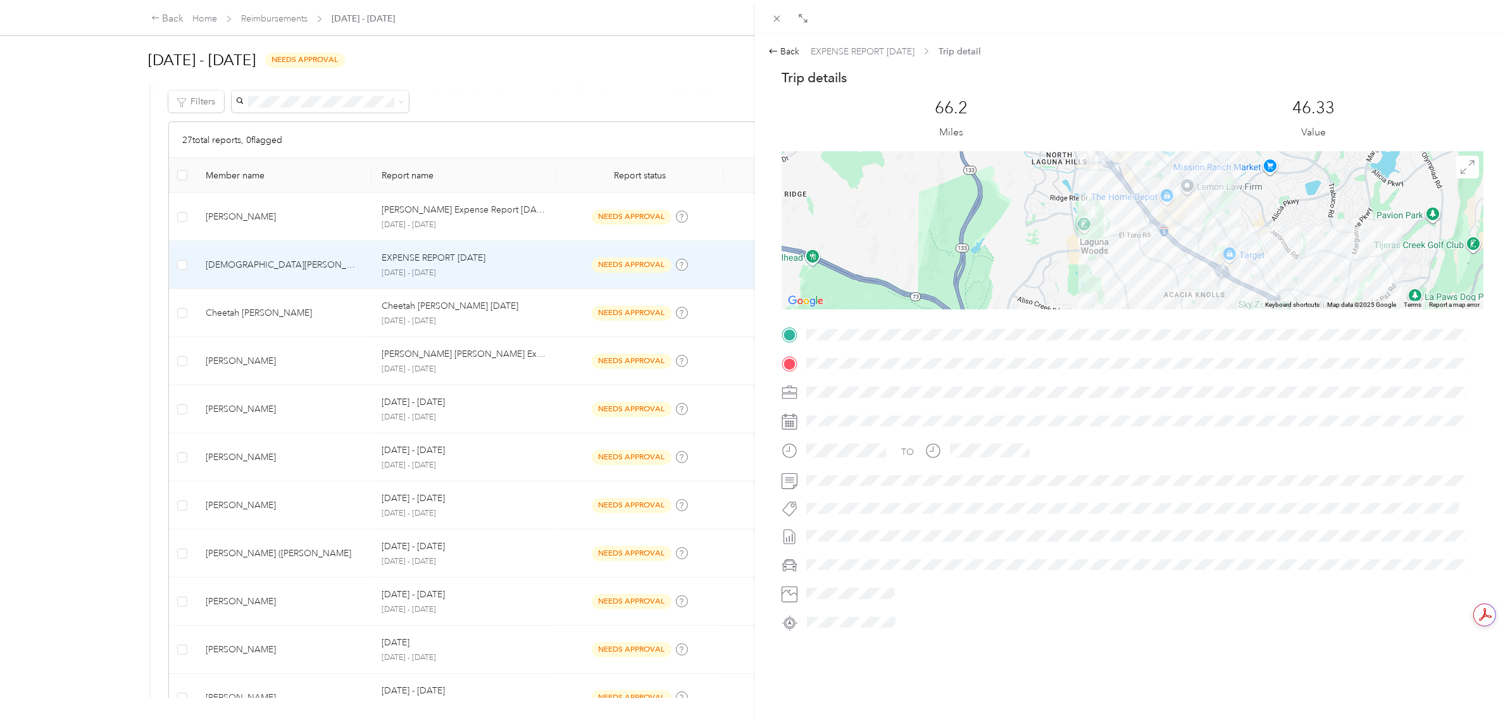
drag, startPoint x: 1111, startPoint y: 220, endPoint x: 1118, endPoint y: 263, distance: 43.6
click at [1118, 263] on div at bounding box center [1132, 230] width 702 height 158
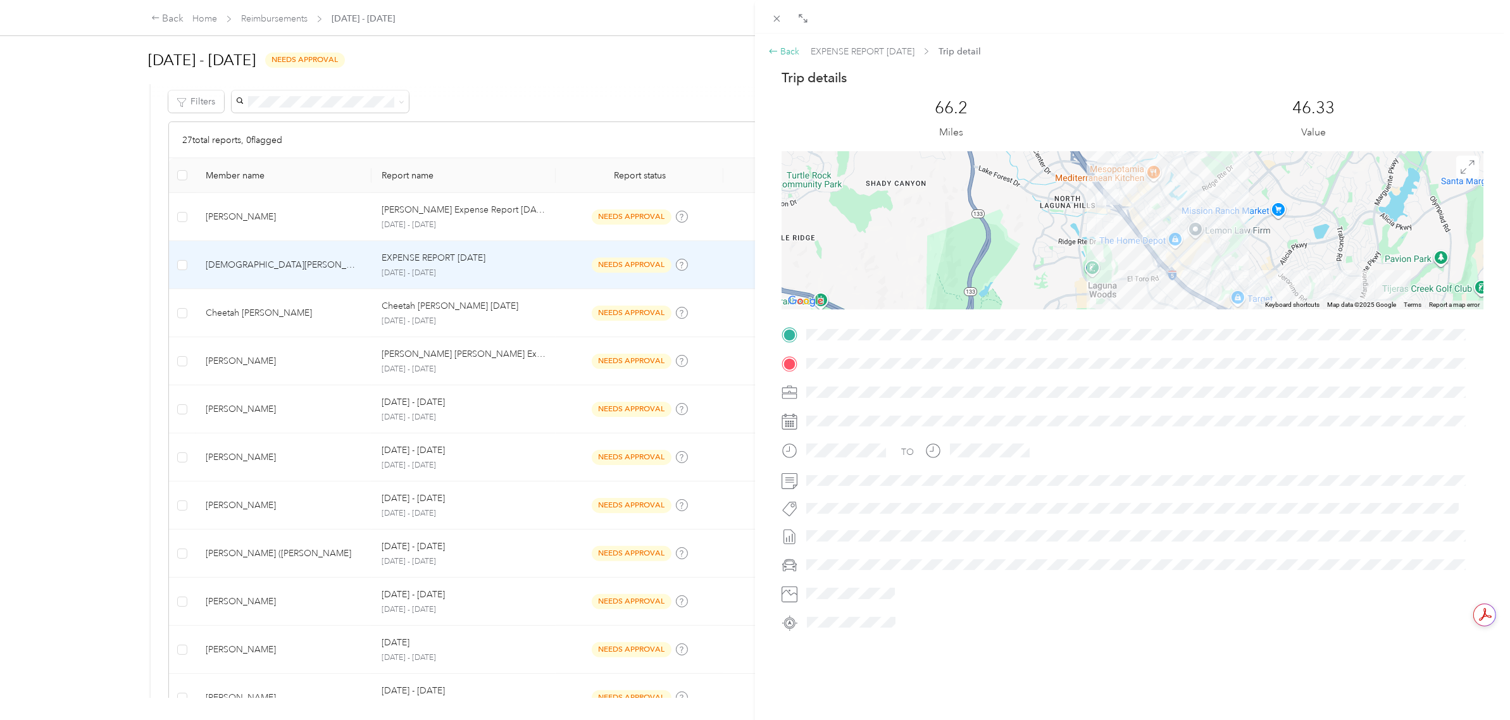
click at [791, 58] on div "Back" at bounding box center [784, 51] width 32 height 13
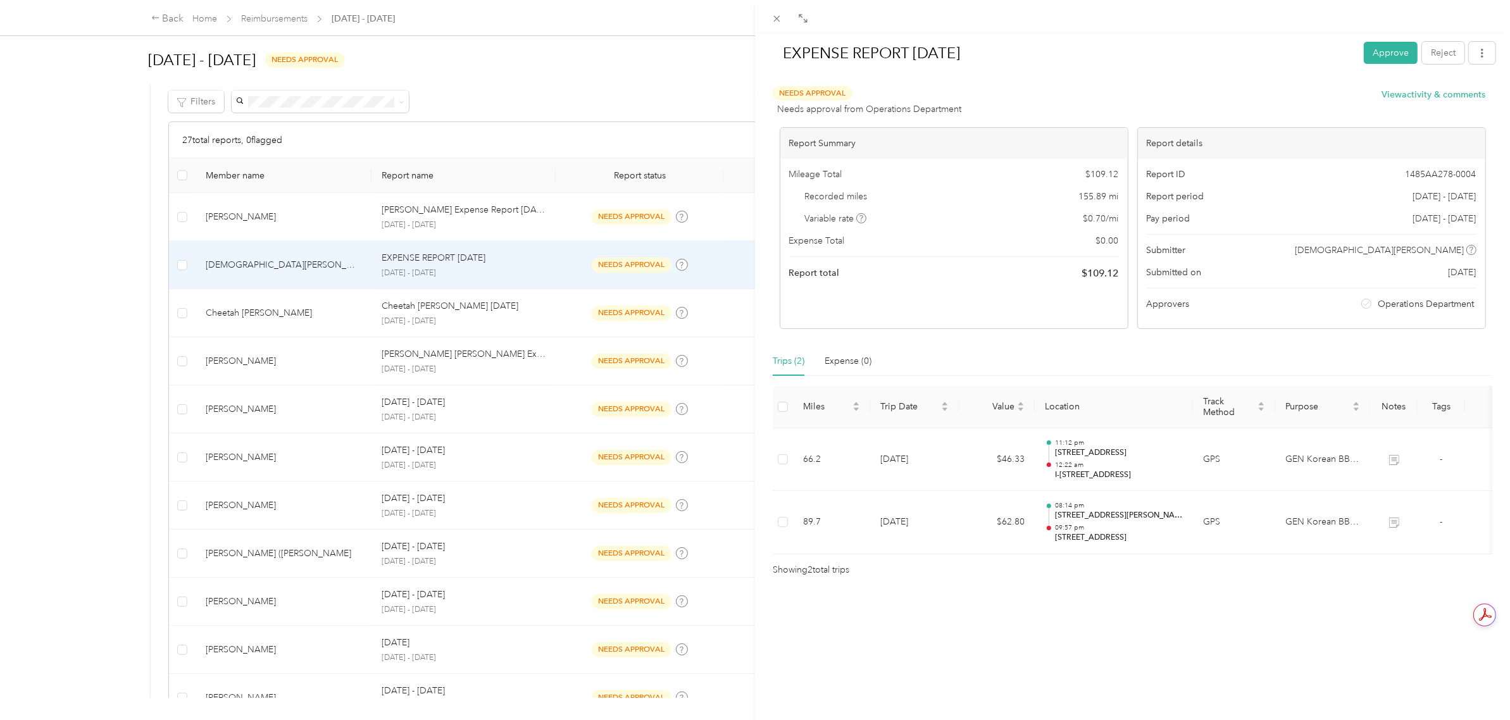
click at [77, 244] on div "EXPENSE REPORT [DATE] Approve Reject Needs Approval Needs approval from Operati…" at bounding box center [755, 360] width 1510 height 720
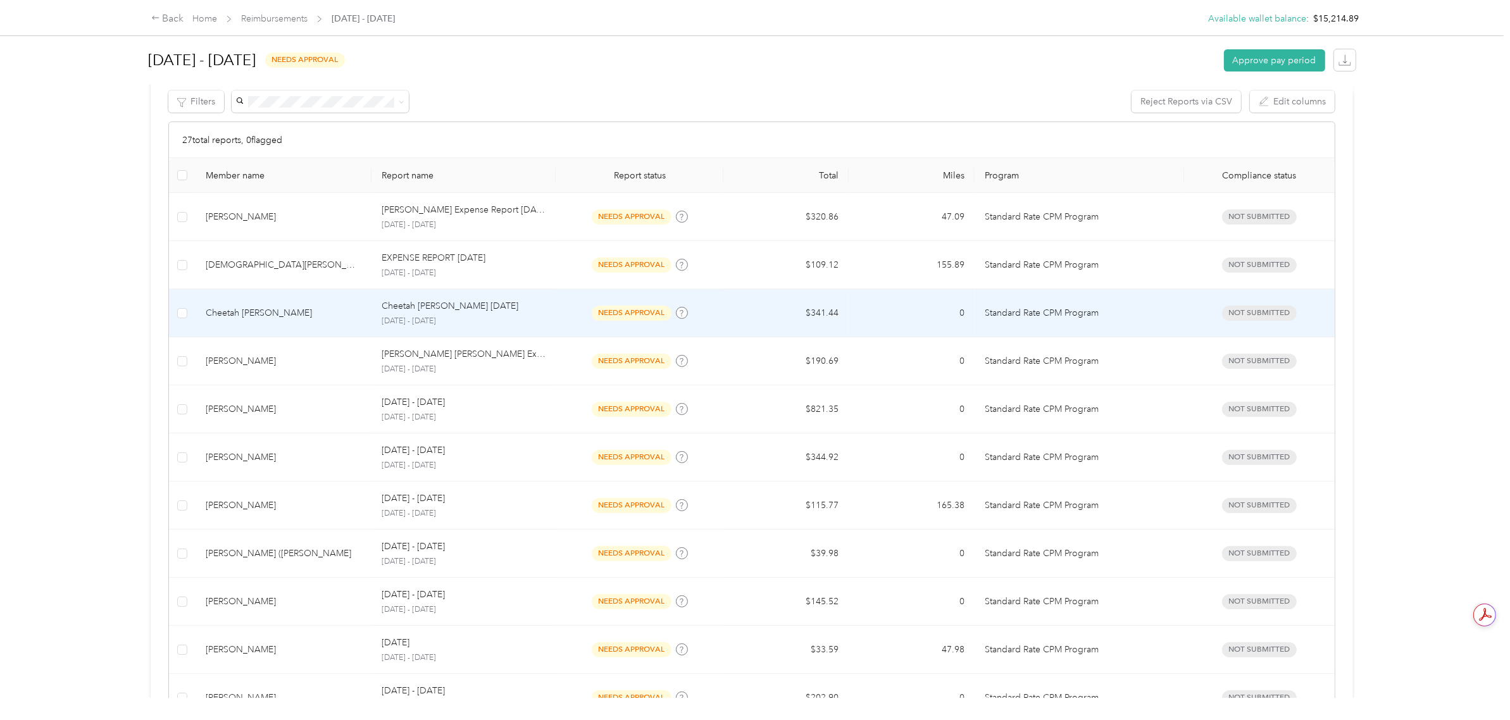
click at [490, 315] on div "Cheetah [PERSON_NAME] [DATE] [DATE] - [DATE]" at bounding box center [464, 312] width 164 height 27
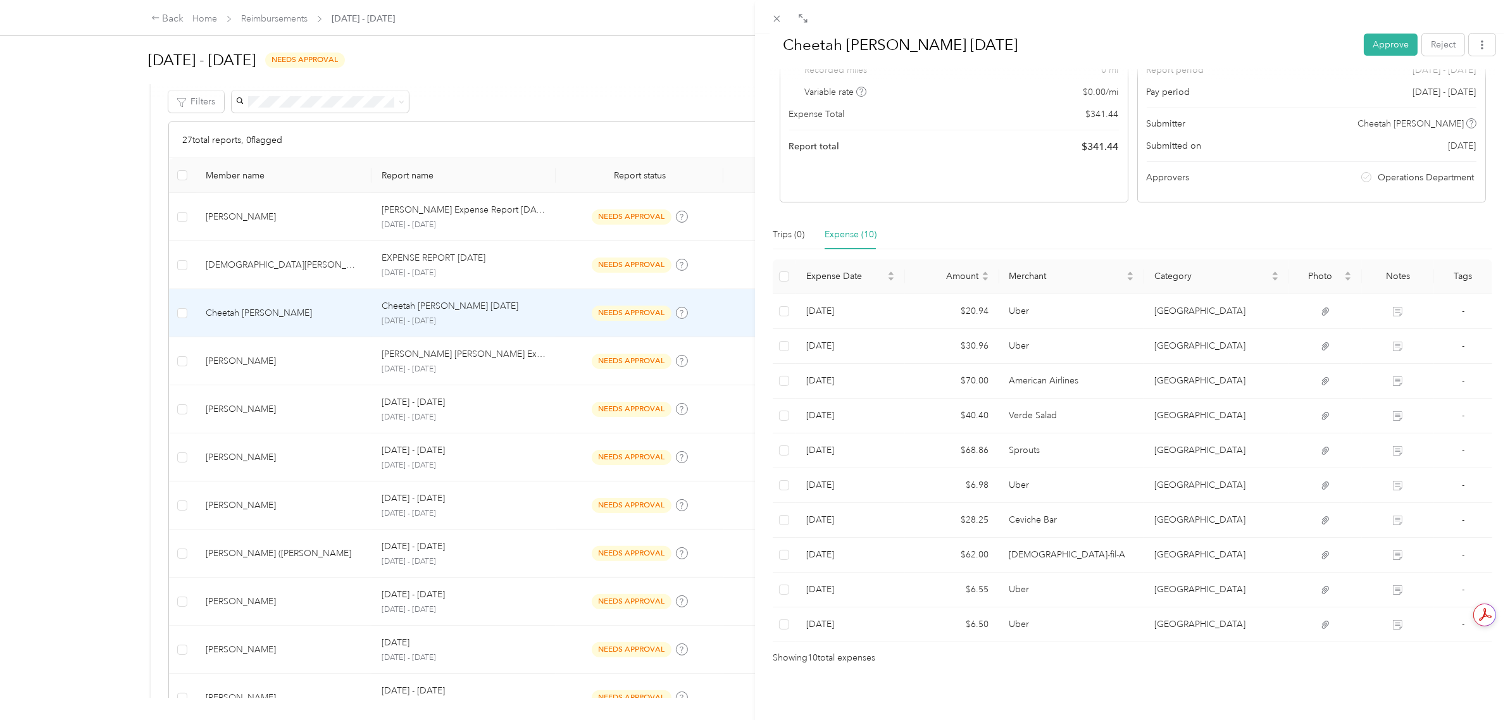
scroll to position [140, 0]
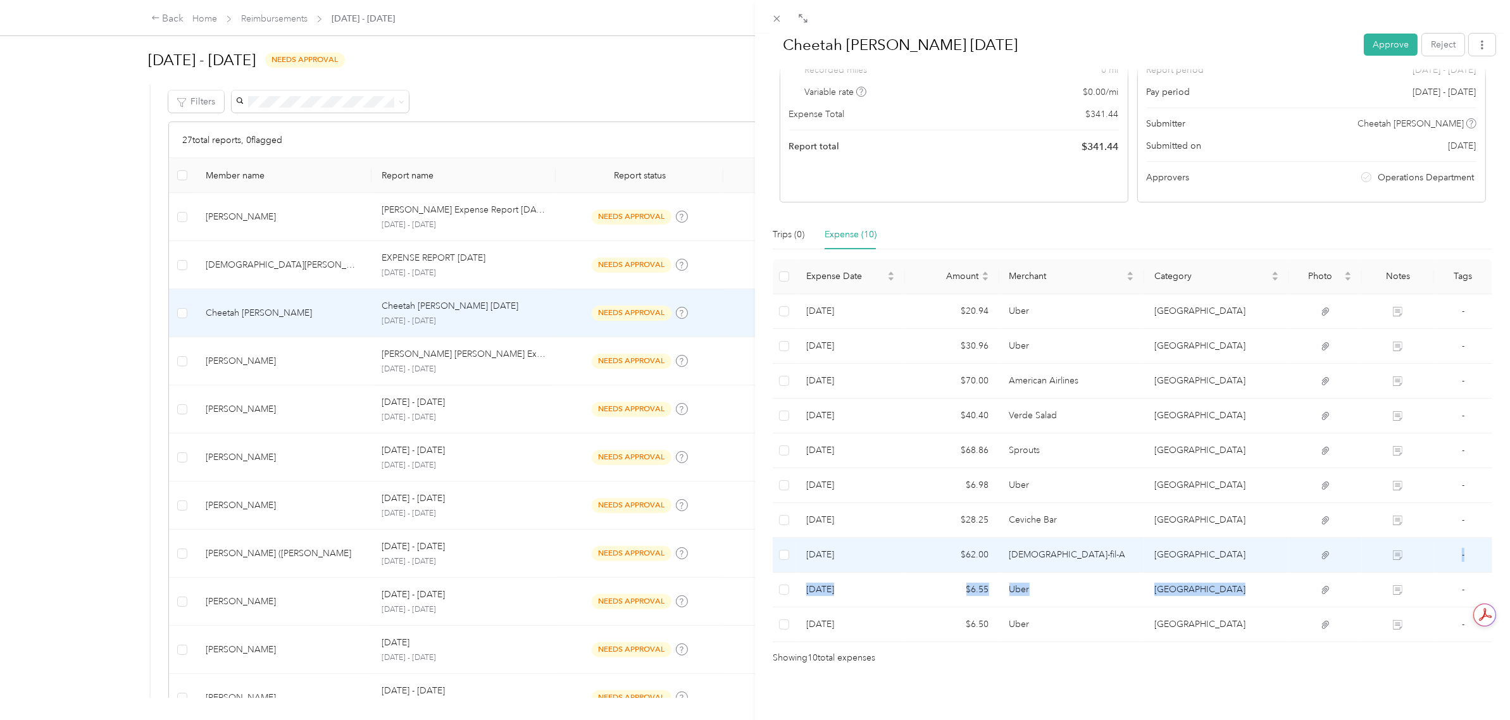
drag, startPoint x: 1286, startPoint y: 563, endPoint x: 1292, endPoint y: 557, distance: 8.1
click at [1286, 562] on tbody "[DATE] $20.94 [GEOGRAPHIC_DATA] [GEOGRAPHIC_DATA] - [DATE] $30.96 [GEOGRAPHIC_D…" at bounding box center [1131, 468] width 719 height 348
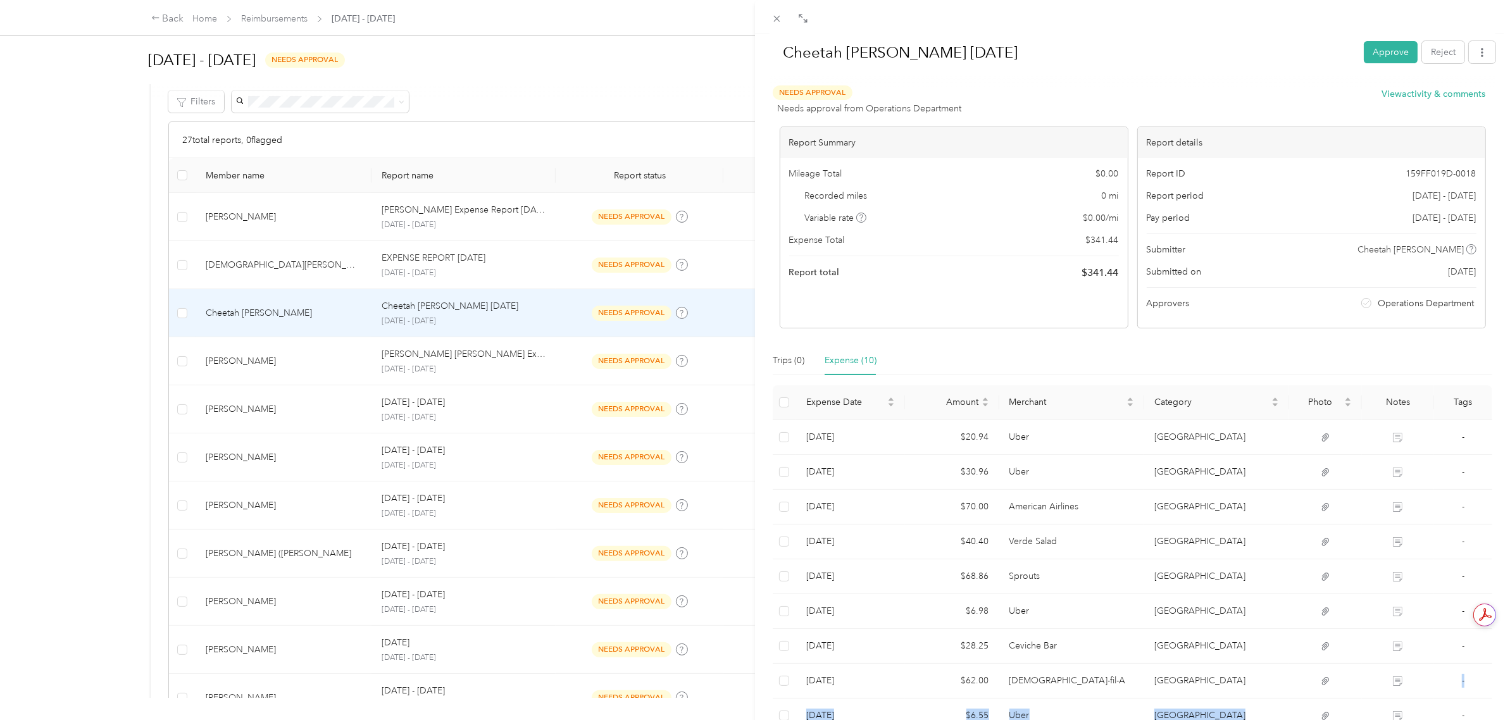
scroll to position [0, 0]
click at [1374, 60] on button "Approve" at bounding box center [1390, 53] width 54 height 22
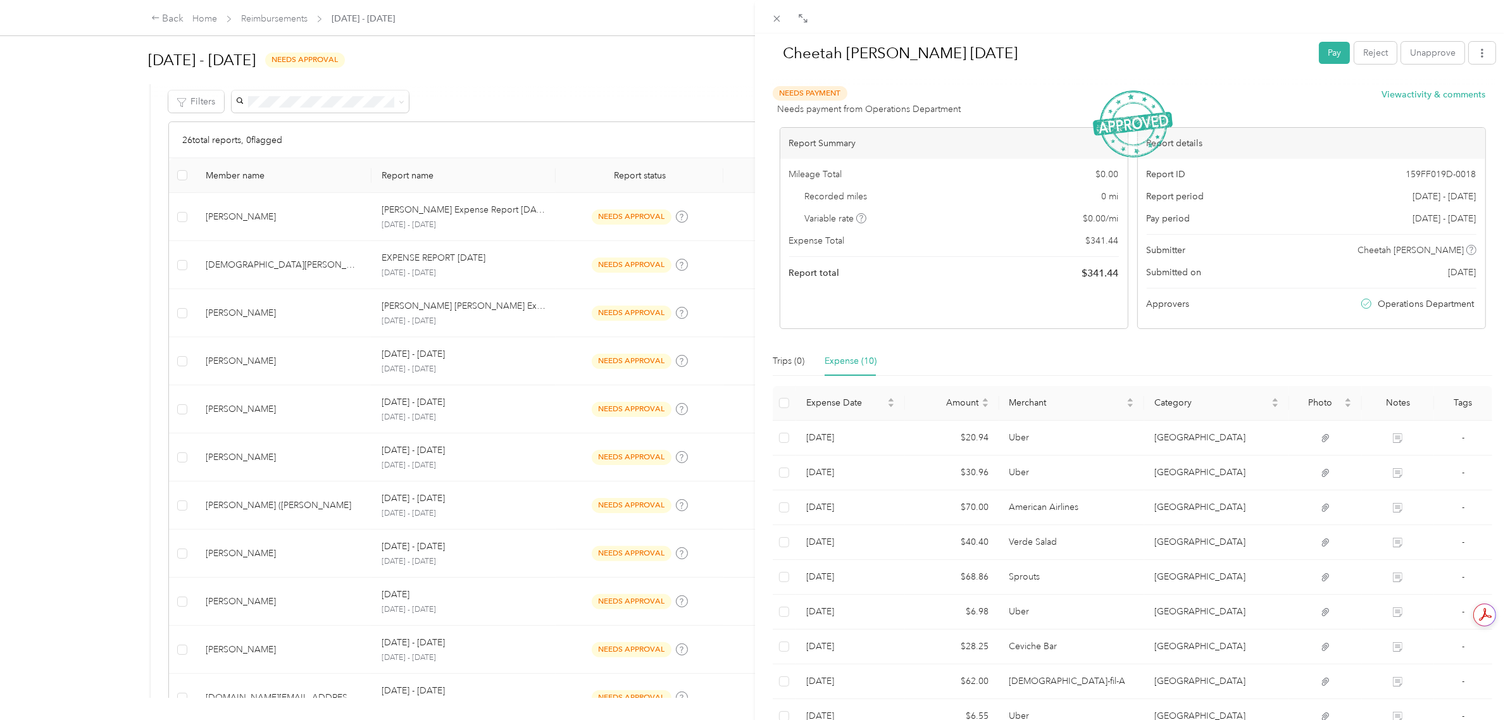
click at [135, 285] on div "Cheetah [PERSON_NAME] [DATE] Pay Reject Unapprove Needs Payment Needs payment f…" at bounding box center [755, 360] width 1510 height 720
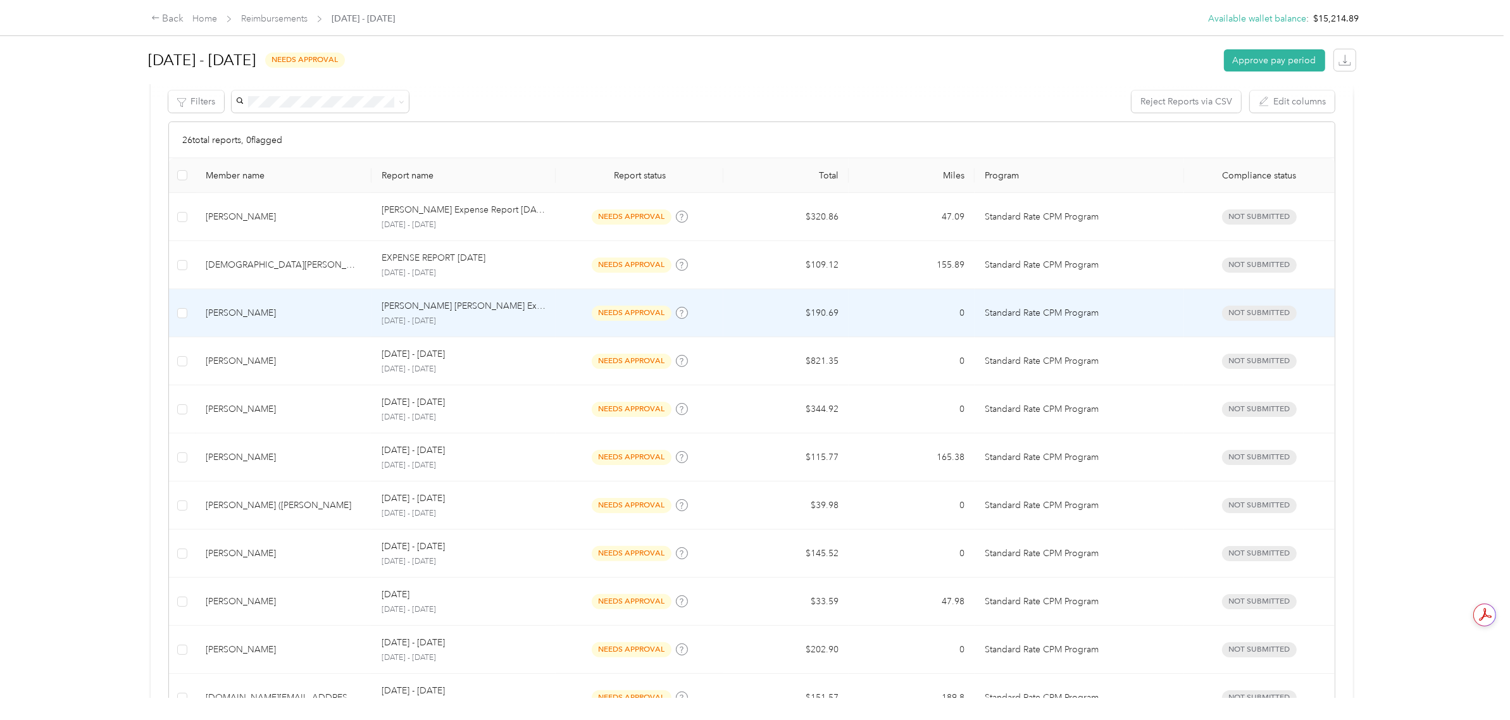
click at [497, 332] on td "[PERSON_NAME] [PERSON_NAME] Expense Report [DATE] [DATE] - [DATE]" at bounding box center [463, 313] width 184 height 48
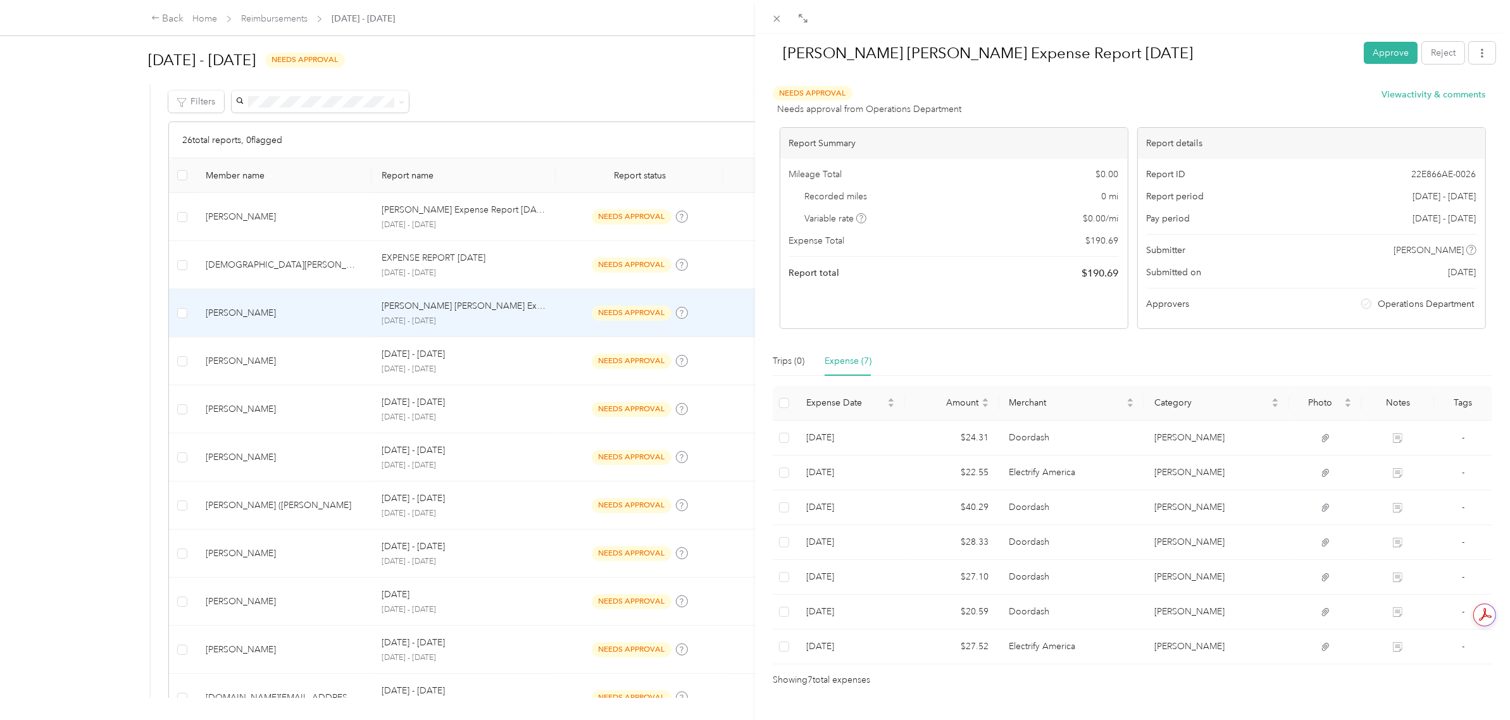
click at [1371, 54] on button "Approve" at bounding box center [1390, 53] width 54 height 22
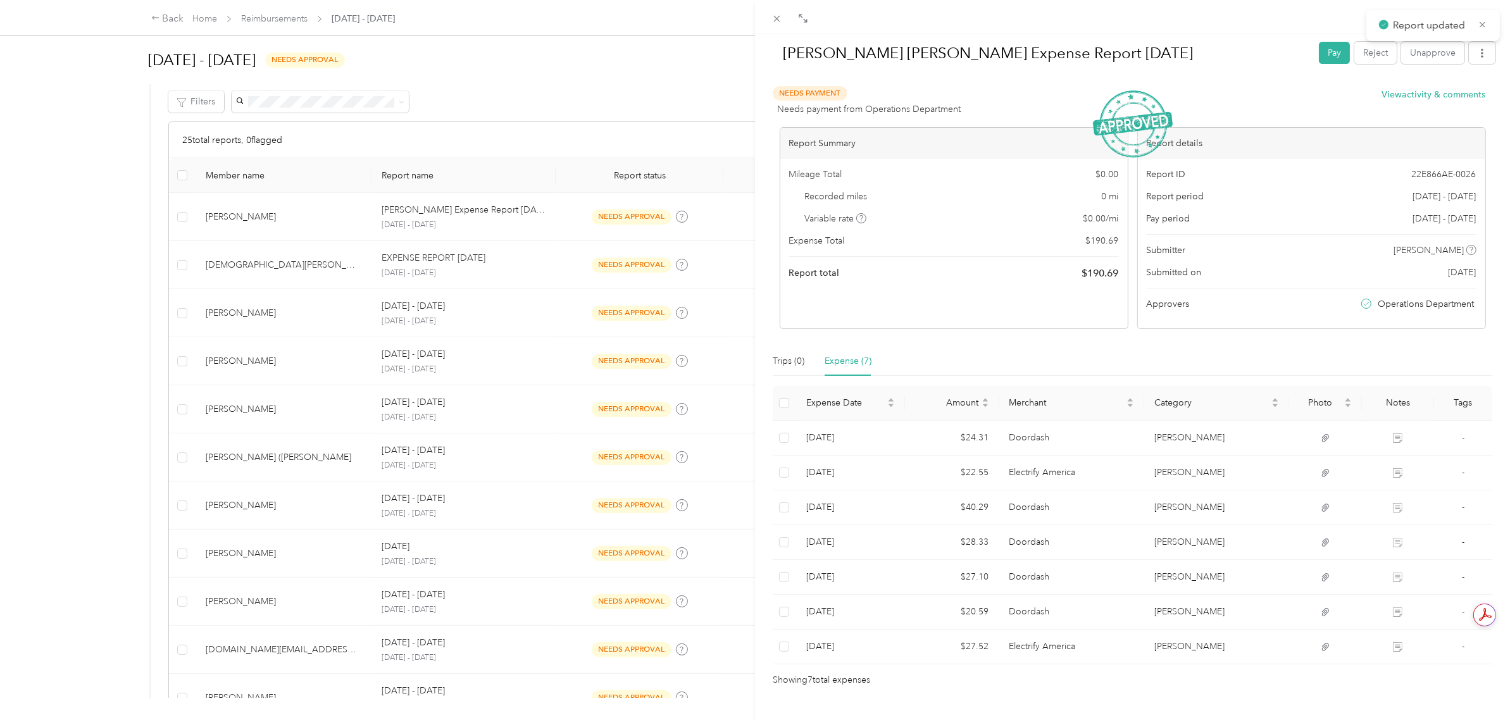
click at [79, 260] on div "[PERSON_NAME] [PERSON_NAME] Expense Report [DATE] Pay Reject Unapprove Needs Pa…" at bounding box center [755, 360] width 1510 height 720
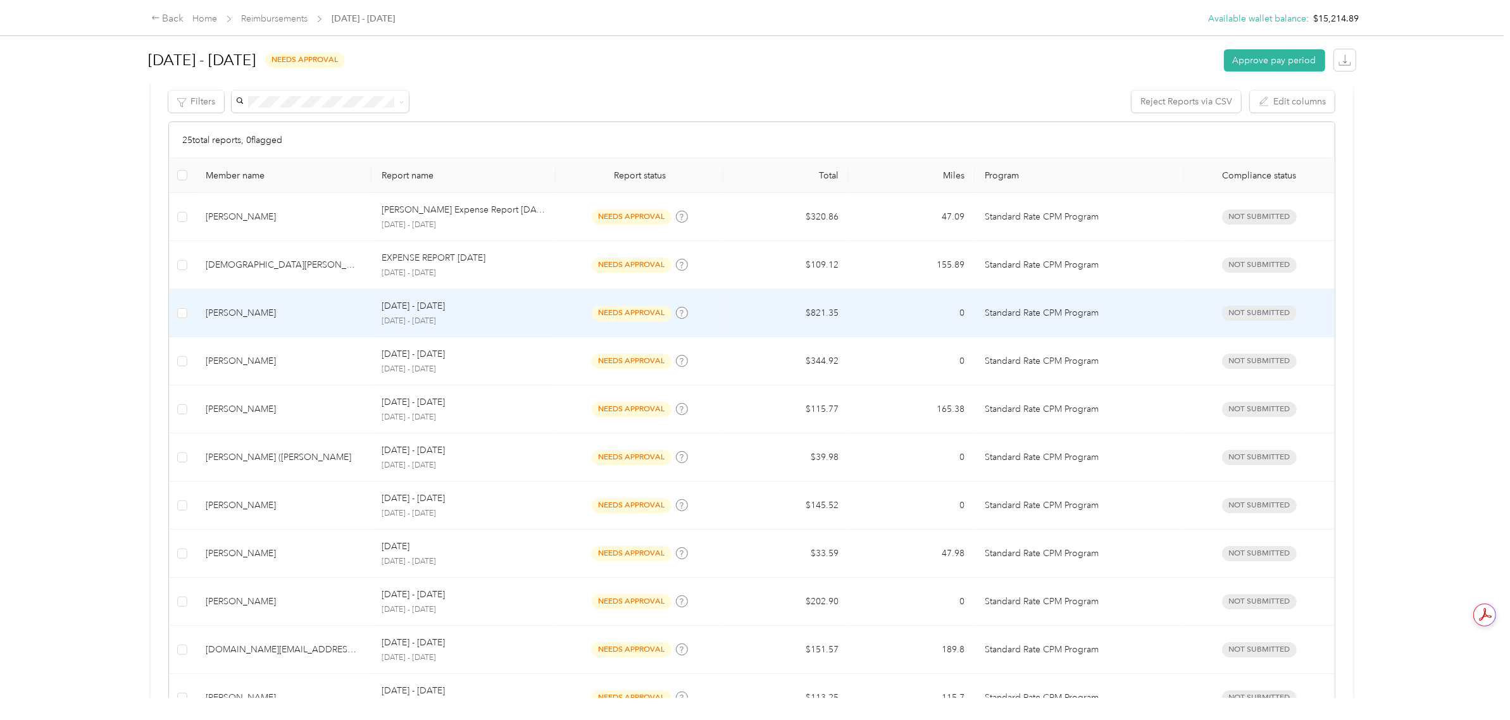
click at [760, 314] on td "$821.35" at bounding box center [785, 313] width 125 height 48
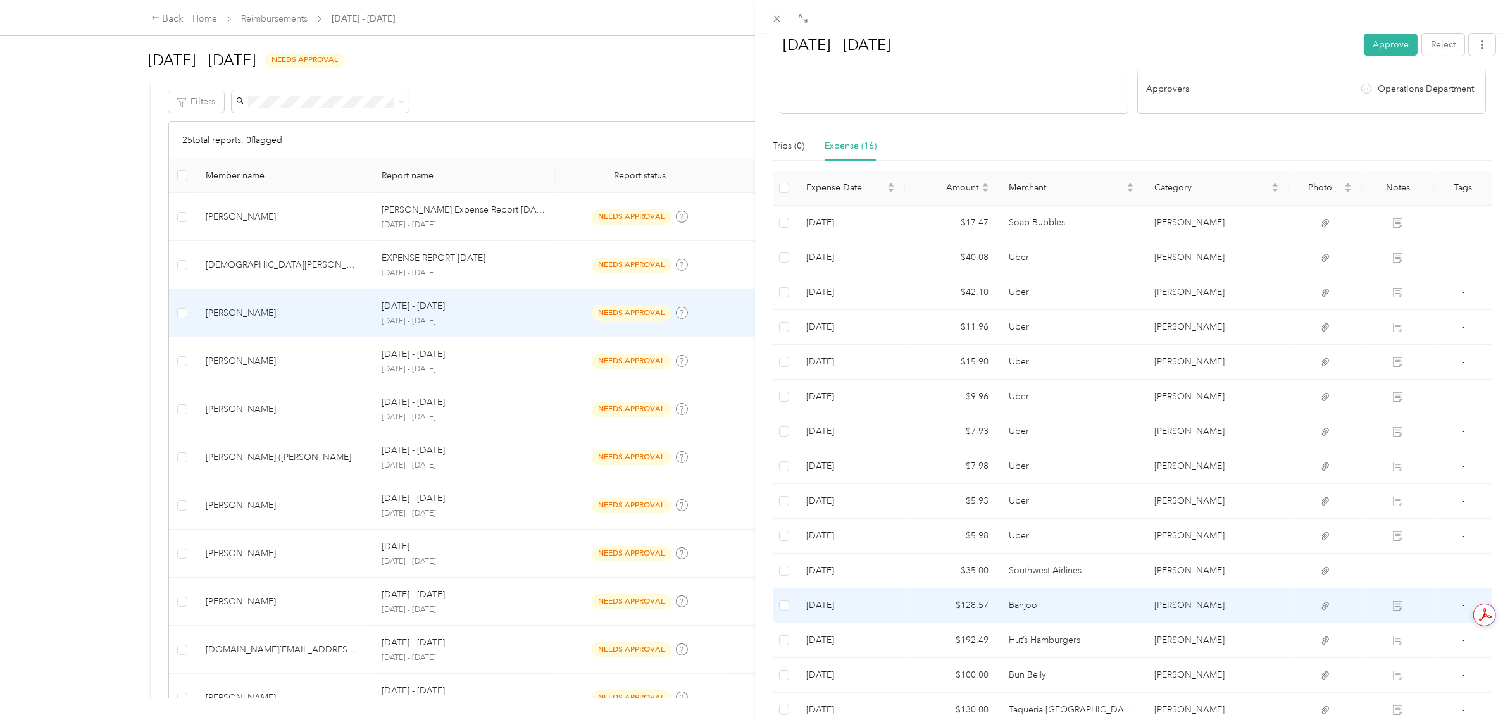
scroll to position [192, 0]
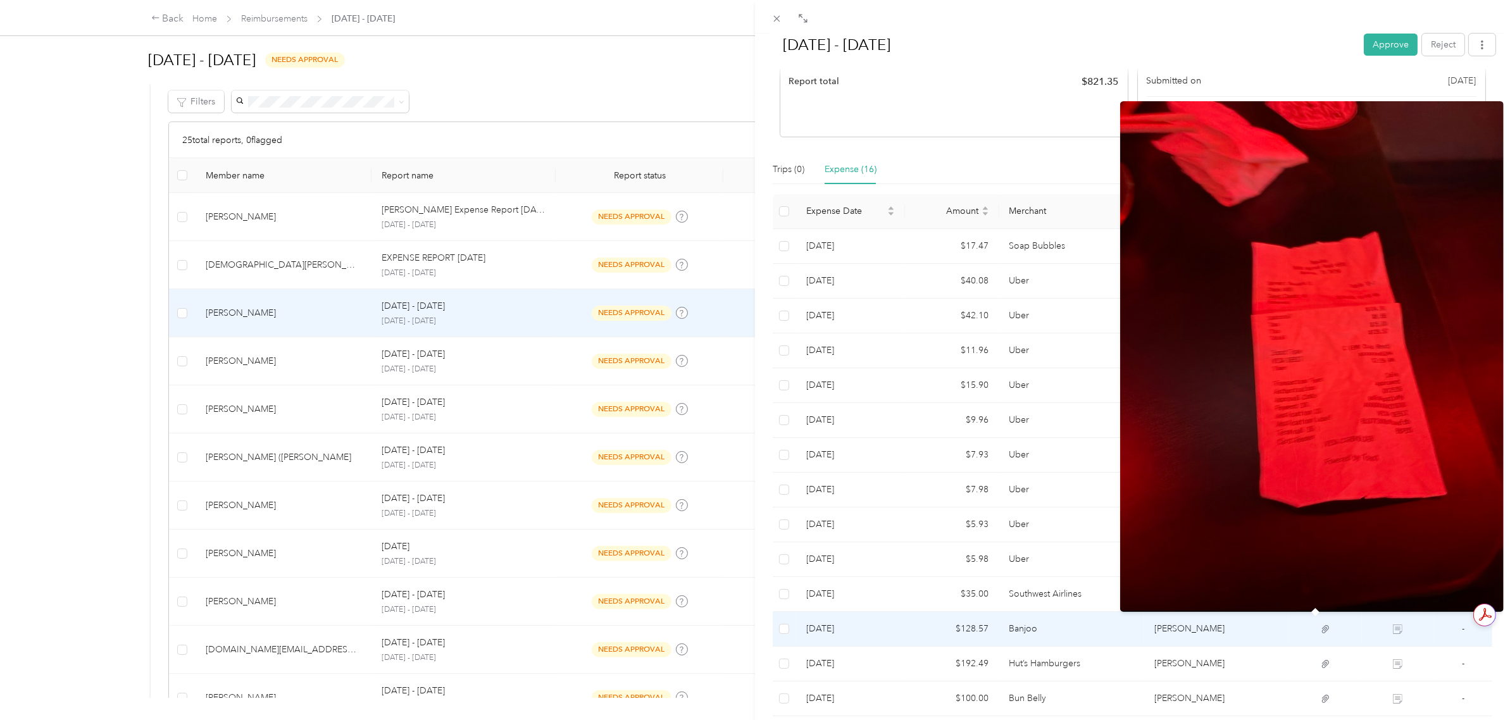
click at [1320, 634] on icon at bounding box center [1325, 629] width 11 height 11
click at [1333, 552] on img at bounding box center [1311, 356] width 383 height 511
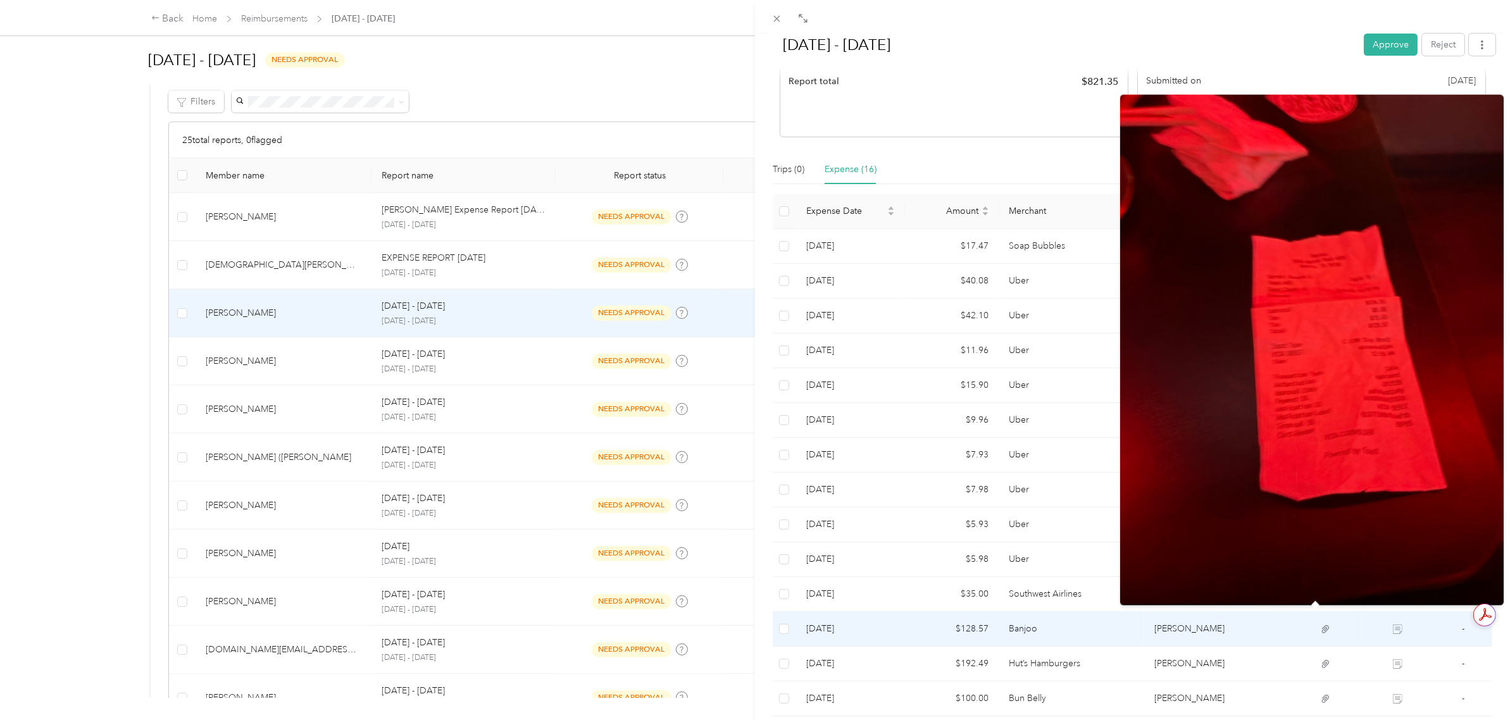
click at [1144, 633] on td "[PERSON_NAME]" at bounding box center [1216, 629] width 145 height 35
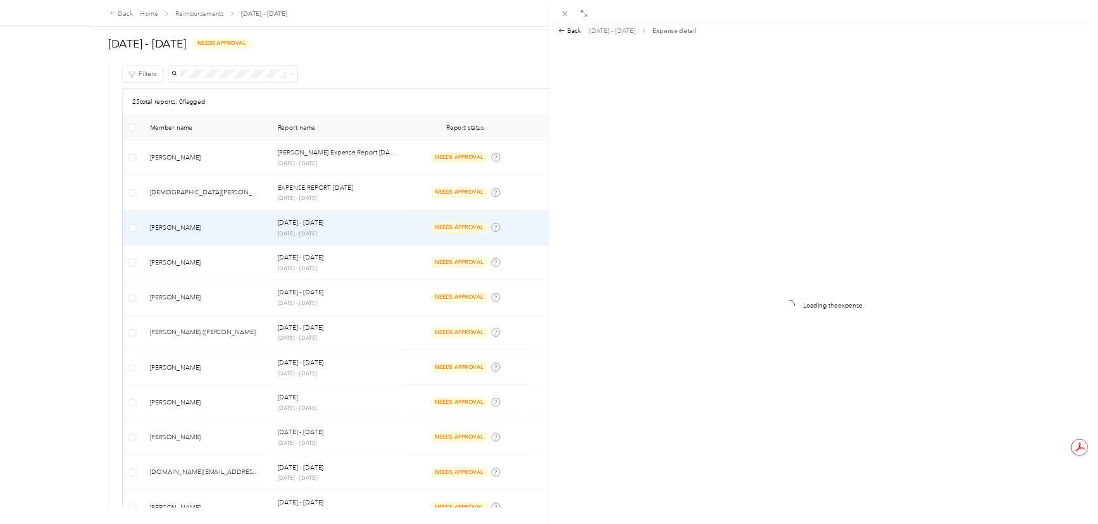
scroll to position [0, 0]
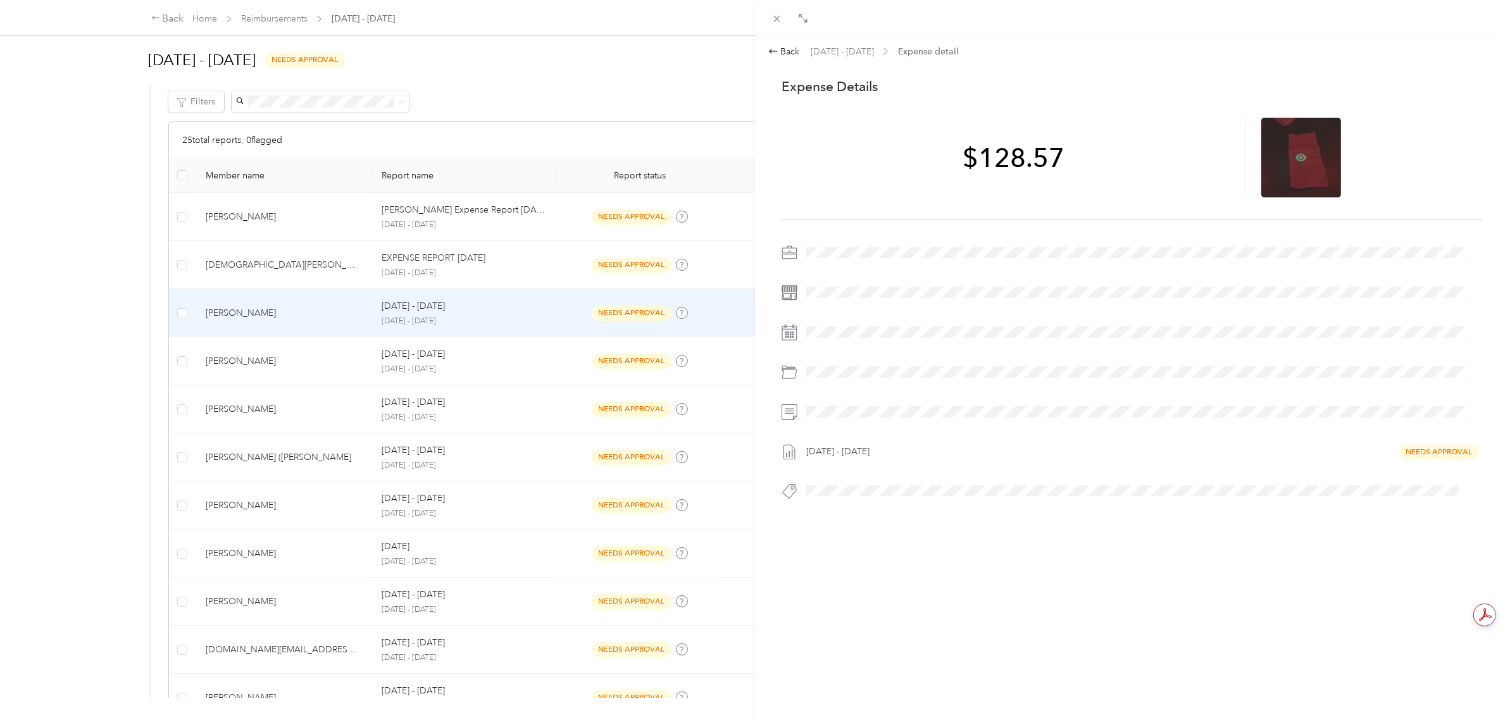
click at [1295, 155] on icon at bounding box center [1300, 158] width 11 height 8
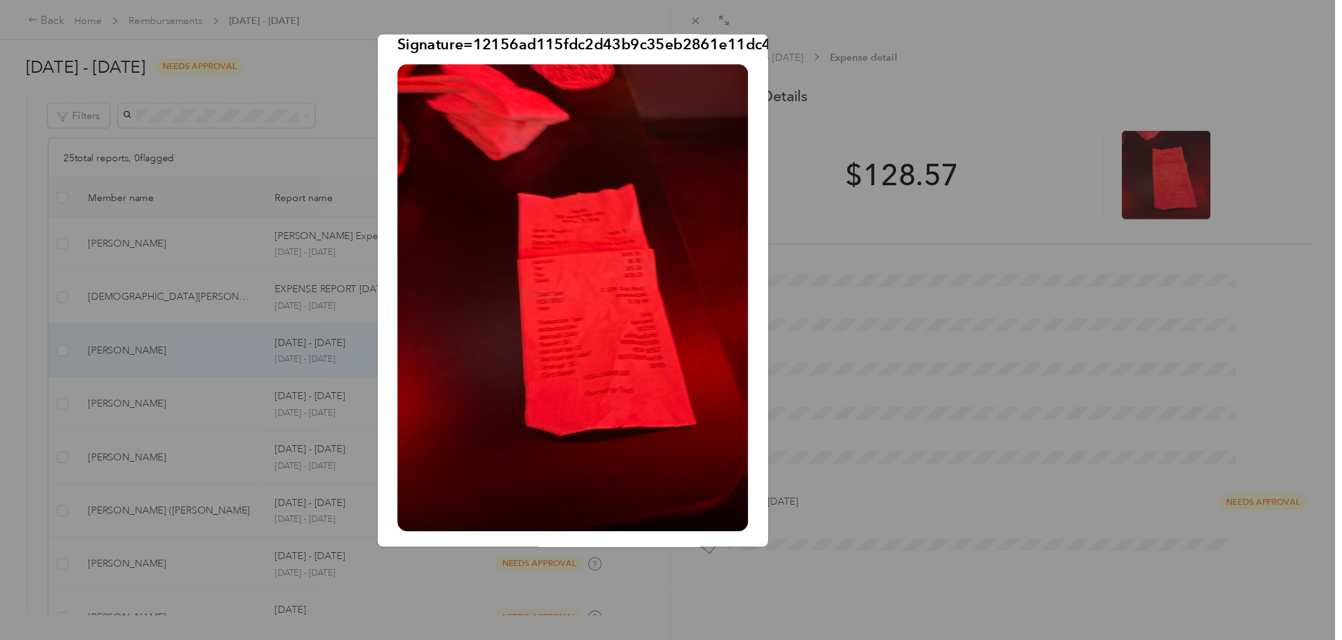
scroll to position [235, 0]
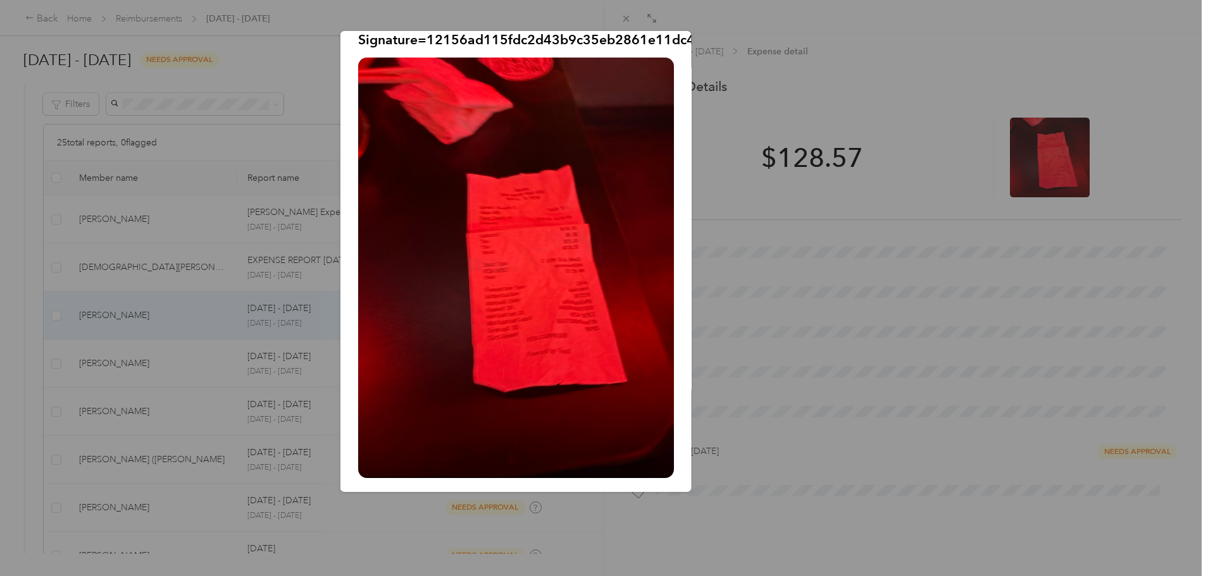
click at [857, 366] on div "Sep_28__2025.jpeg?X-Amz-Expires=600&X-Amz-Date=20250930T194710Z&X-Amz-Algorithm…" at bounding box center [779, 263] width 351 height 465
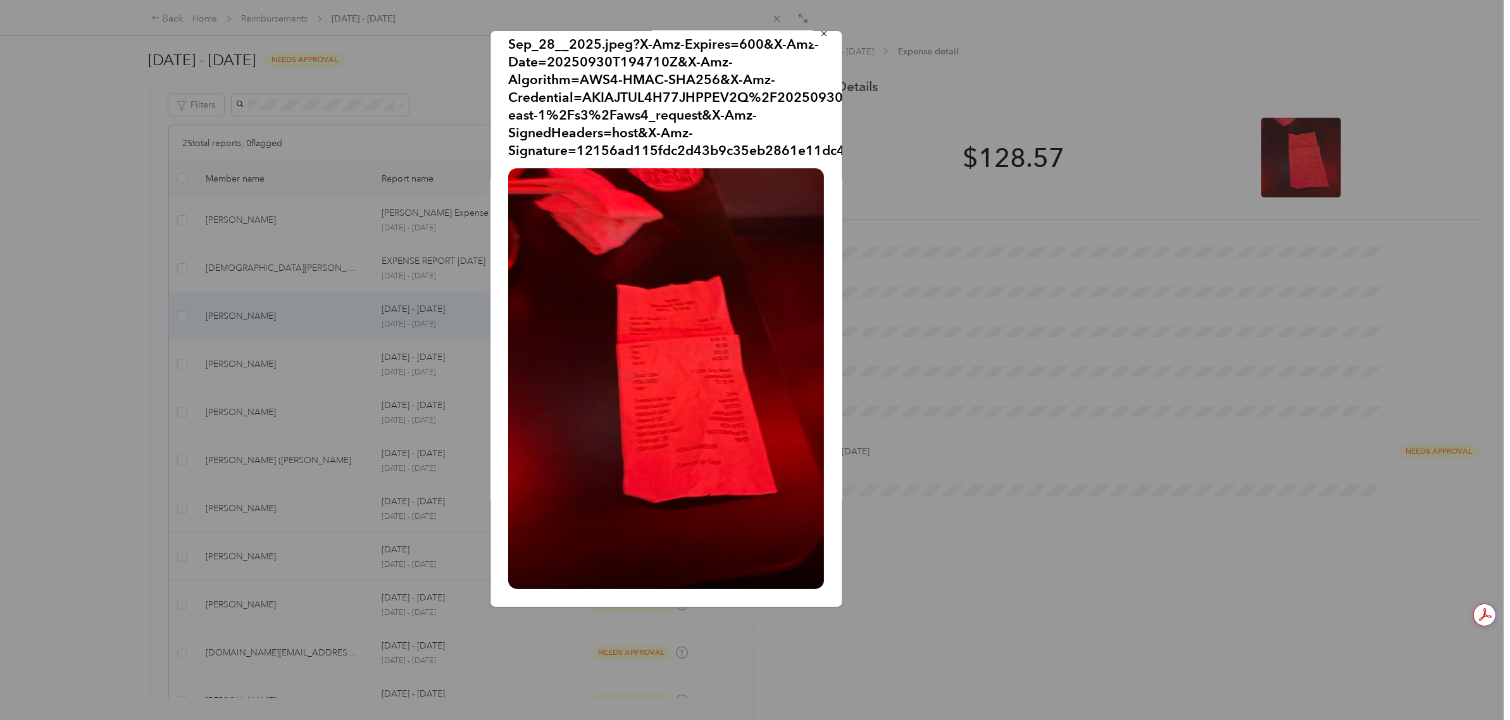
scroll to position [8, 0]
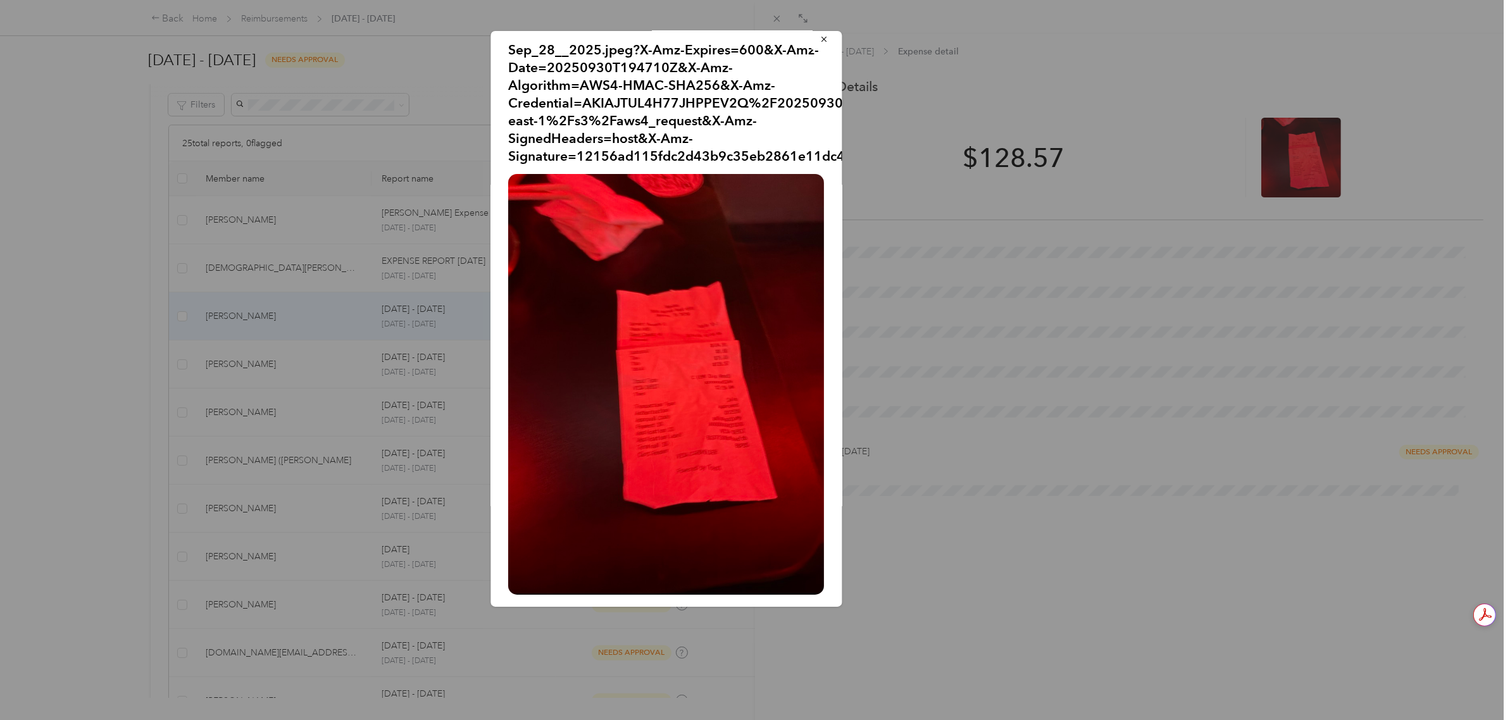
click at [988, 152] on div "Sep_28__2025.jpeg?X-Amz-Expires=600&X-Amz-Date=20250930T194710Z&X-Amz-Algorithm…" at bounding box center [930, 321] width 351 height 580
click at [820, 37] on icon "button" at bounding box center [824, 39] width 9 height 9
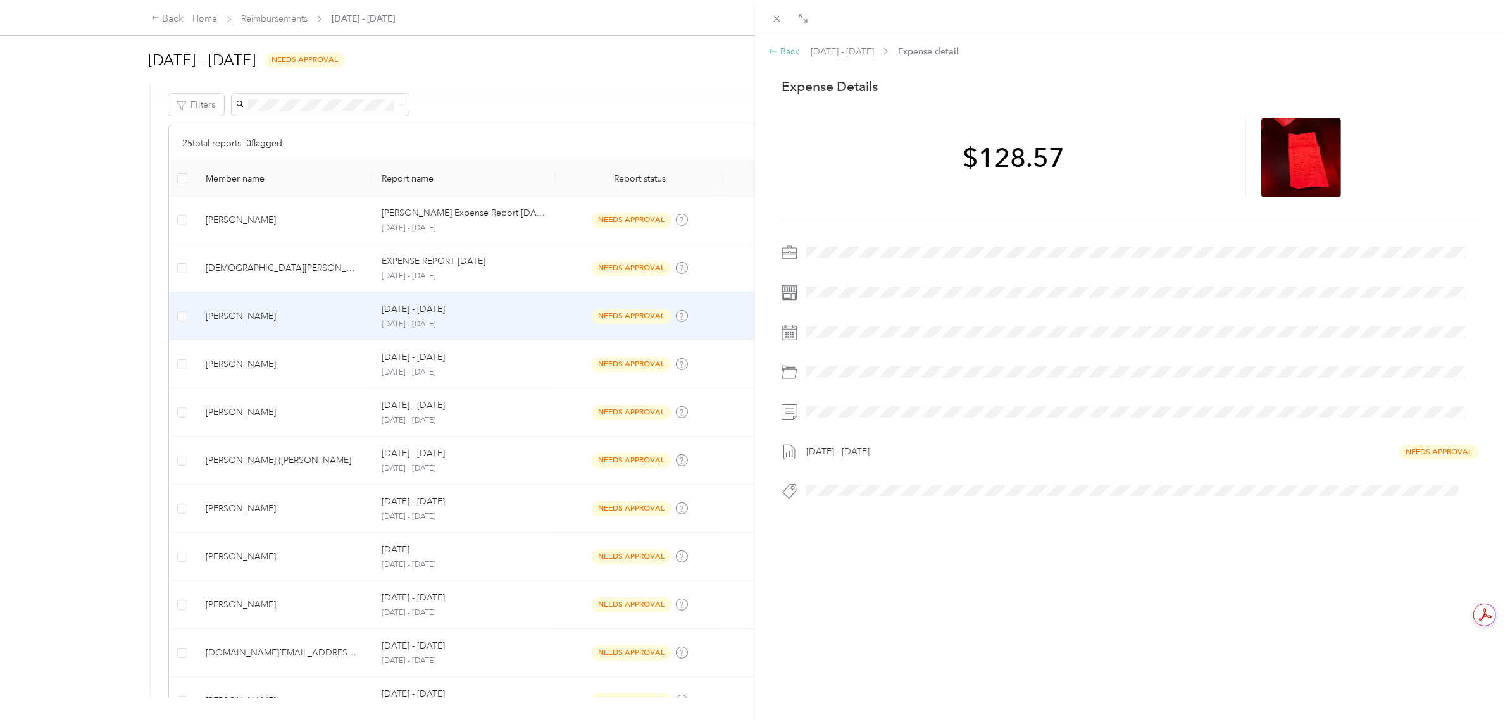
click at [794, 51] on div "Back" at bounding box center [784, 51] width 32 height 13
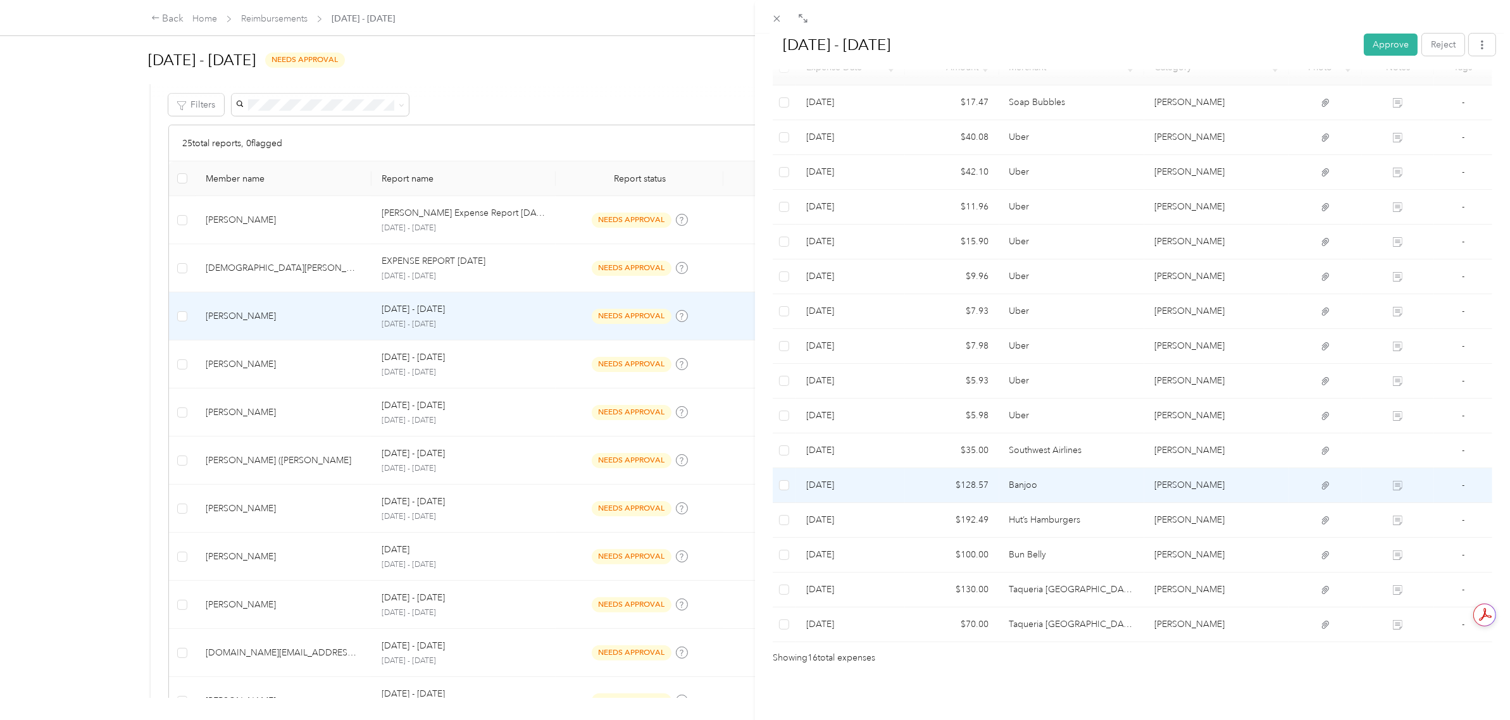
scroll to position [0, 0]
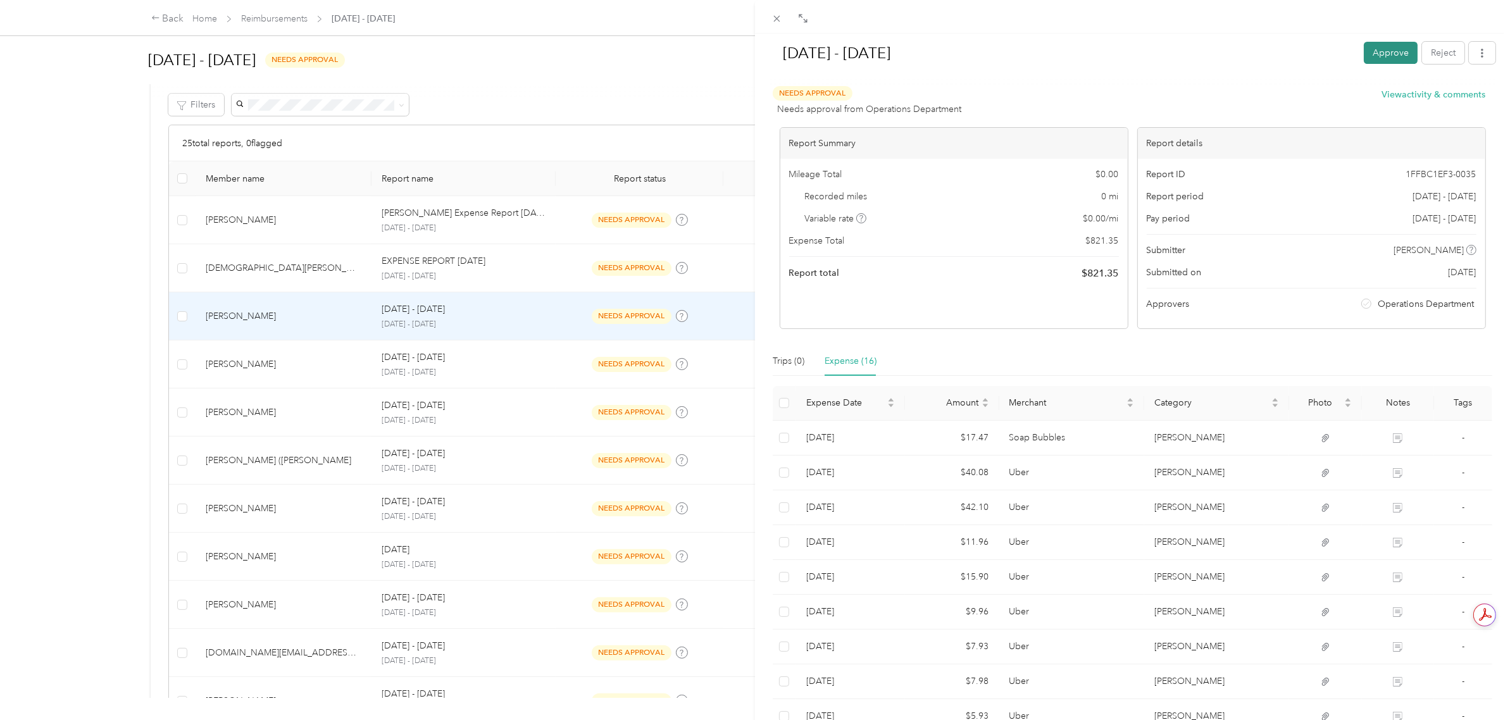
click at [1380, 52] on button "Approve" at bounding box center [1390, 53] width 54 height 22
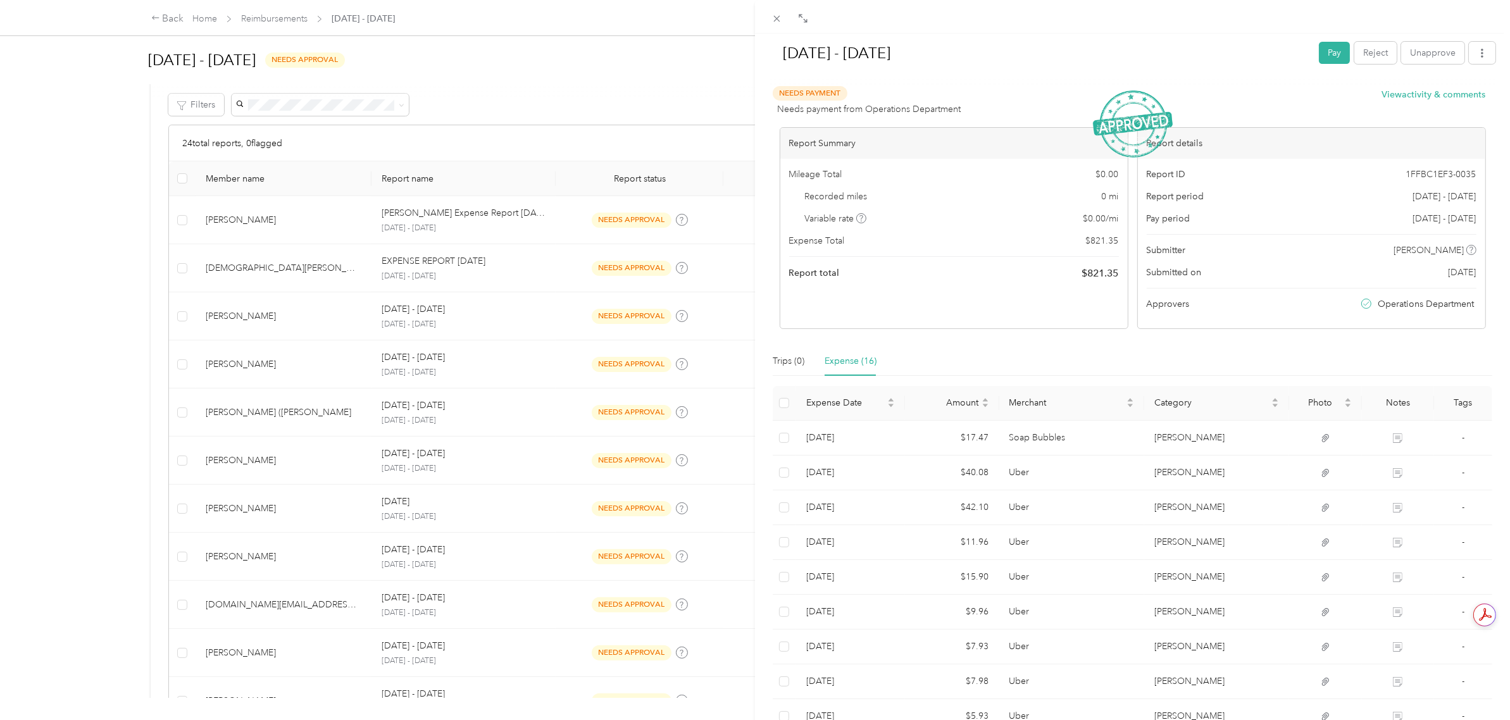
click at [84, 276] on div "[DATE] - [DATE] Pay Reject Unapprove Needs Payment Needs payment from Operation…" at bounding box center [755, 360] width 1510 height 720
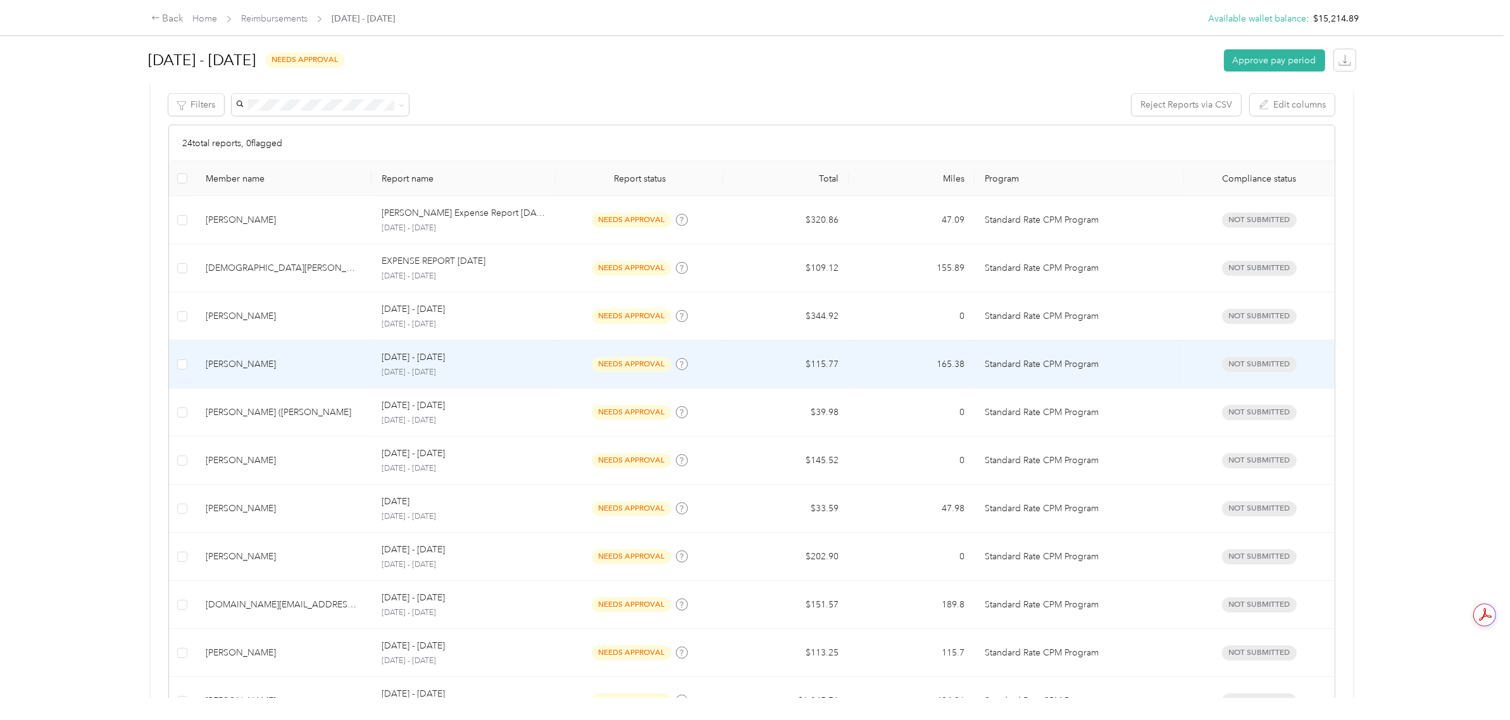
click at [775, 368] on td "$115.77" at bounding box center [785, 364] width 125 height 48
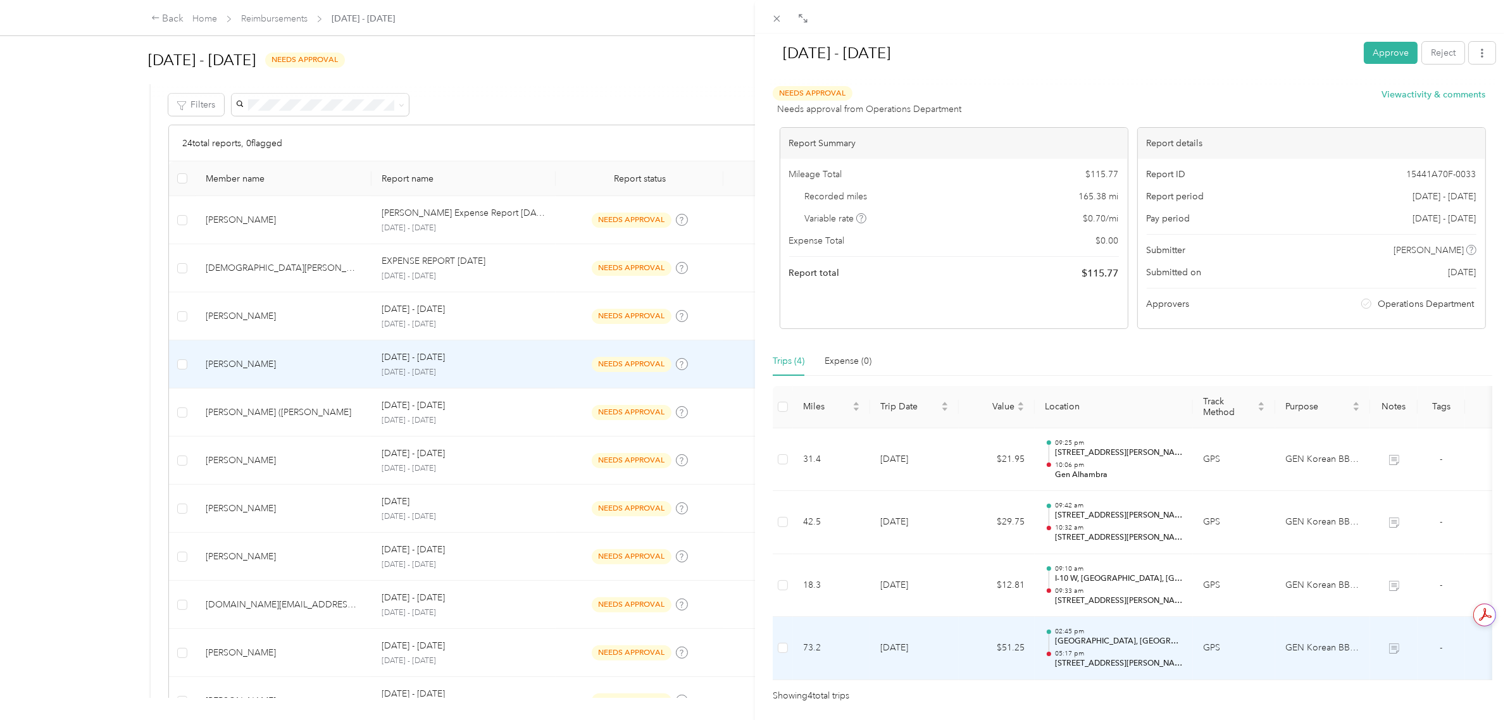
click at [1312, 652] on td "GEN Korean BBQ House" at bounding box center [1322, 648] width 95 height 63
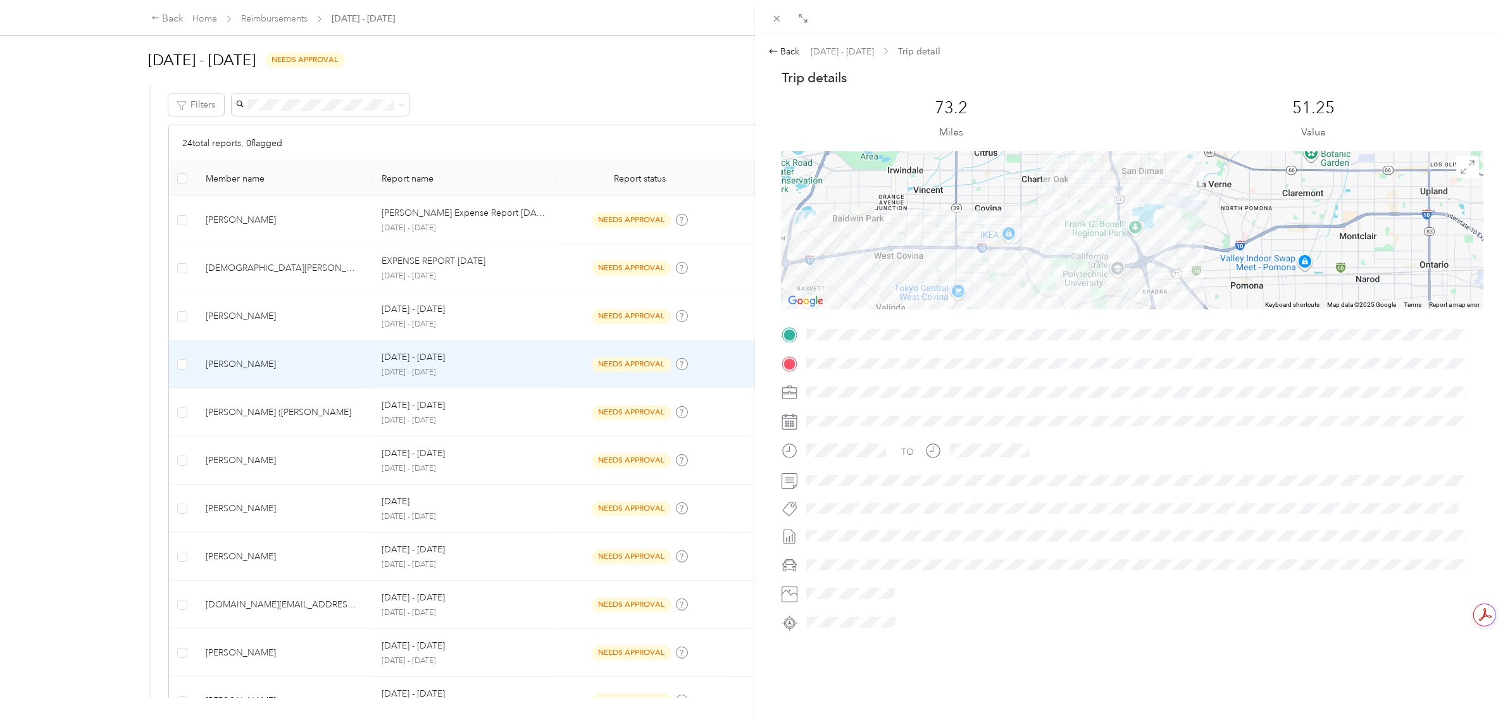
drag, startPoint x: 1201, startPoint y: 209, endPoint x: 1206, endPoint y: 274, distance: 64.7
click at [1206, 274] on div at bounding box center [1132, 230] width 702 height 158
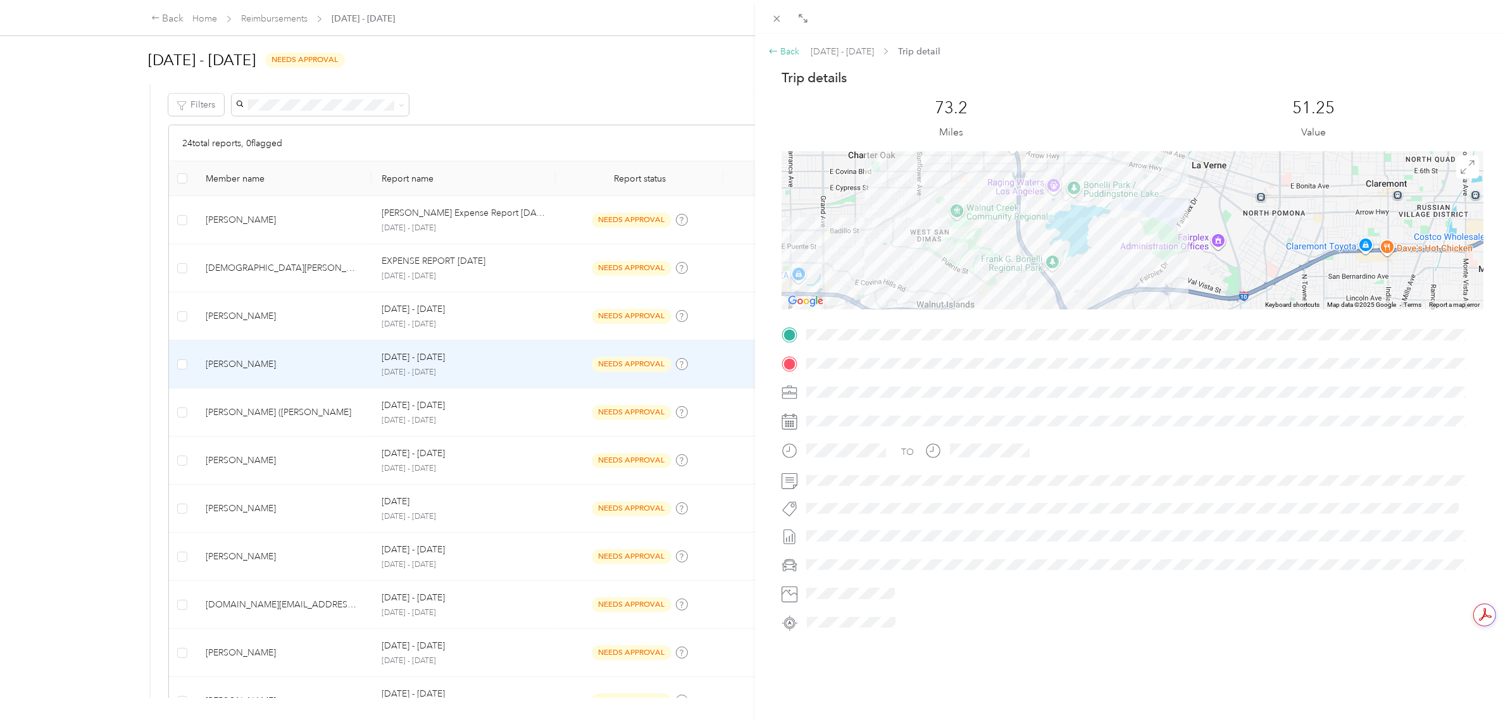
click at [775, 46] on span at bounding box center [773, 51] width 10 height 10
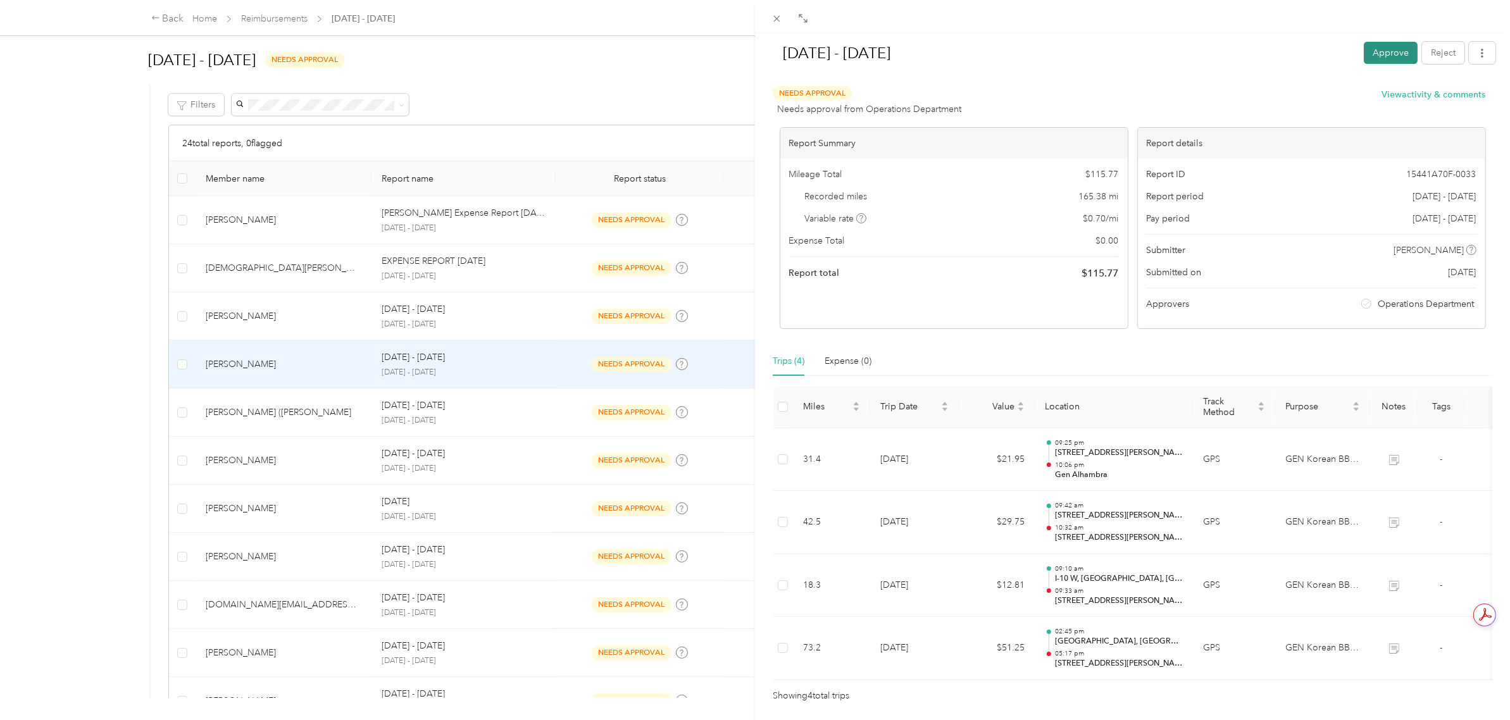
click at [1375, 46] on button "Approve" at bounding box center [1390, 53] width 54 height 22
click at [111, 295] on div "[DATE] - [DATE] Pay Reject Unapprove Needs Payment Needs payment from Operation…" at bounding box center [755, 360] width 1510 height 720
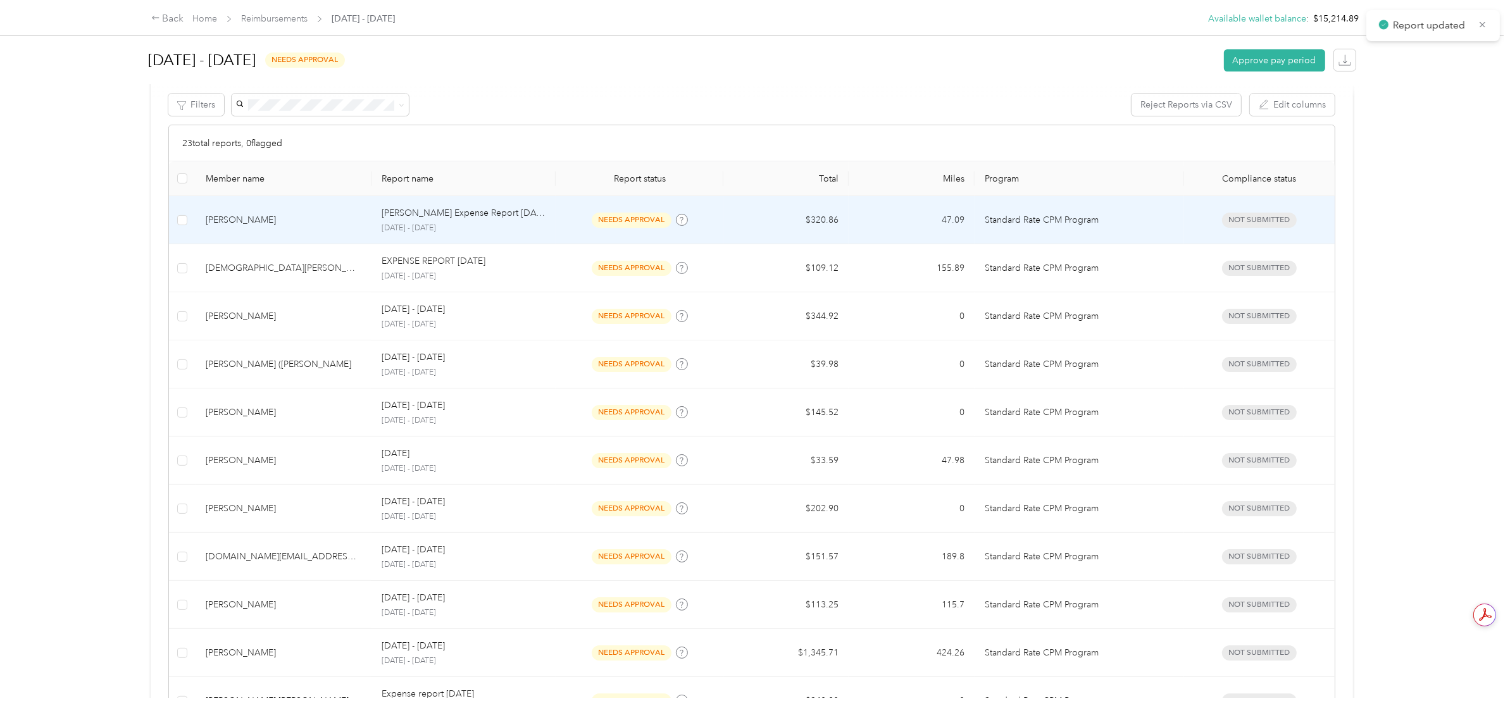
click at [833, 232] on td "$320.86" at bounding box center [785, 220] width 125 height 48
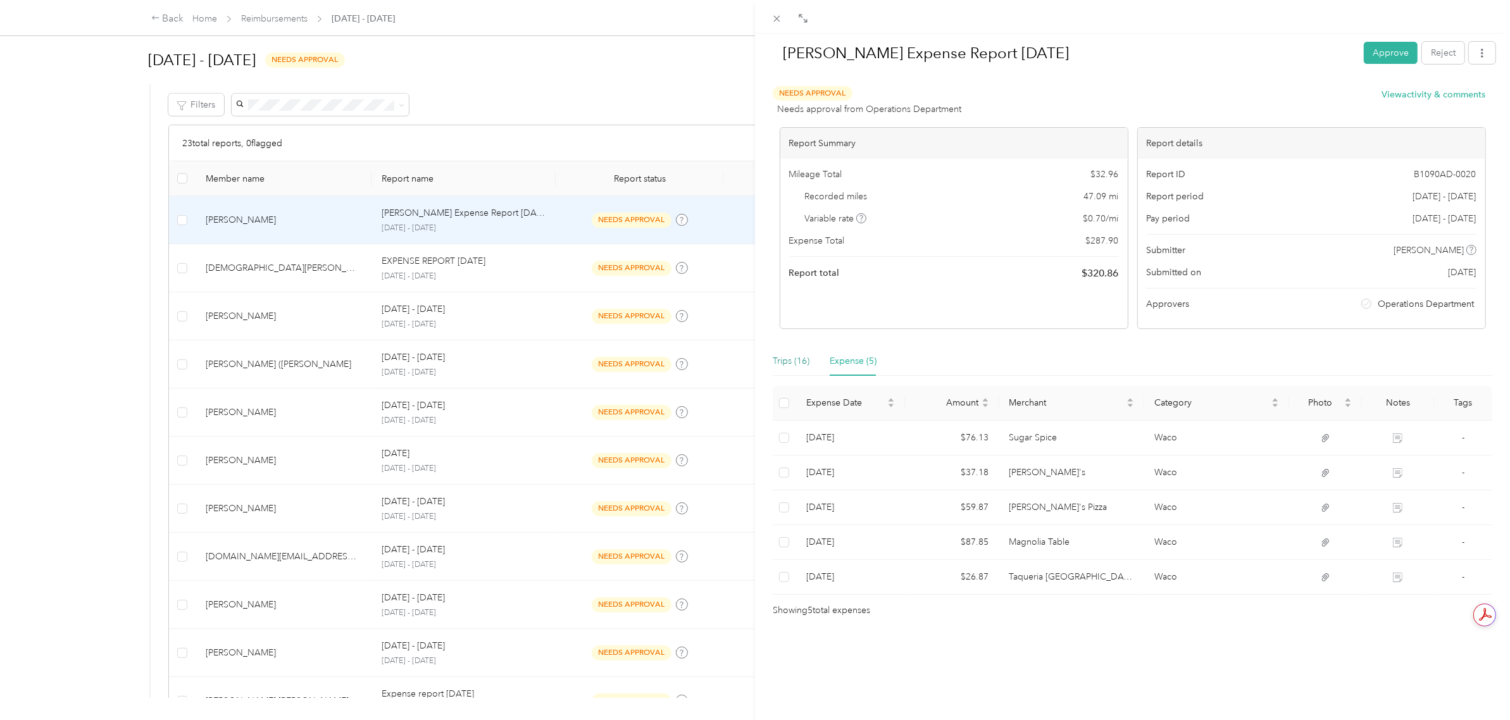
click at [794, 365] on div "Trips (16)" at bounding box center [790, 361] width 37 height 14
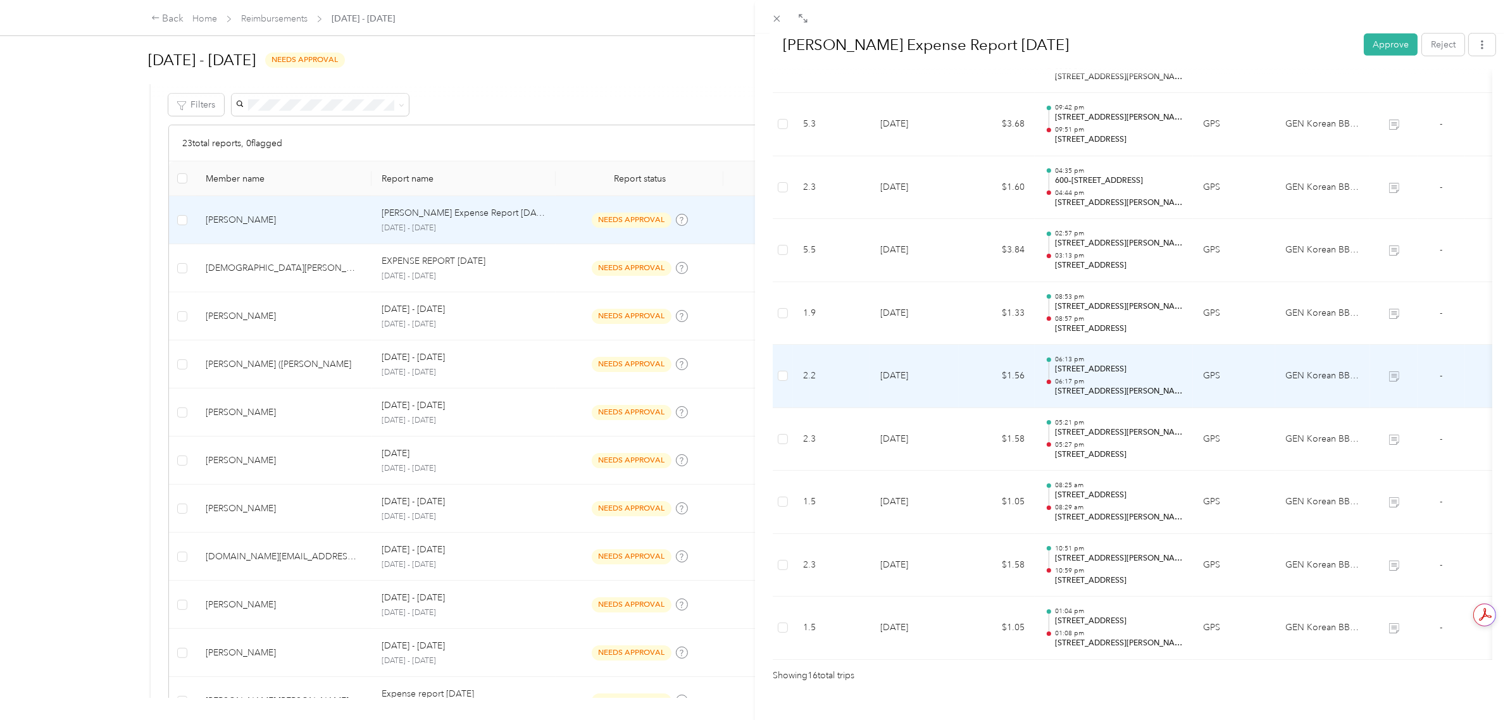
scroll to position [791, 0]
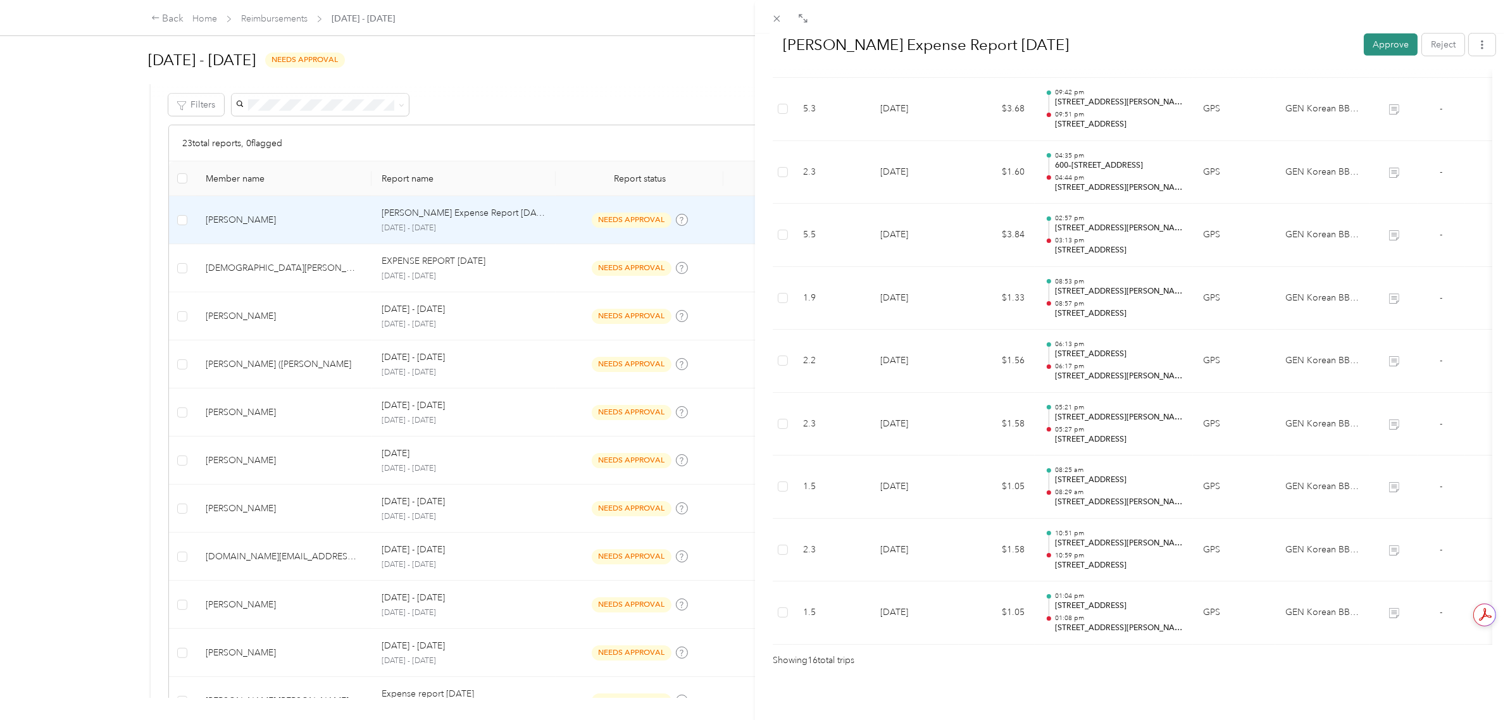
click at [1365, 48] on button "Approve" at bounding box center [1390, 45] width 54 height 22
click at [76, 234] on div "[PERSON_NAME] Expense Report [DATE] Pay Reject Unapprove Needs Payment Needs pa…" at bounding box center [755, 360] width 1510 height 720
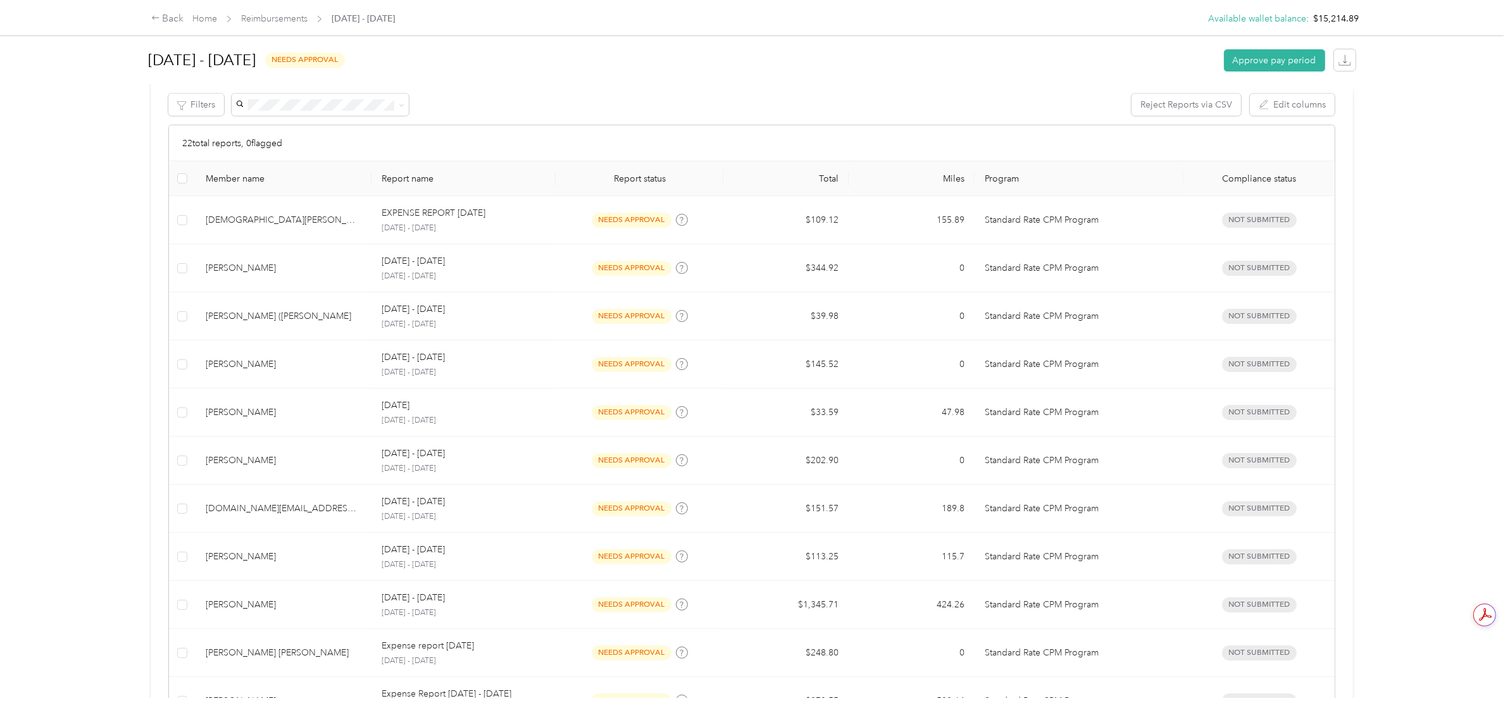
click at [77, 566] on div "Back Home Reimbursements [DATE] - [DATE] Available wallet balance : $15,214.89 …" at bounding box center [751, 360] width 1503 height 720
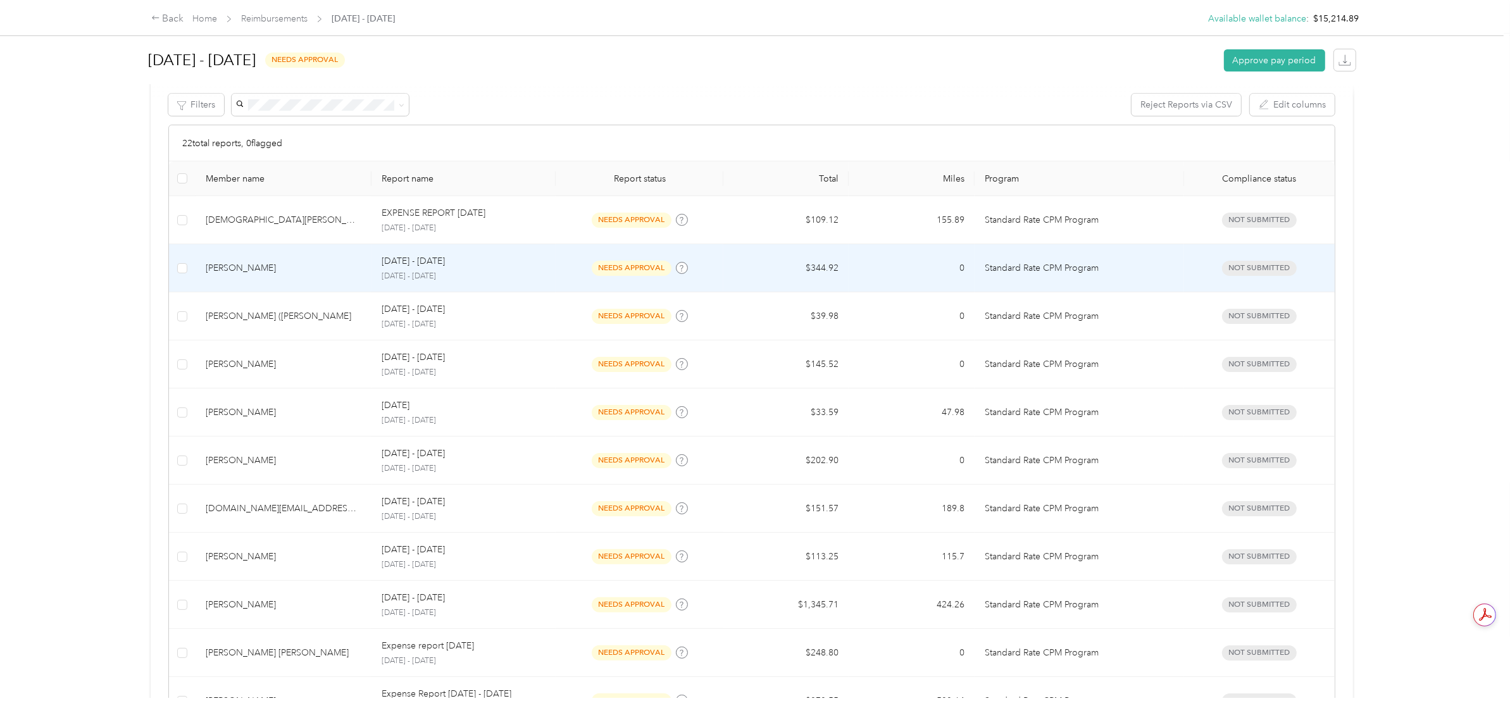
click at [744, 285] on td "$344.92" at bounding box center [785, 268] width 125 height 48
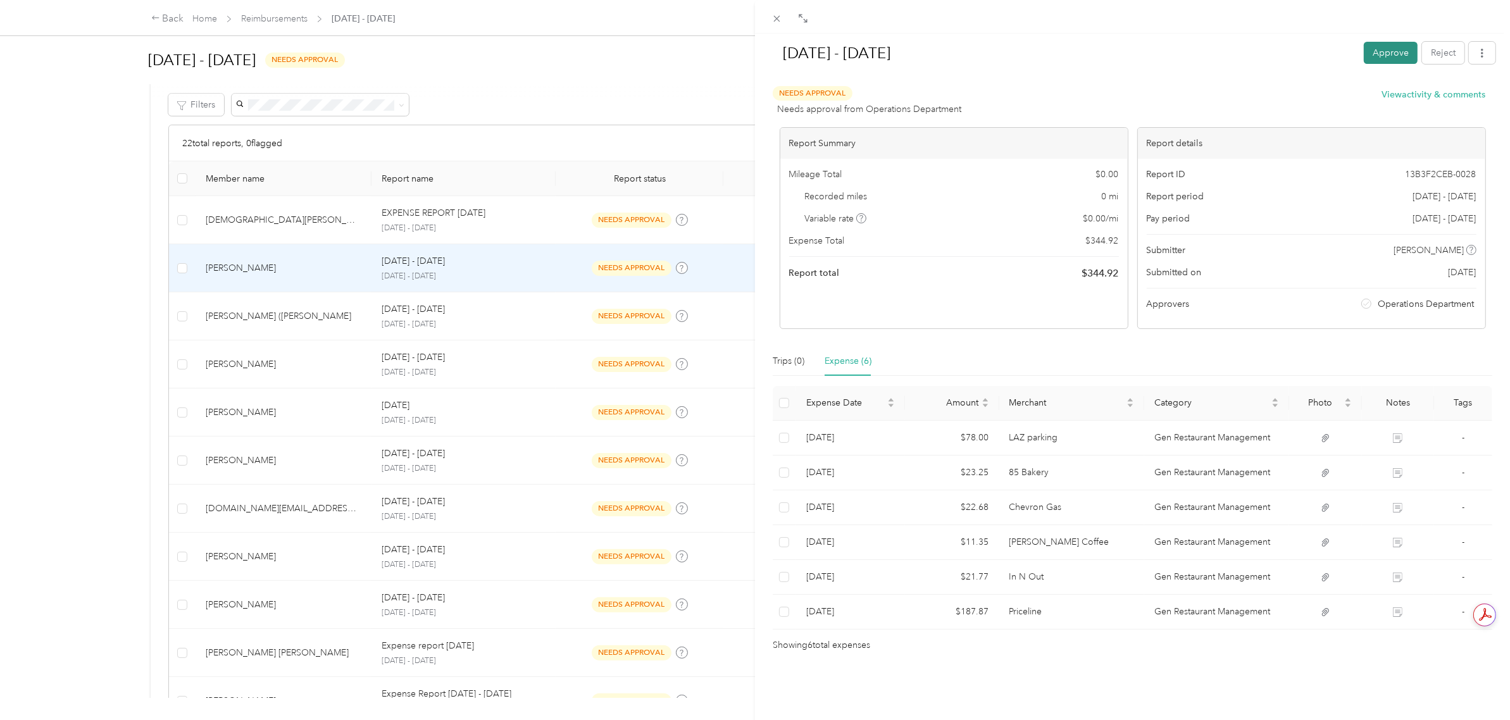
click at [1363, 46] on button "Approve" at bounding box center [1390, 53] width 54 height 22
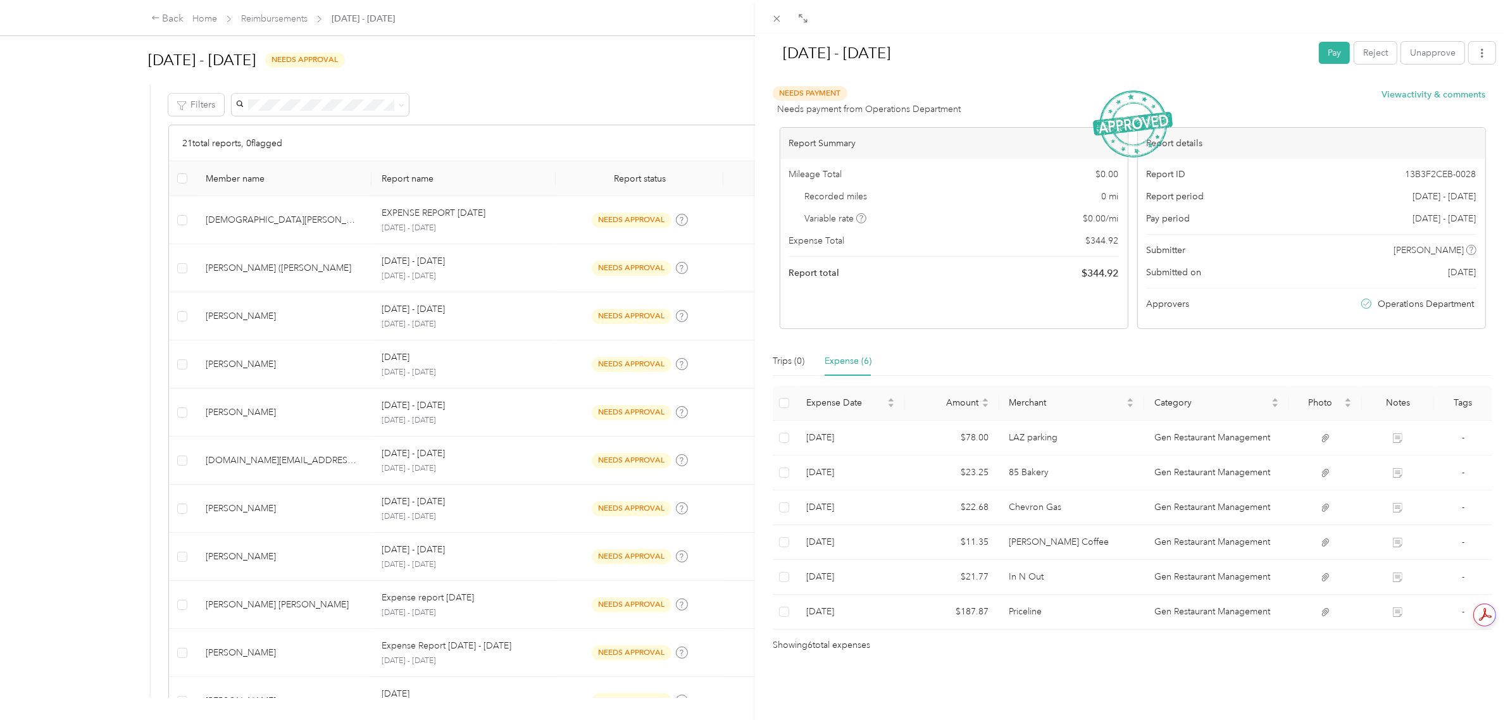
click at [80, 323] on div "[DATE] - [DATE] Pay Reject Unapprove Needs Payment Needs payment from Operation…" at bounding box center [755, 360] width 1510 height 720
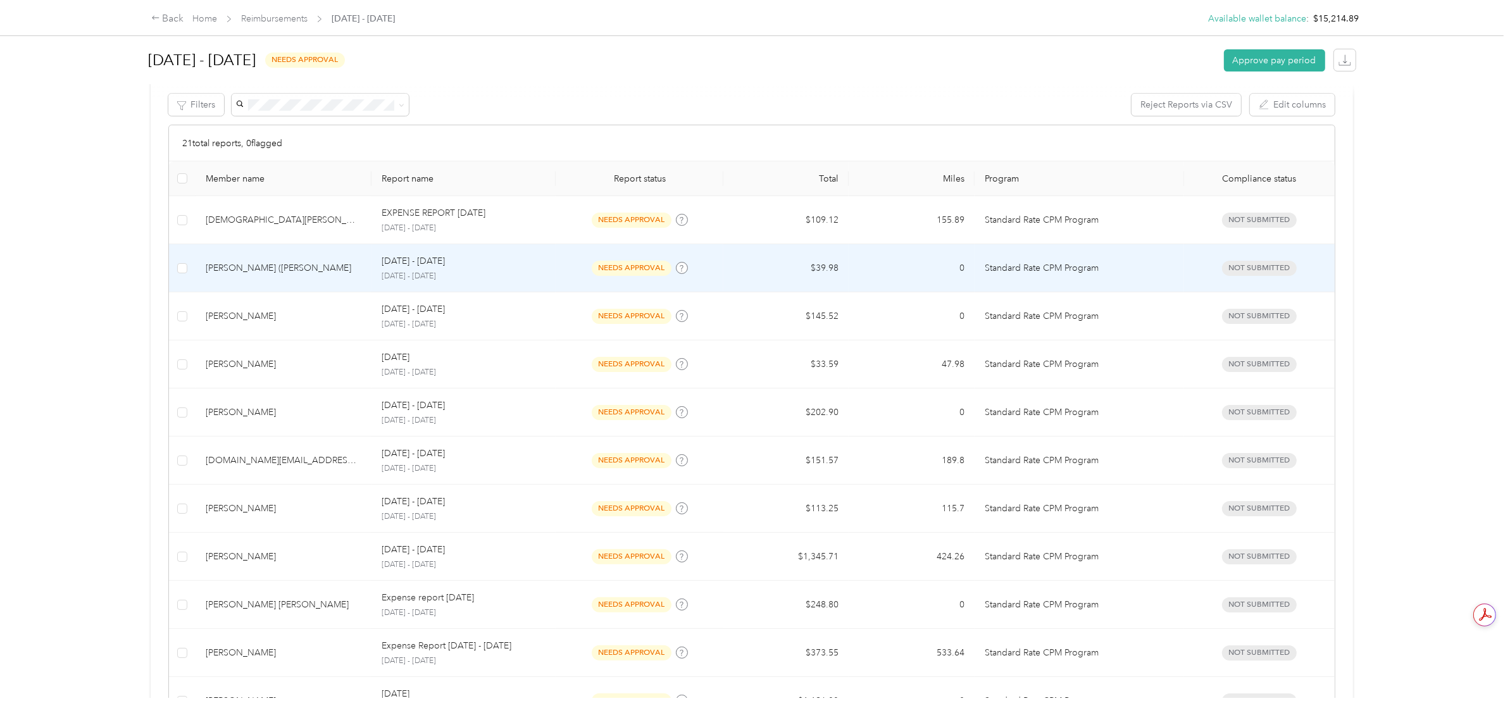
click at [506, 283] on td "[DATE] - [DATE] [DATE] - [DATE]" at bounding box center [463, 268] width 184 height 48
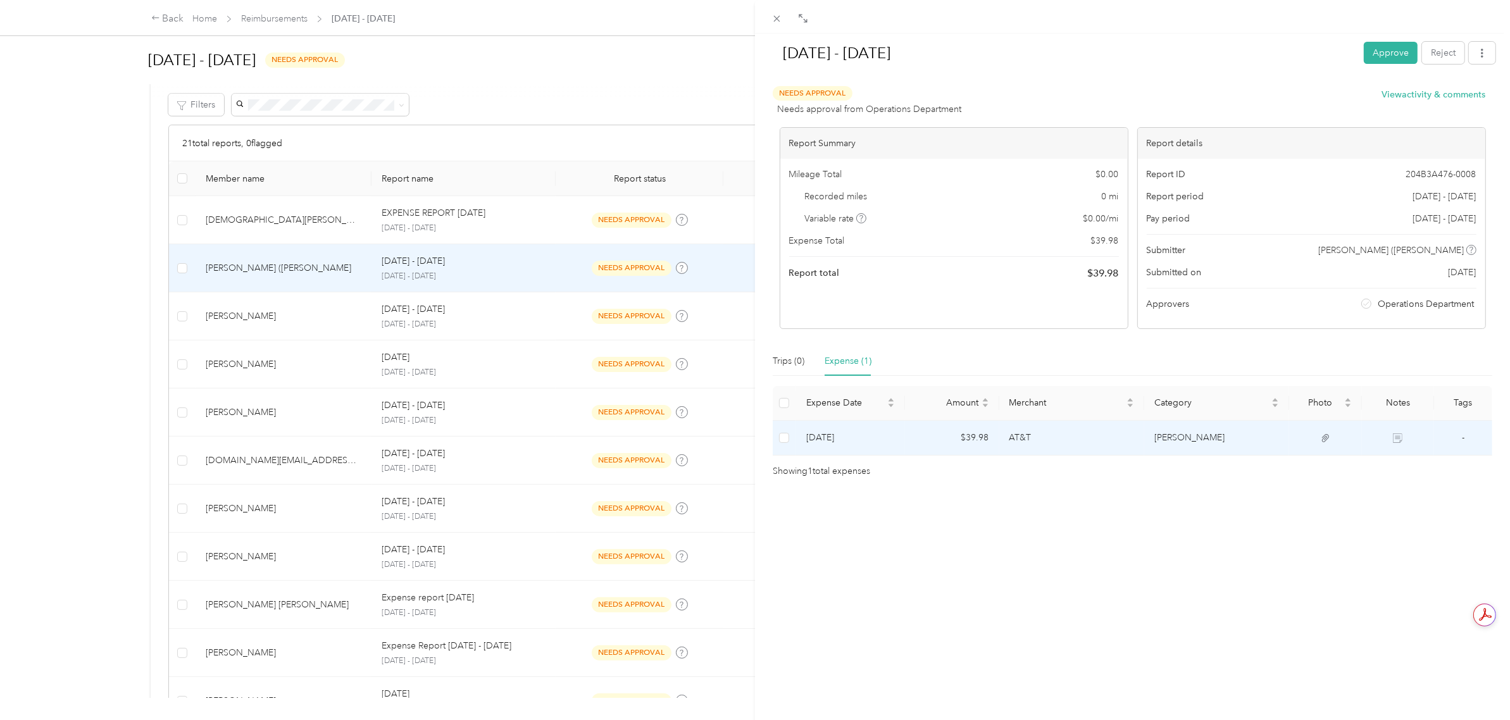
click at [1262, 450] on td "[PERSON_NAME]" at bounding box center [1216, 438] width 145 height 35
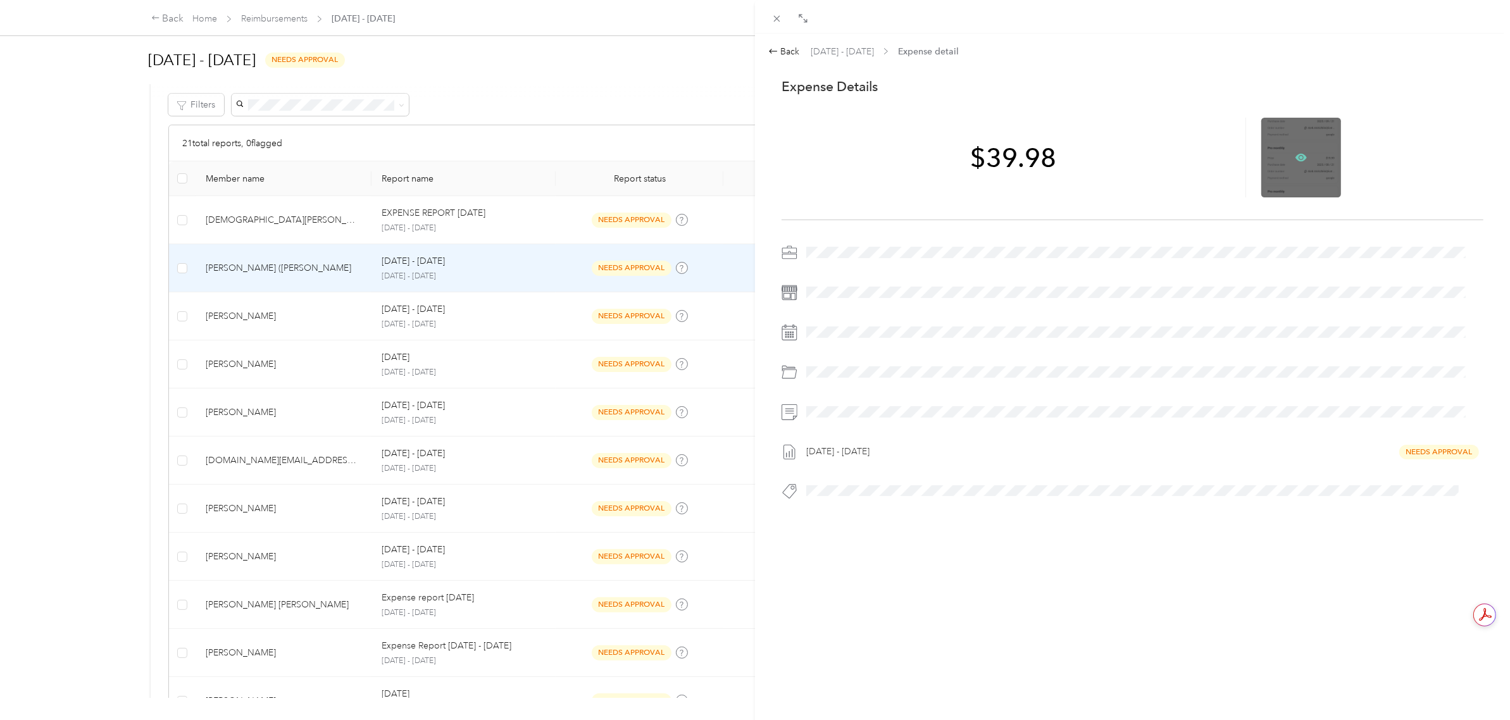
click at [1295, 152] on icon at bounding box center [1300, 157] width 11 height 11
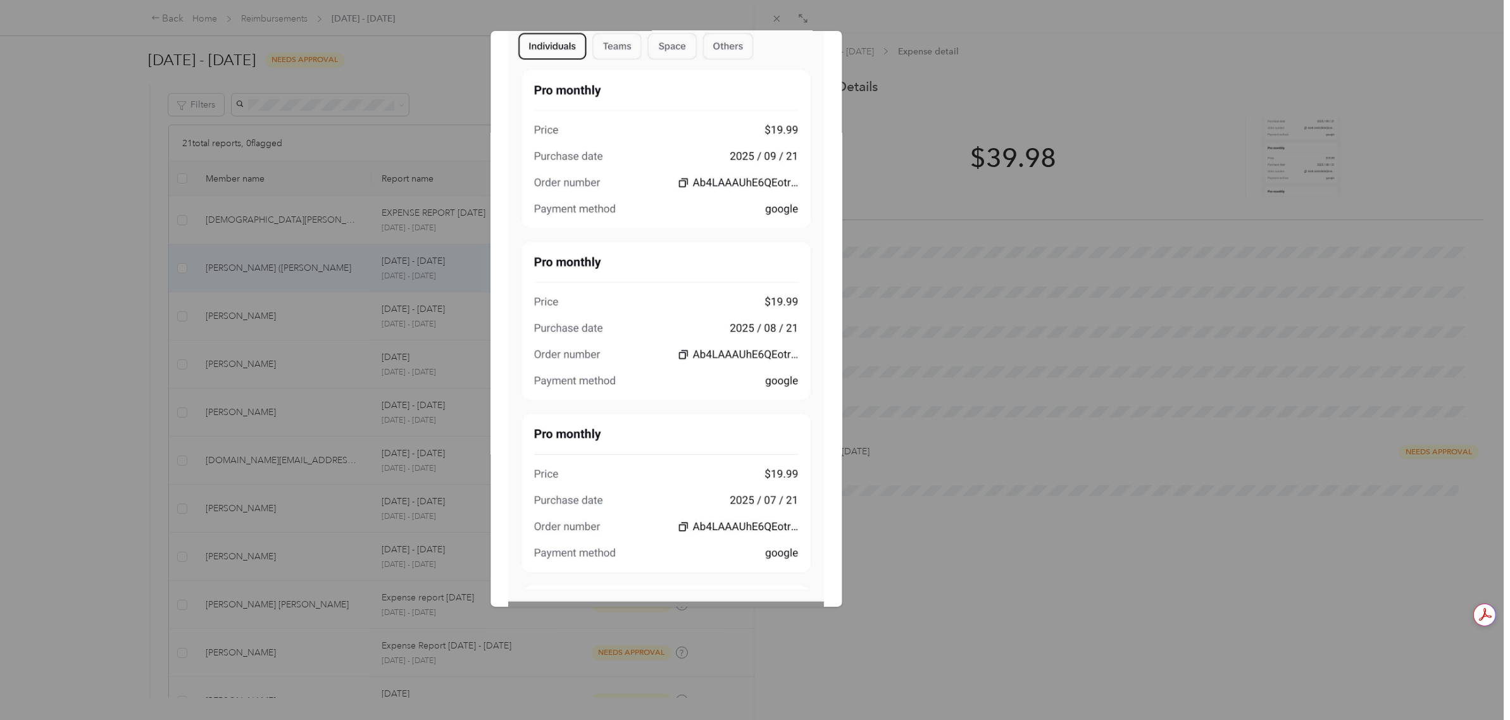
scroll to position [237, 0]
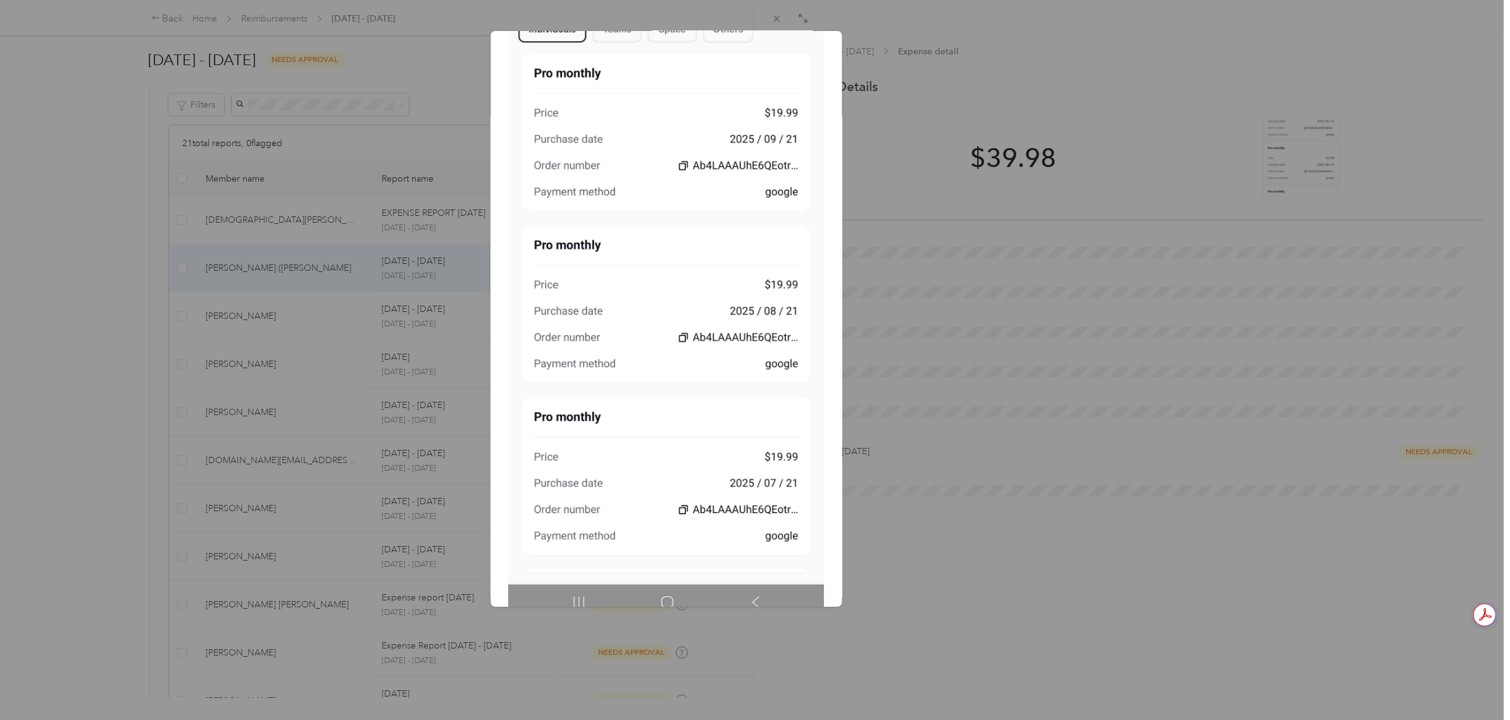
click at [1007, 266] on div "pp.png?X-Amz-Expires=600&X-Amz-Date=20250930T195659Z&X-Amz-Algorithm=AWS4-HMAC-…" at bounding box center [930, 321] width 351 height 580
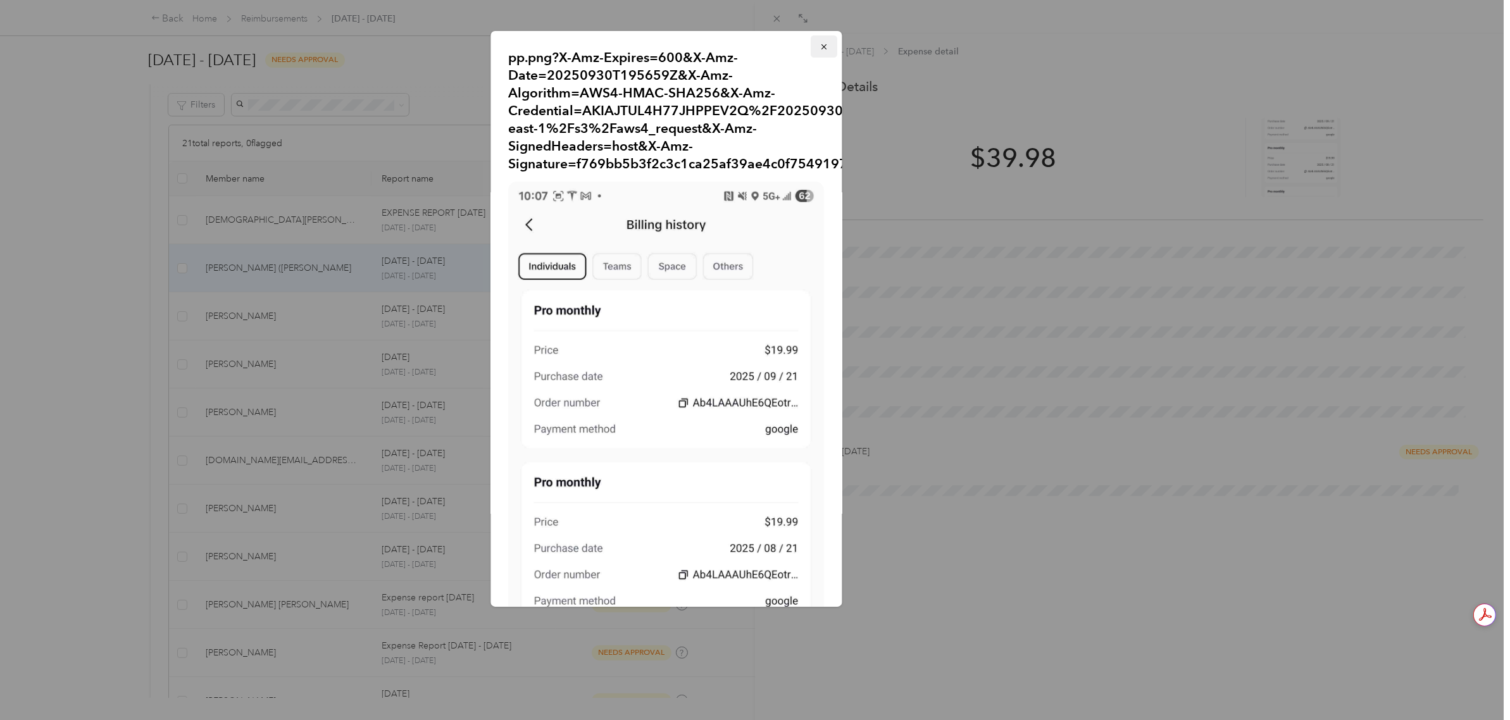
click at [814, 56] on button "button" at bounding box center [824, 46] width 27 height 22
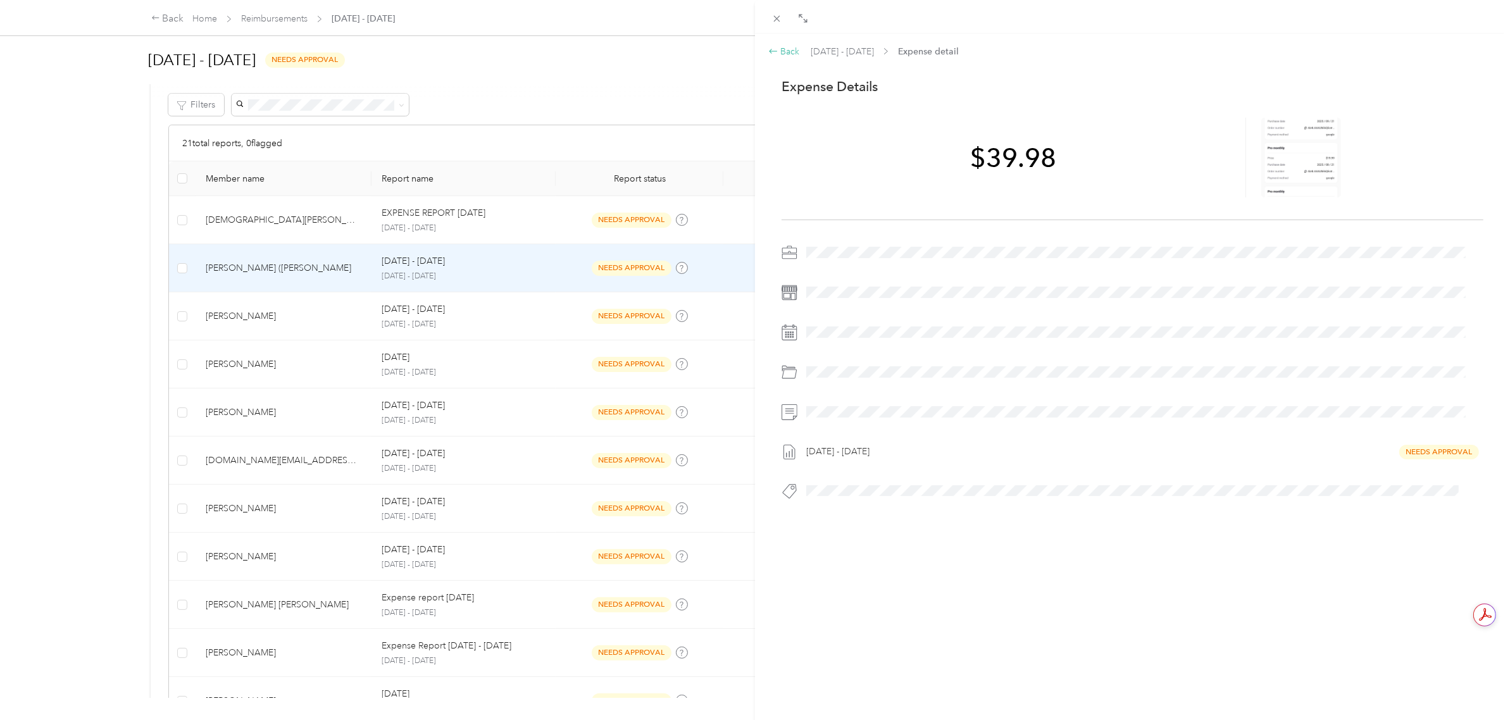
click at [777, 54] on icon at bounding box center [773, 51] width 10 height 10
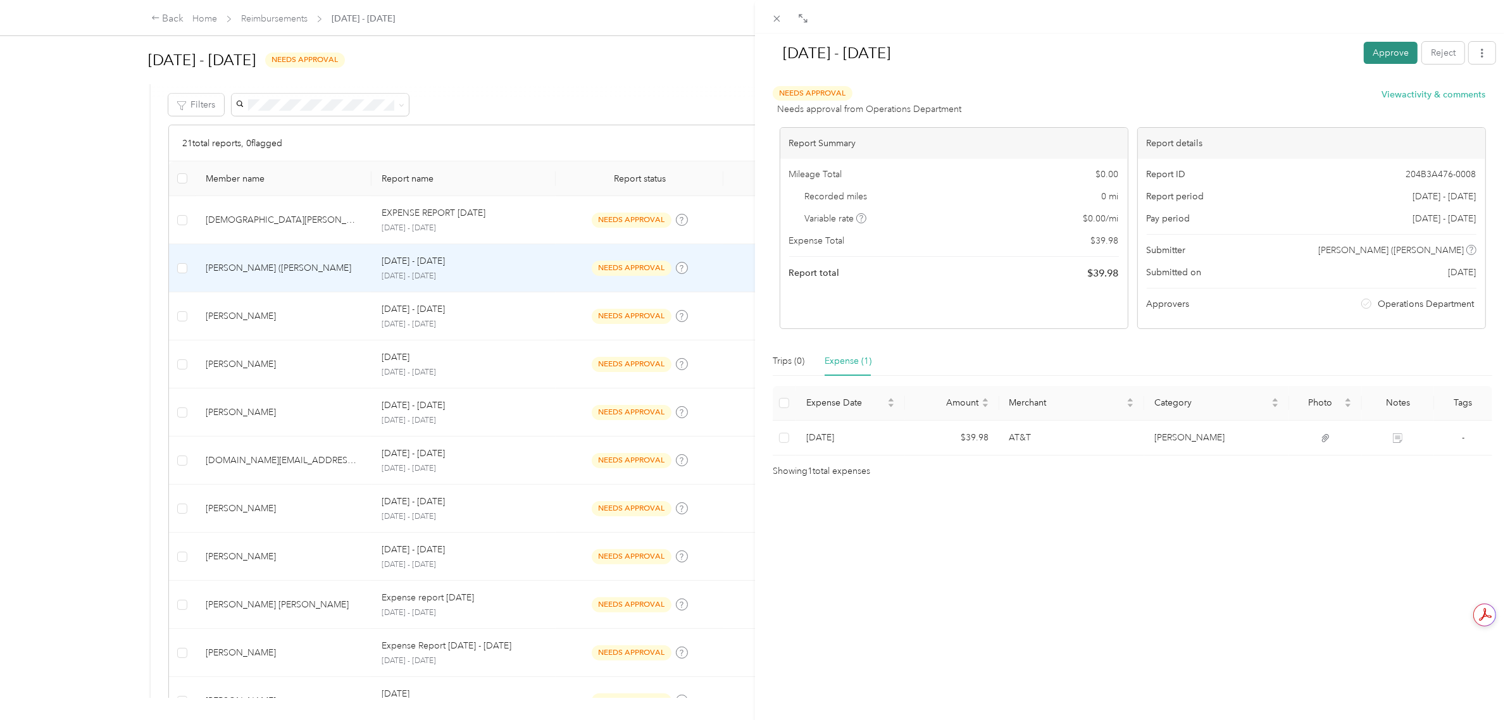
click at [1381, 62] on button "Approve" at bounding box center [1390, 53] width 54 height 22
click at [106, 321] on div "[DATE] - [DATE] Pay Reject Unapprove Needs Payment Needs payment from Operation…" at bounding box center [755, 360] width 1510 height 720
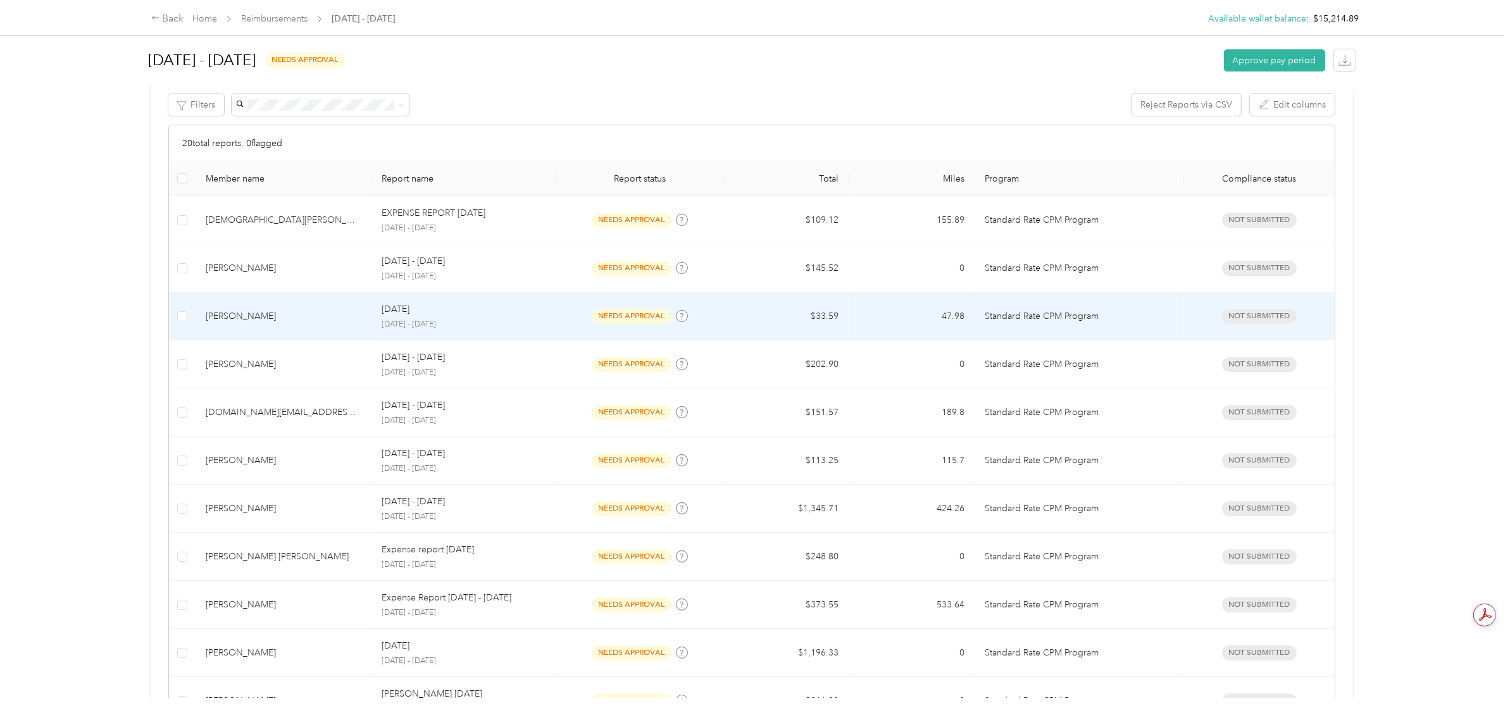
click at [472, 326] on p "[DATE] - [DATE]" at bounding box center [464, 324] width 164 height 11
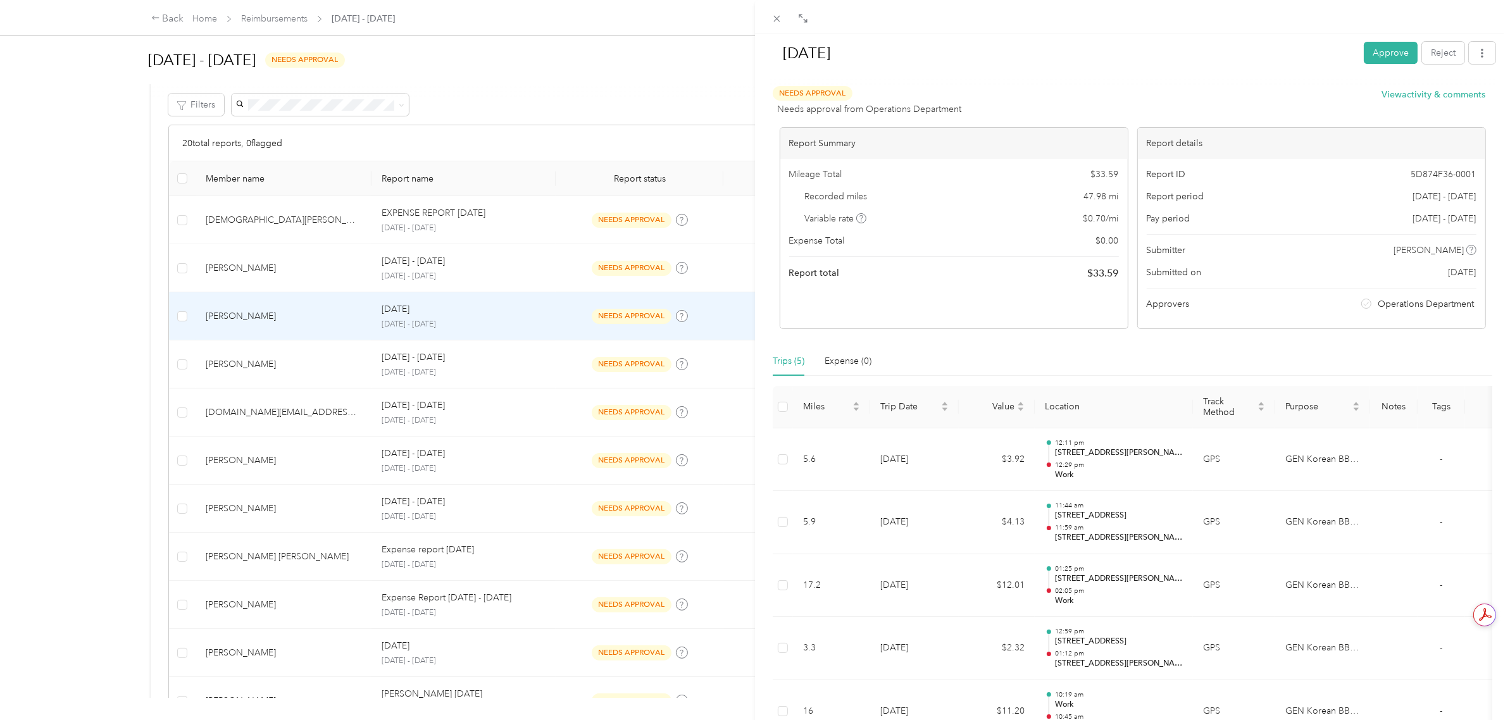
scroll to position [79, 0]
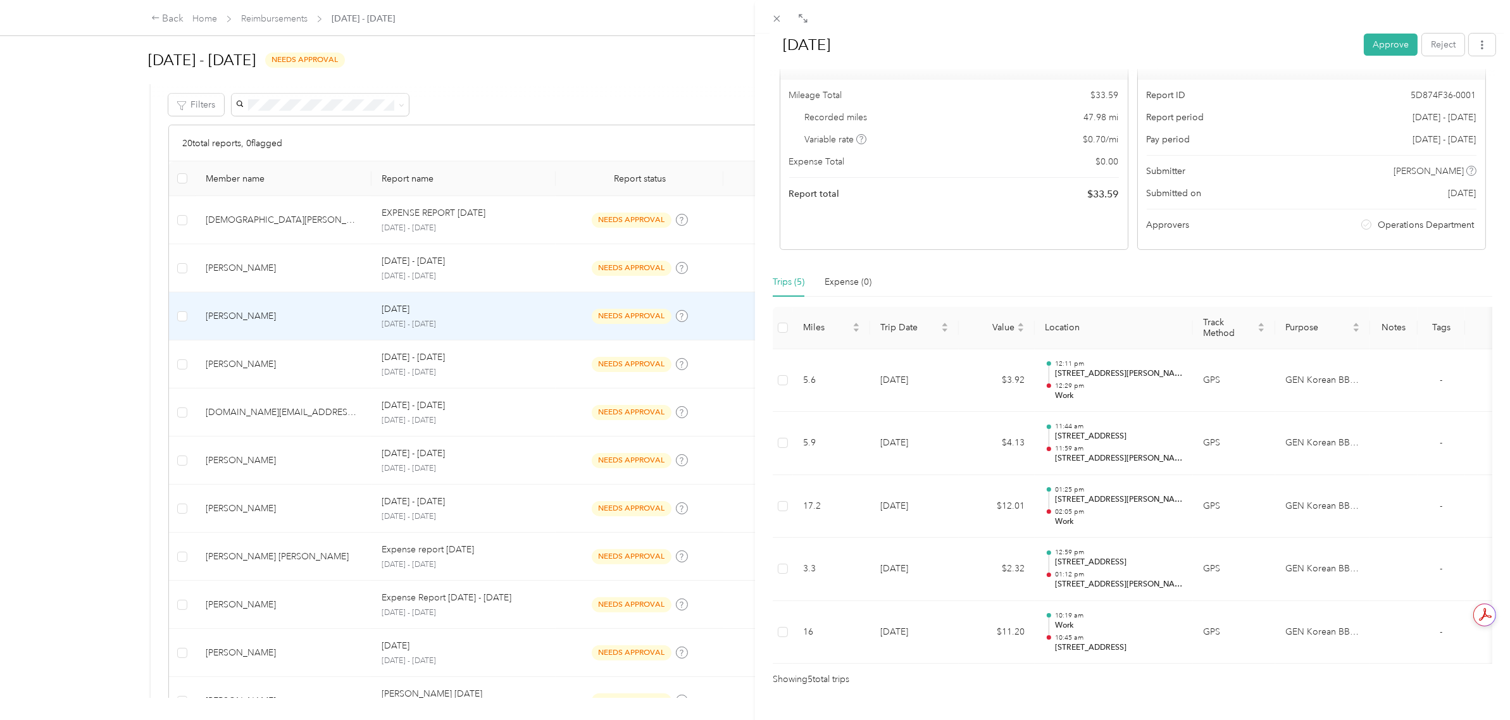
click at [65, 609] on div "[DATE] Approve Reject Needs Approval Needs approval from Operations Department …" at bounding box center [755, 360] width 1510 height 720
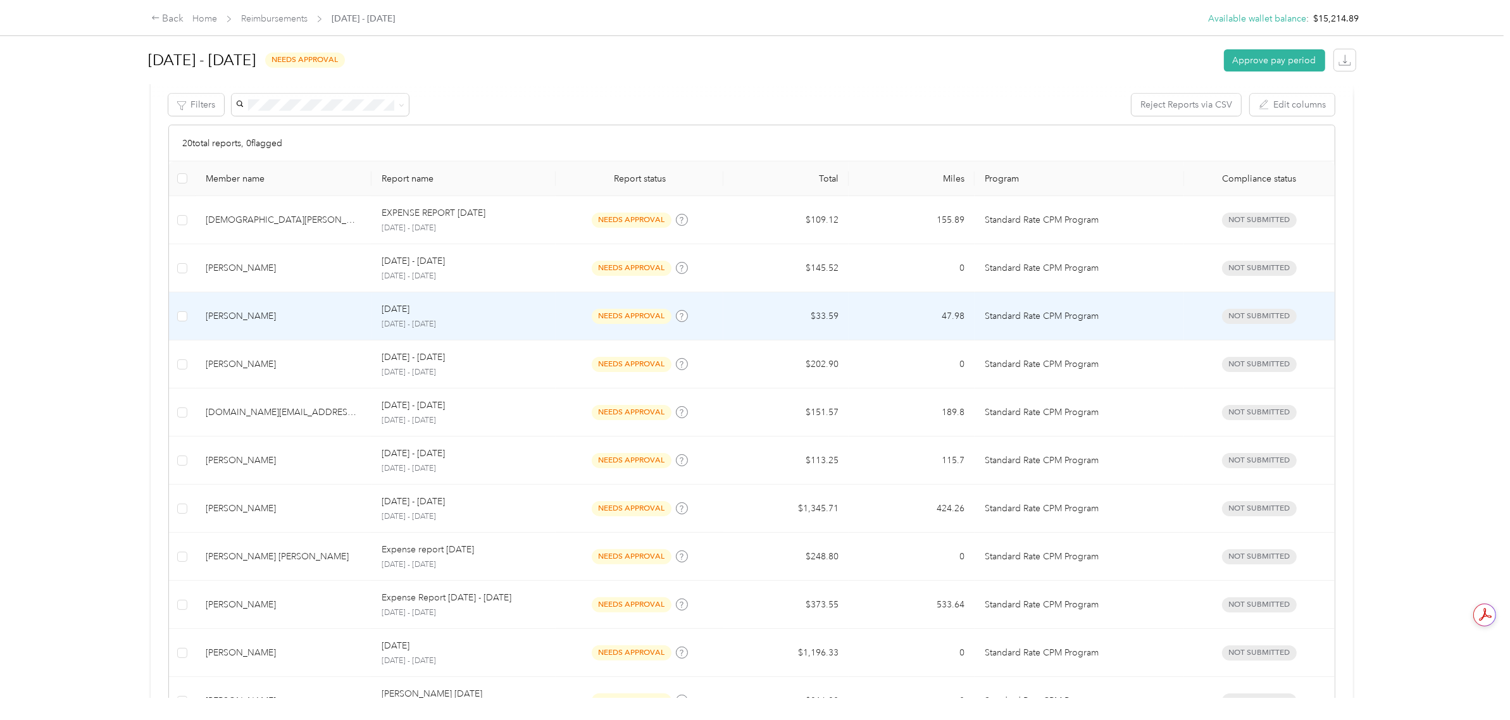
click at [550, 315] on td "[DATE] [DATE] - [DATE]" at bounding box center [463, 316] width 184 height 48
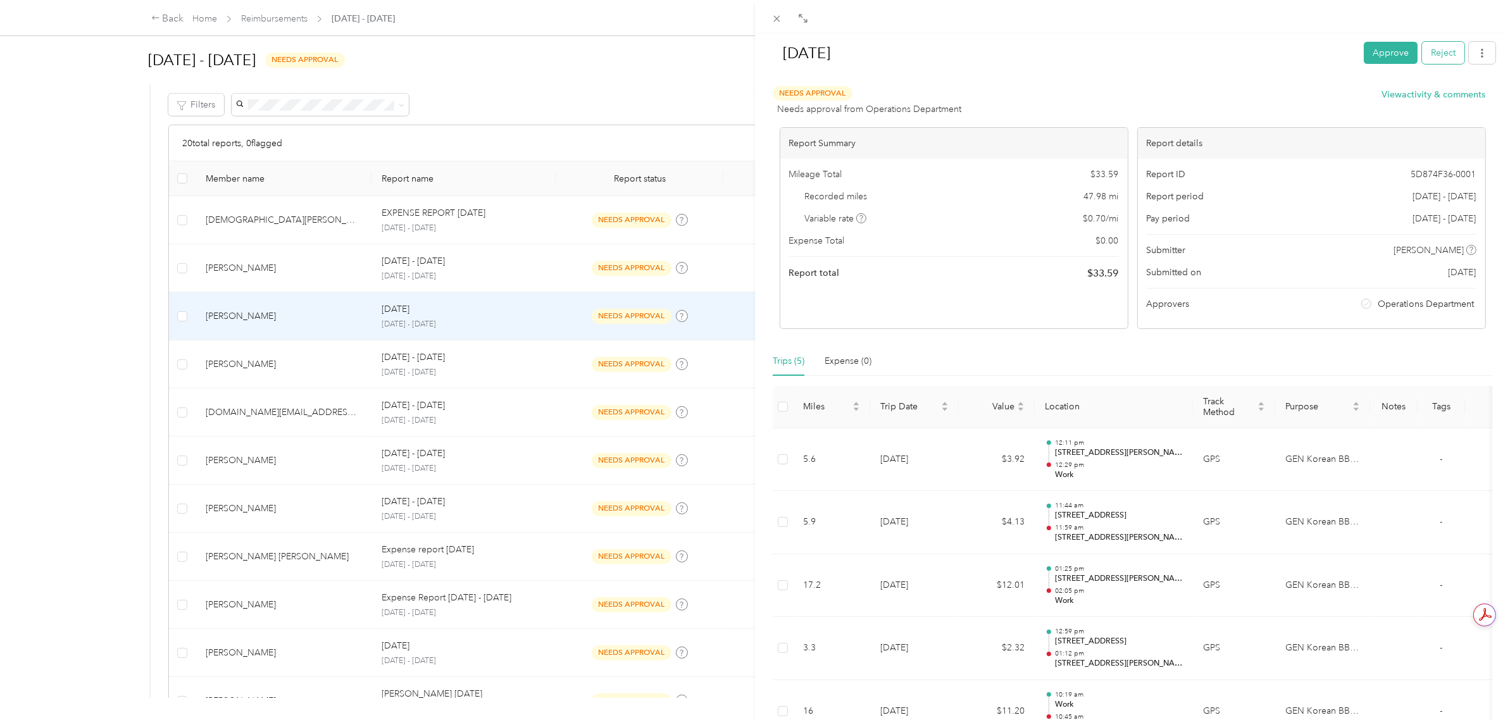
click at [1434, 58] on button "Reject" at bounding box center [1443, 53] width 42 height 22
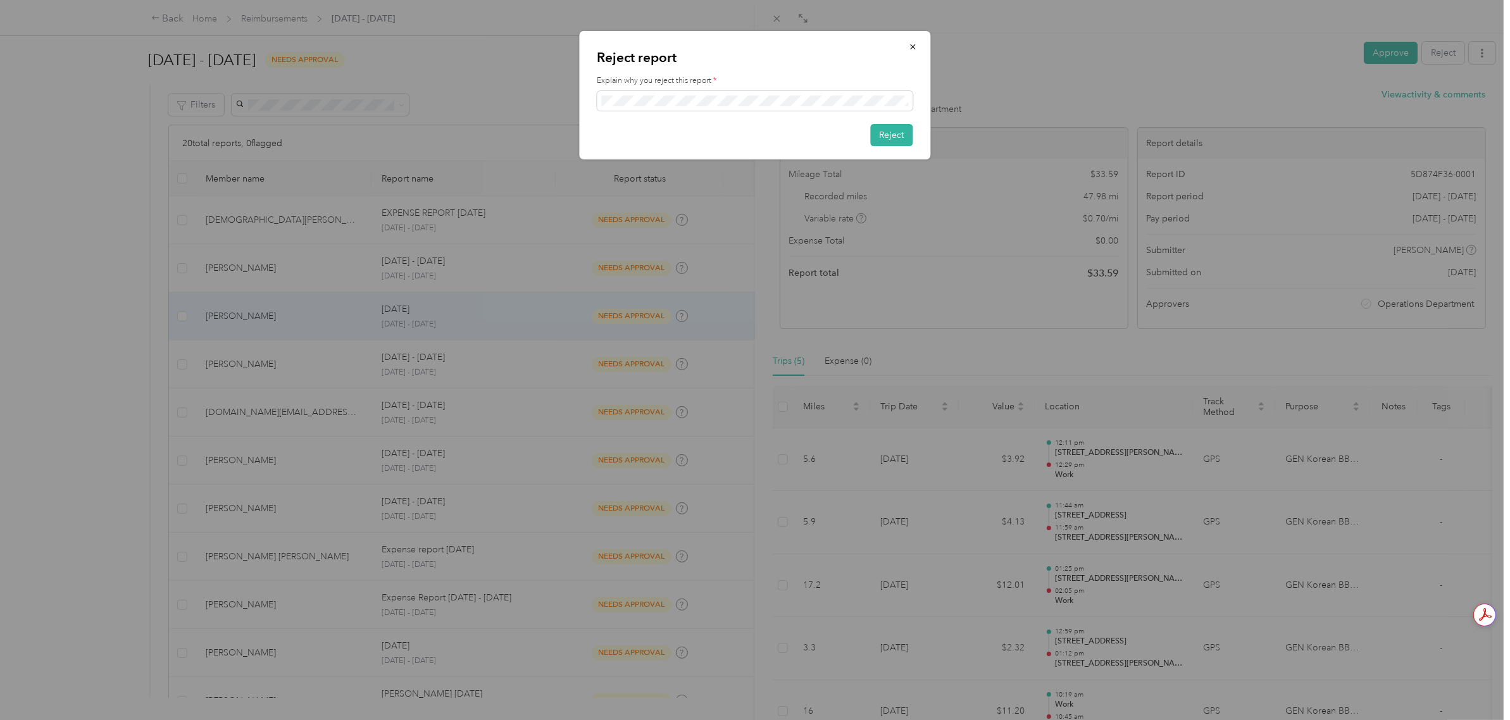
click at [869, 133] on div "Reject" at bounding box center [755, 135] width 316 height 22
click at [883, 133] on button "Reject" at bounding box center [892, 135] width 42 height 22
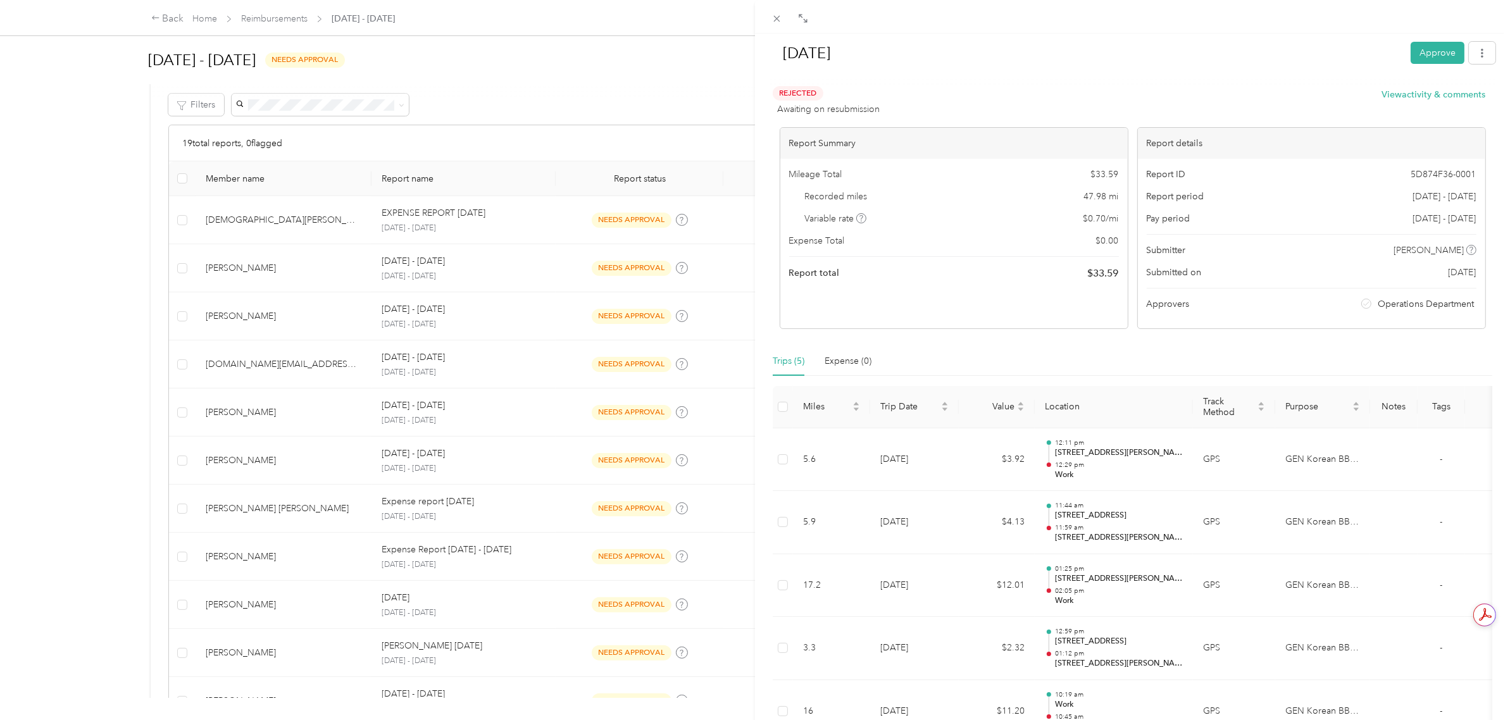
click at [90, 508] on div "[DATE] Approve Rejected Awaiting on resubmission View activity & comments Repor…" at bounding box center [755, 360] width 1510 height 720
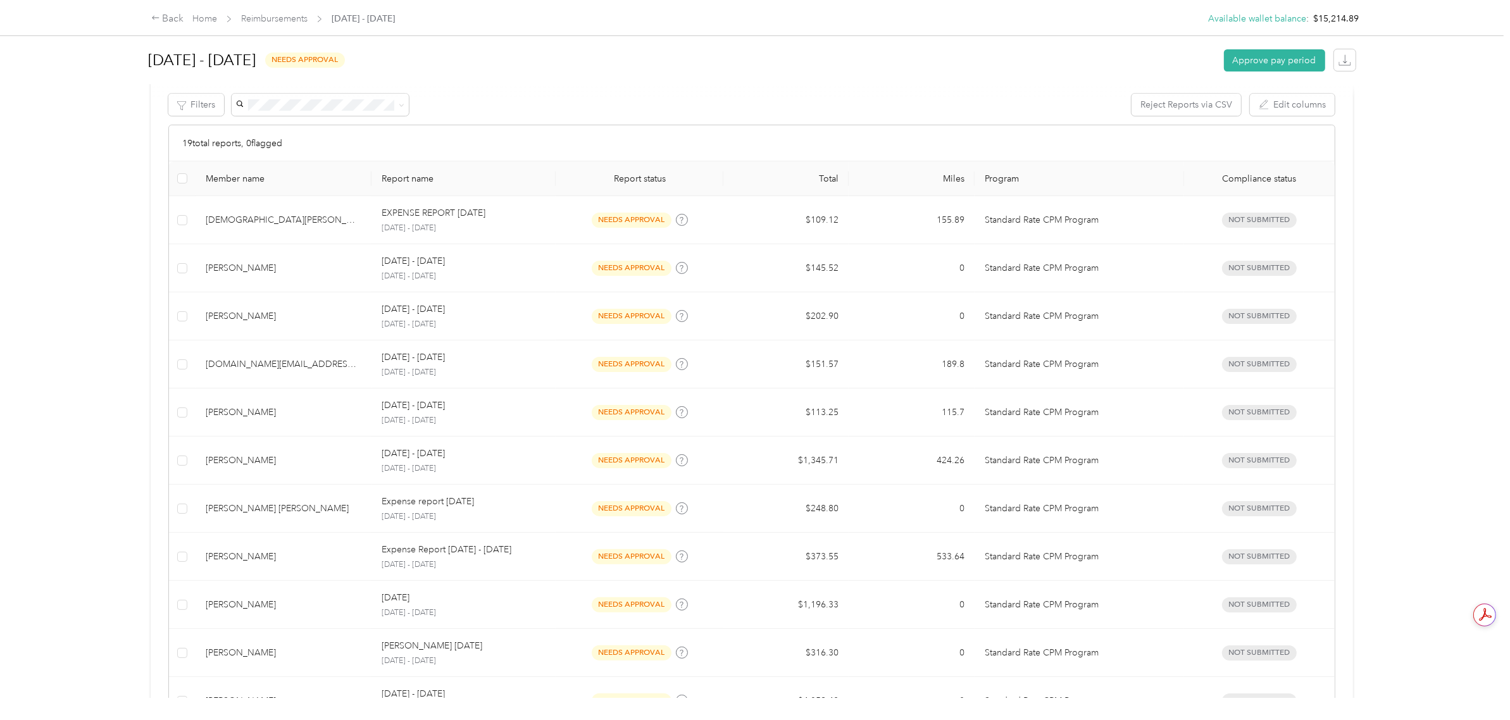
click at [141, 394] on div "[DATE] - [DATE] needs approval Approve pay period EARLY ACCESS! Speed up report…" at bounding box center [751, 349] width 1253 height 698
drag, startPoint x: 141, startPoint y: 394, endPoint x: 142, endPoint y: 402, distance: 8.3
click at [142, 402] on div "[DATE] - [DATE] needs approval Approve pay period EARLY ACCESS! Speed up report…" at bounding box center [751, 349] width 1253 height 698
click at [142, 404] on div "[DATE] - [DATE] needs approval Approve pay period EARLY ACCESS! Speed up report…" at bounding box center [751, 349] width 1253 height 698
click at [139, 394] on div "[DATE] - [DATE] needs approval Approve pay period EARLY ACCESS! Speed up report…" at bounding box center [751, 349] width 1253 height 698
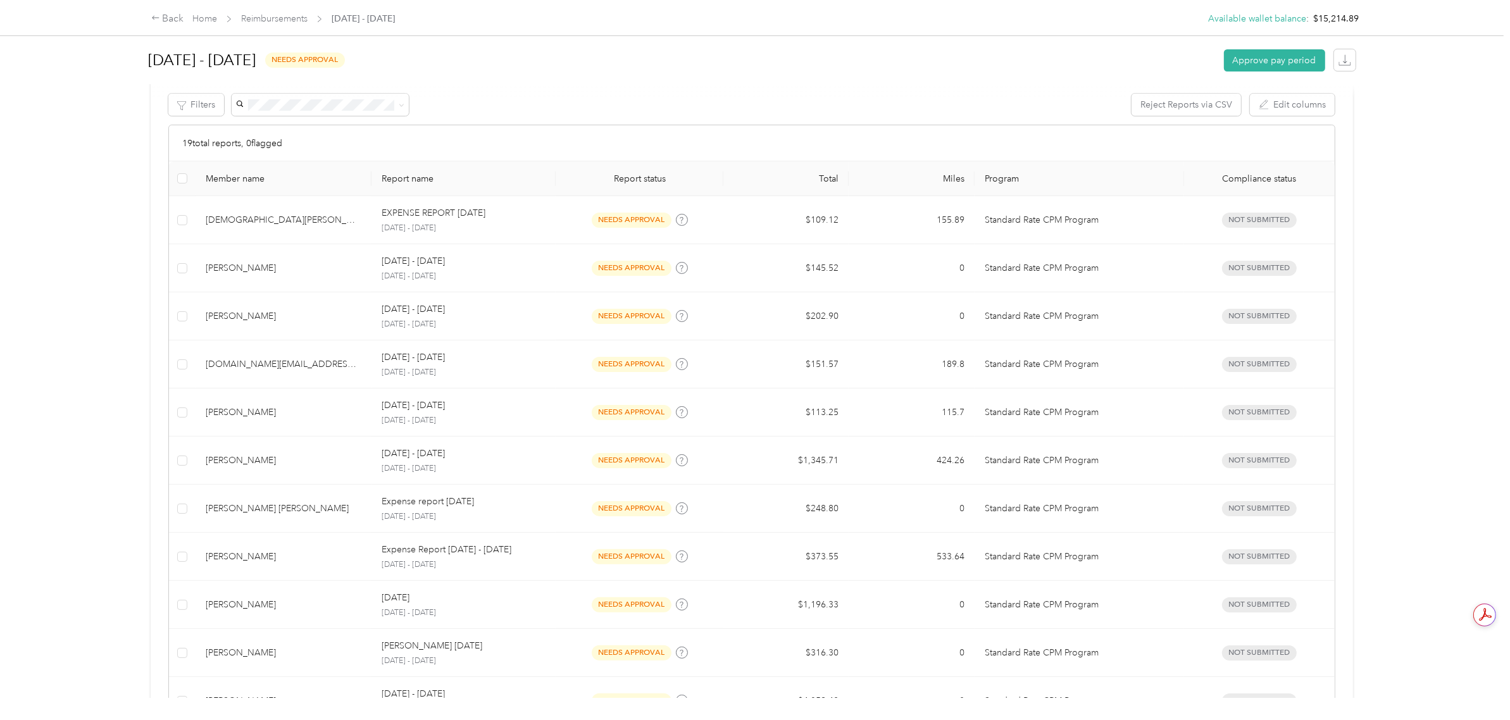
click at [58, 569] on div "Back Home Reimbursements [DATE] - [DATE] Available wallet balance : $15,214.89 …" at bounding box center [751, 360] width 1503 height 720
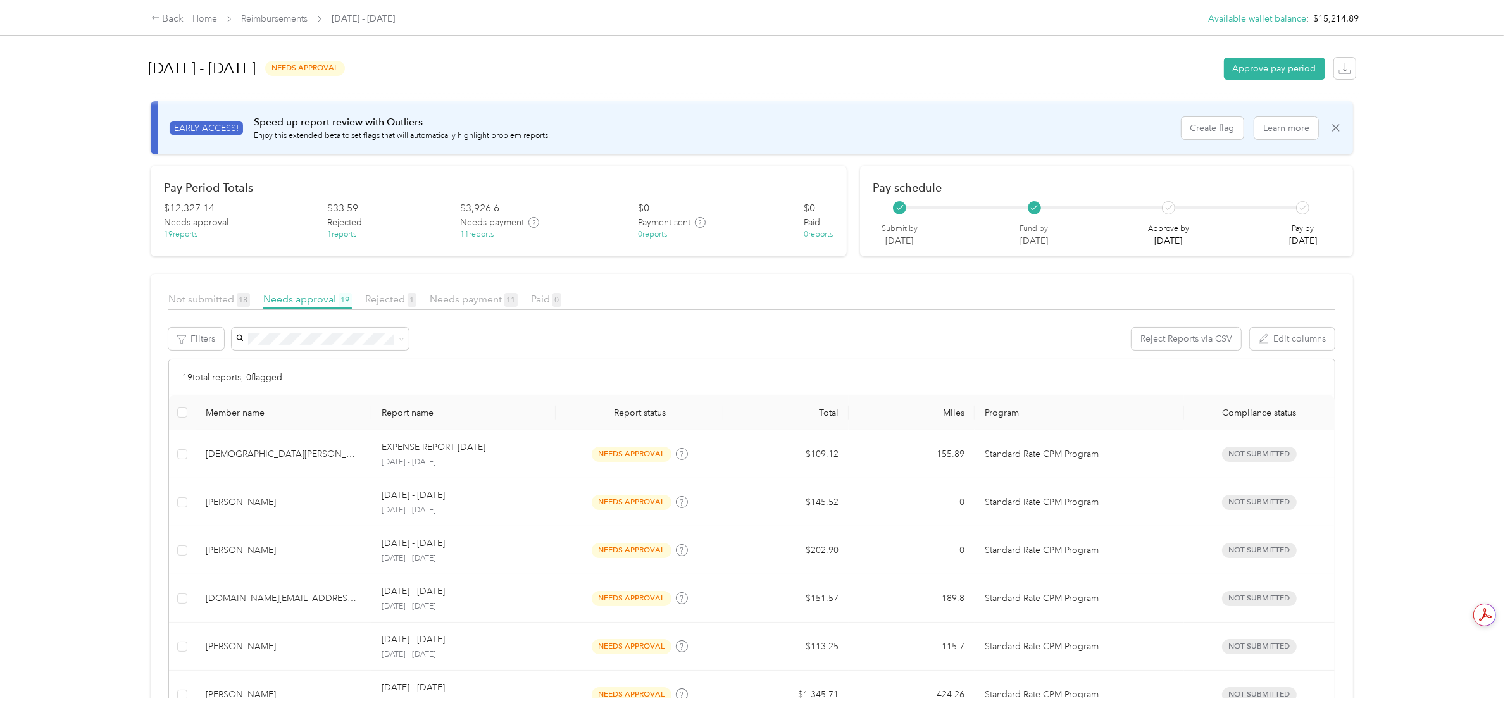
click at [1438, 138] on div "Back Home Reimbursements [DATE] - [DATE] Available wallet balance : $15,214.89 …" at bounding box center [751, 360] width 1503 height 720
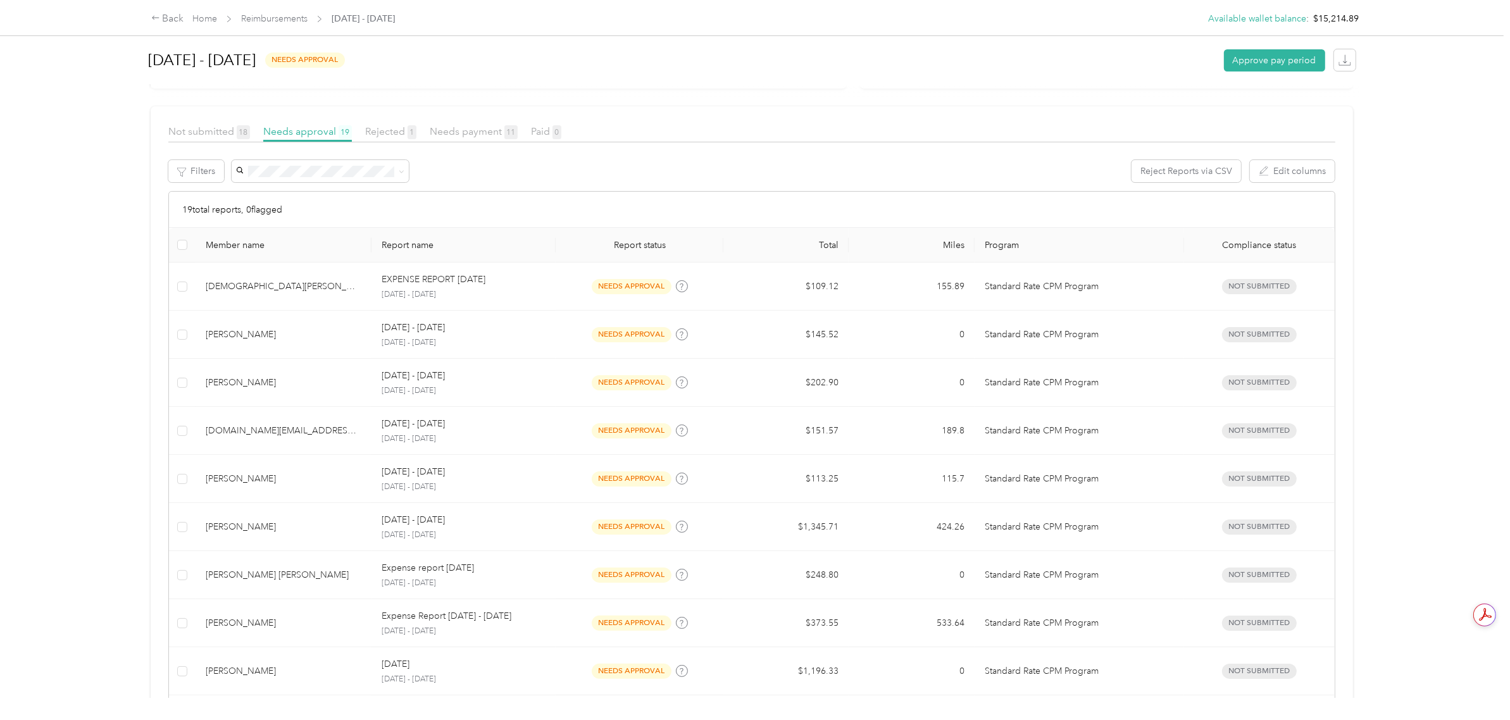
scroll to position [175, 0]
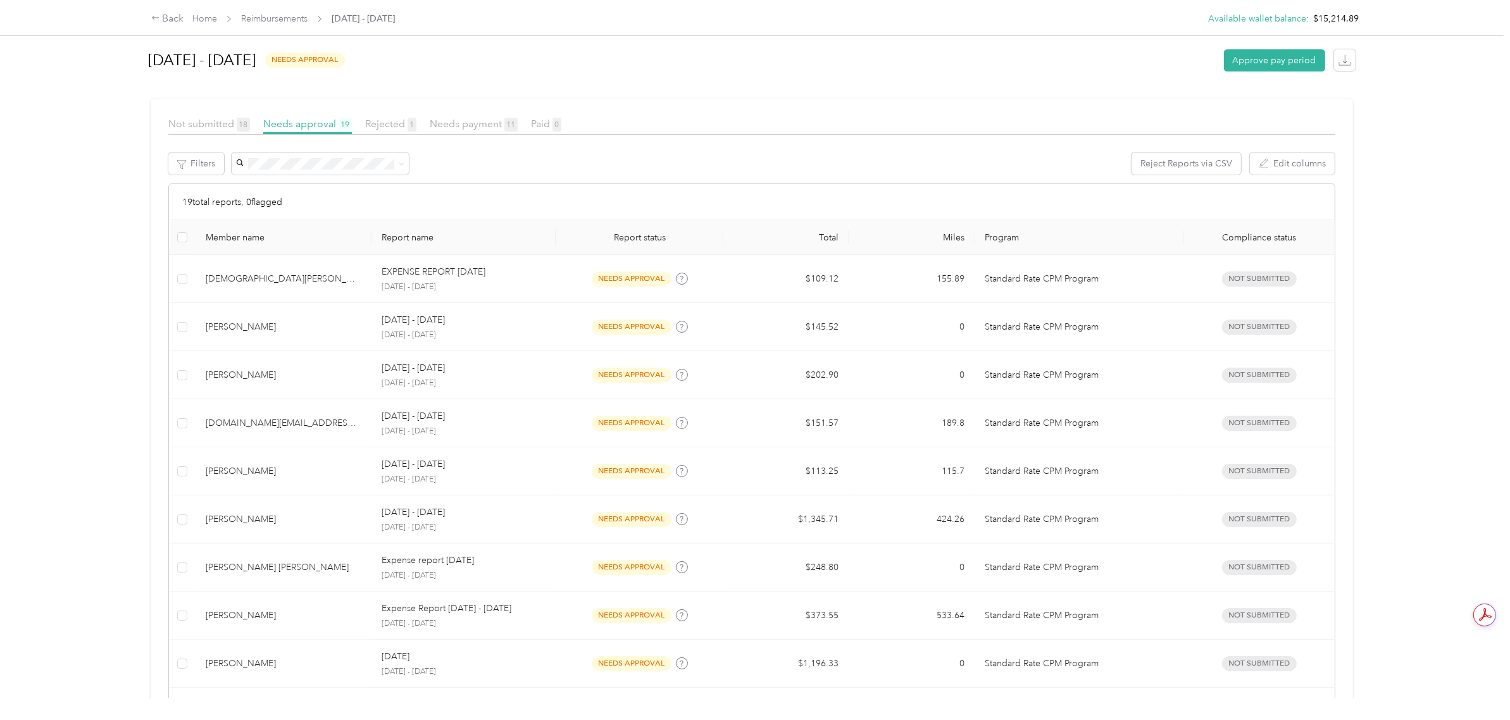
click at [1397, 273] on div "Back Home Reimbursements [DATE] - [DATE] Available wallet balance : $15,214.89 …" at bounding box center [751, 360] width 1503 height 720
click at [137, 447] on div "[DATE] - [DATE] needs approval Approve pay period EARLY ACCESS! Speed up report…" at bounding box center [751, 349] width 1253 height 698
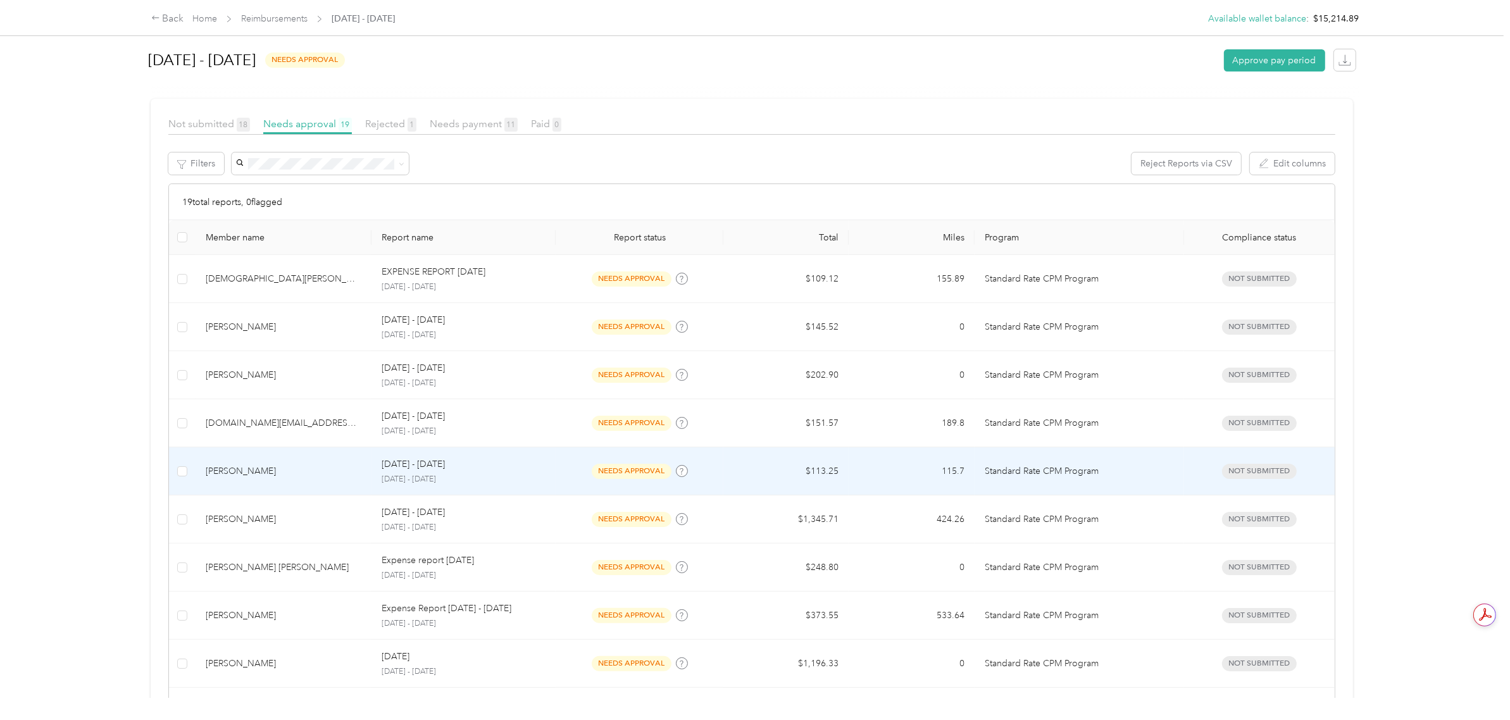
scroll to position [721, 0]
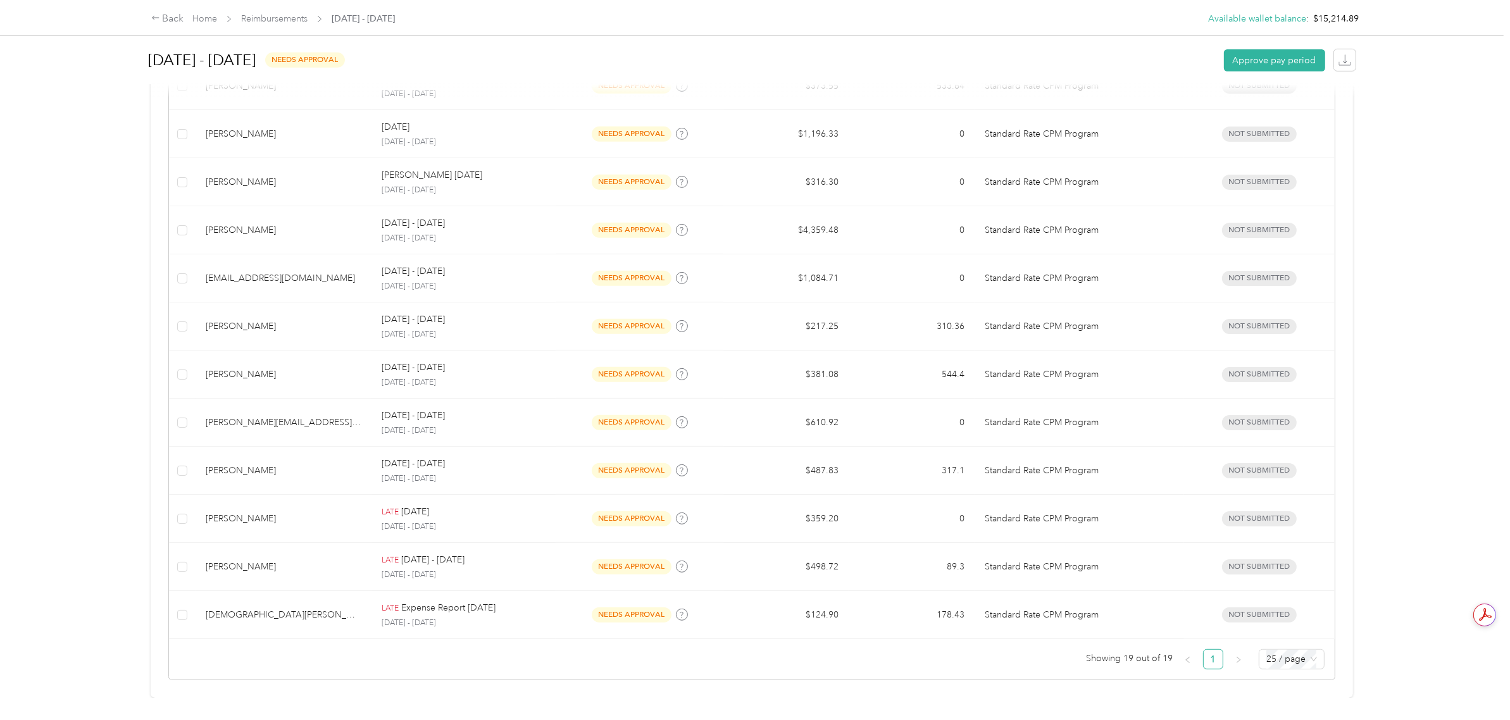
click at [102, 359] on div "Back Home Reimbursements [DATE] - [DATE] Available wallet balance : $15,214.89 …" at bounding box center [751, 360] width 1503 height 720
click at [123, 529] on div "Back Home Reimbursements [DATE] - [DATE] Available wallet balance : $15,214.89 …" at bounding box center [751, 360] width 1503 height 720
click at [122, 522] on div "Back Home Reimbursements [DATE] - [DATE] Available wallet balance : $15,214.89 …" at bounding box center [751, 360] width 1503 height 720
click at [73, 506] on div "Back Home Reimbursements [DATE] - [DATE] Available wallet balance : $15,214.89 …" at bounding box center [751, 360] width 1503 height 720
